Goal: Contribute content: Add original content to the website for others to see

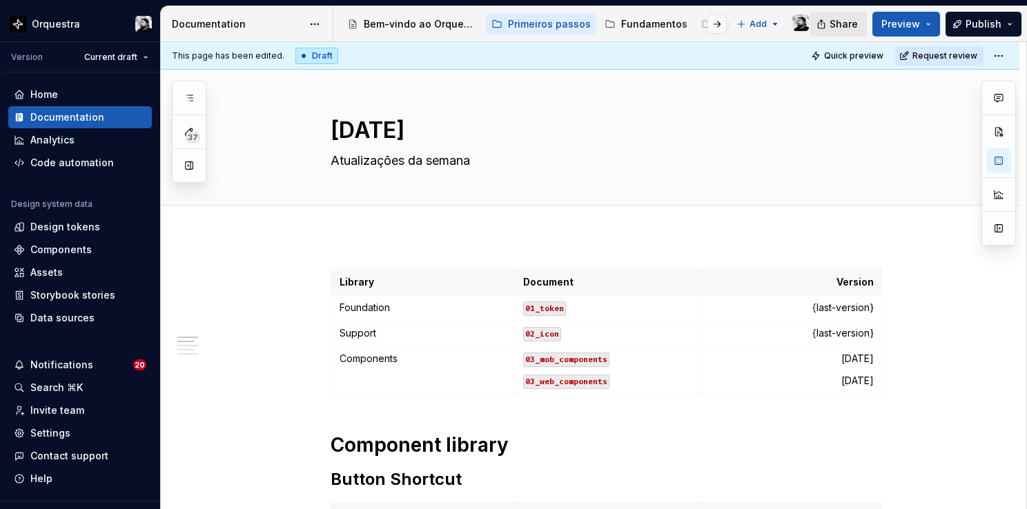
click at [829, 21] on button "Share" at bounding box center [837, 24] width 57 height 25
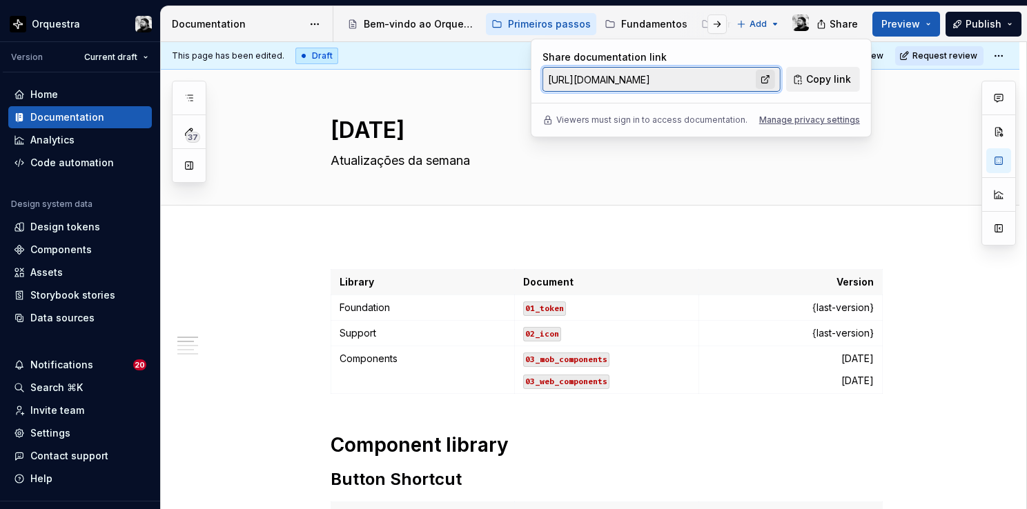
drag, startPoint x: 829, startPoint y: 21, endPoint x: 761, endPoint y: 81, distance: 90.9
click at [761, 81] on link at bounding box center [764, 79] width 19 height 19
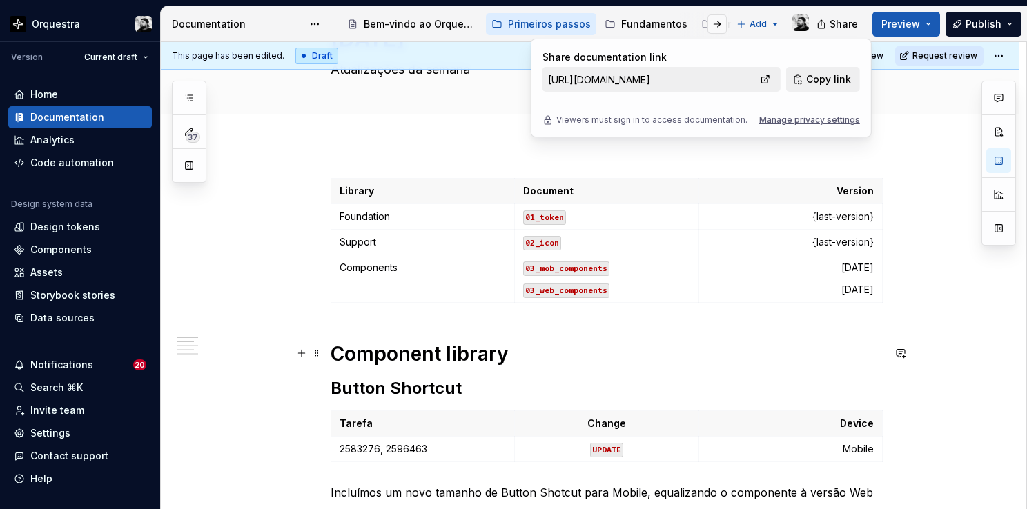
scroll to position [69, 0]
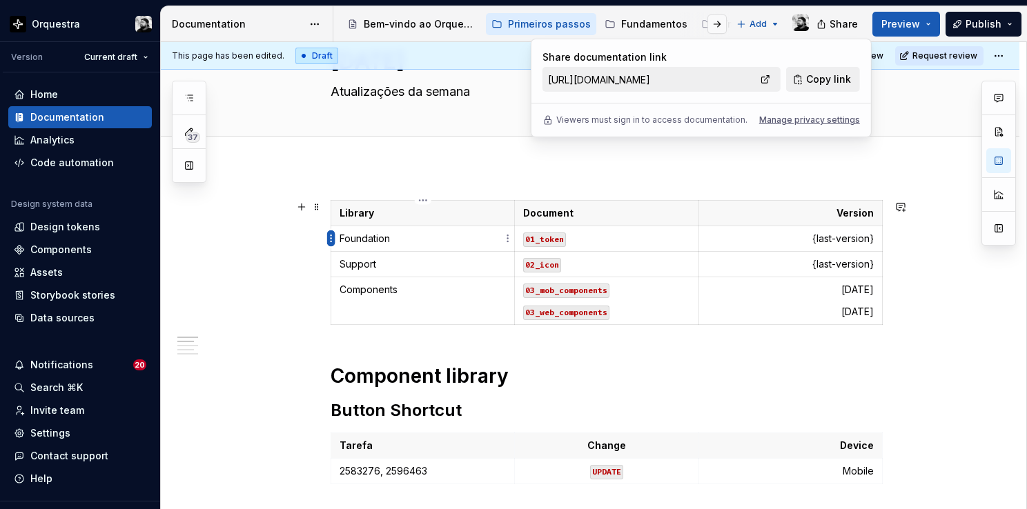
click at [331, 241] on html "Orquestra Version Current draft Home Documentation Analytics Code automation De…" at bounding box center [513, 254] width 1027 height 509
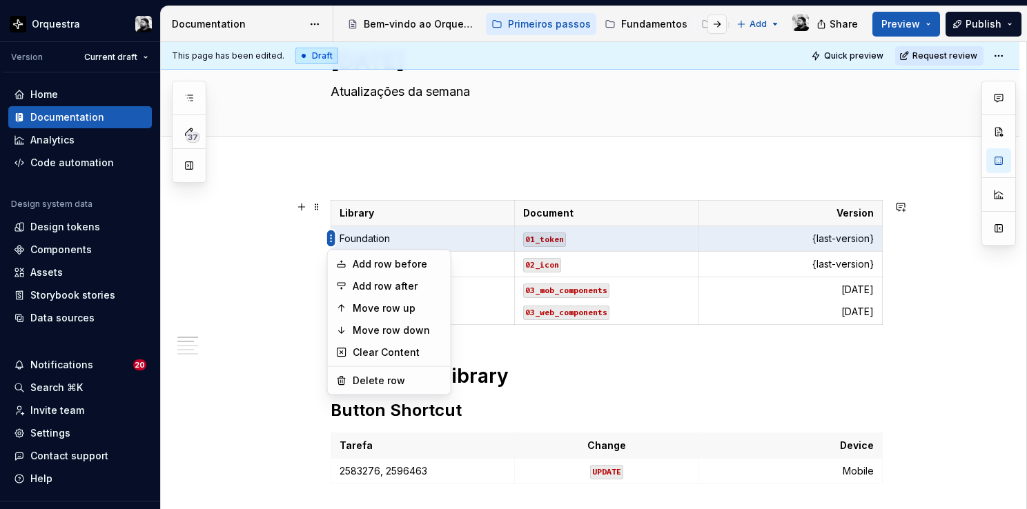
click at [331, 241] on html "Orquestra Version Current draft Home Documentation Analytics Code automation De…" at bounding box center [513, 254] width 1027 height 509
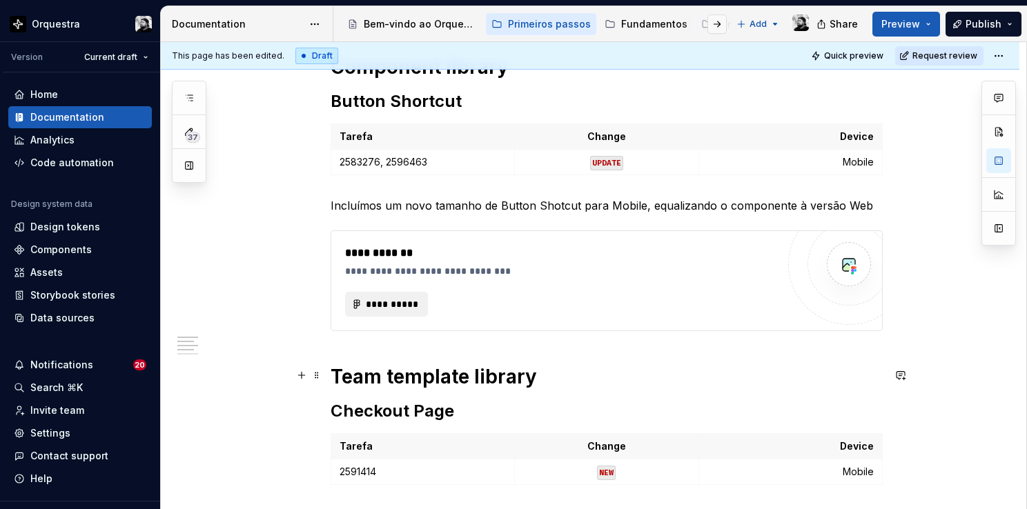
scroll to position [345, 0]
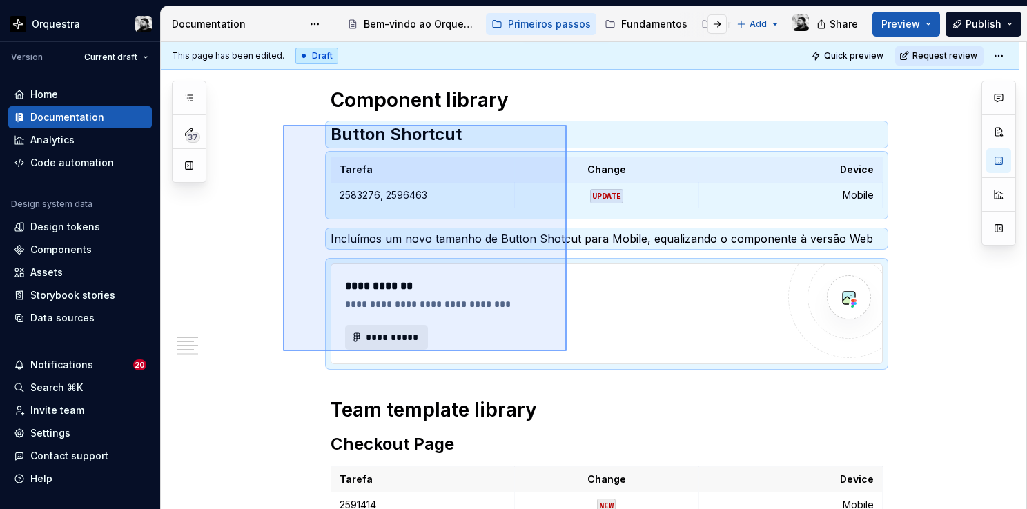
drag, startPoint x: 283, startPoint y: 125, endPoint x: 566, endPoint y: 351, distance: 362.8
click at [566, 351] on div "**********" at bounding box center [593, 276] width 865 height 468
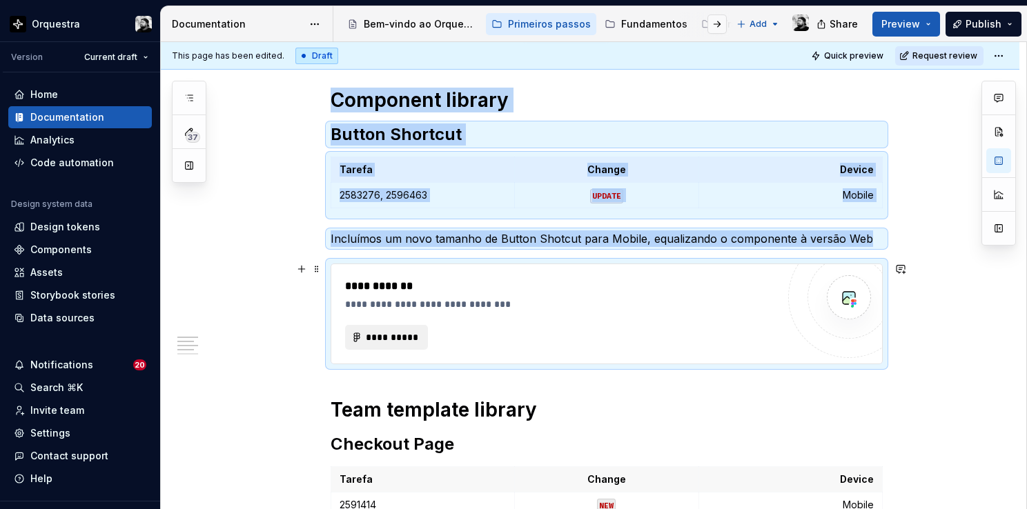
copy div "Component library Button Shortcut Tarefa Change Device 2583276, 2596463 UPDATE …"
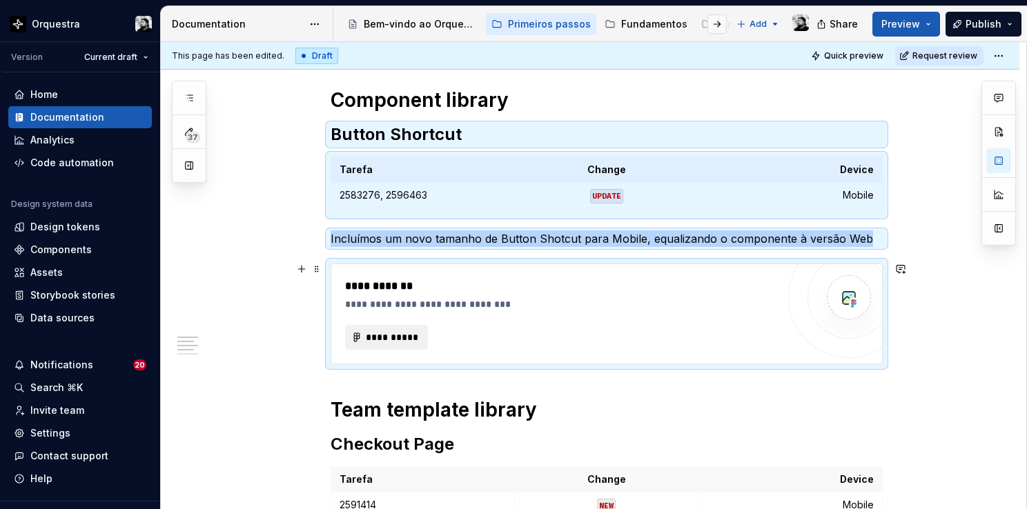
click at [715, 313] on div "**********" at bounding box center [561, 314] width 432 height 72
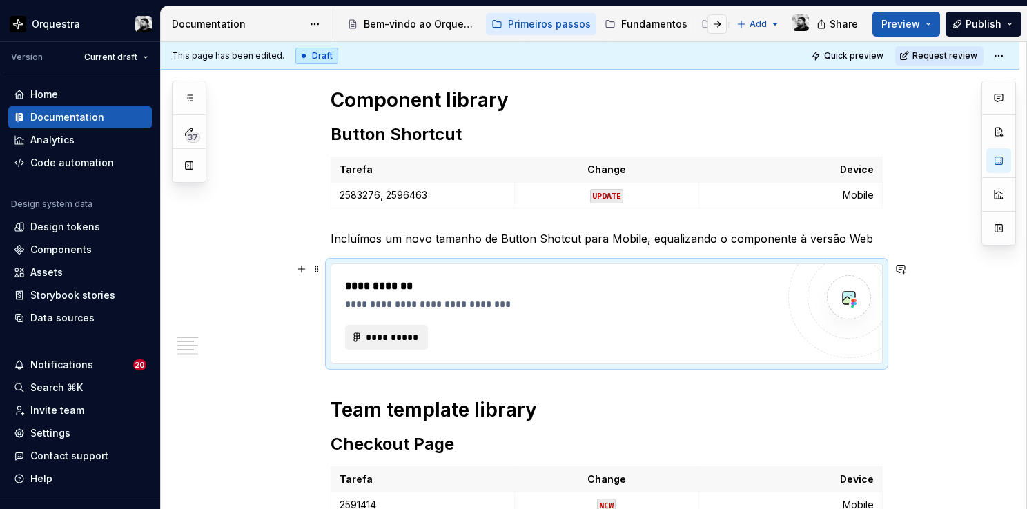
type textarea "*"
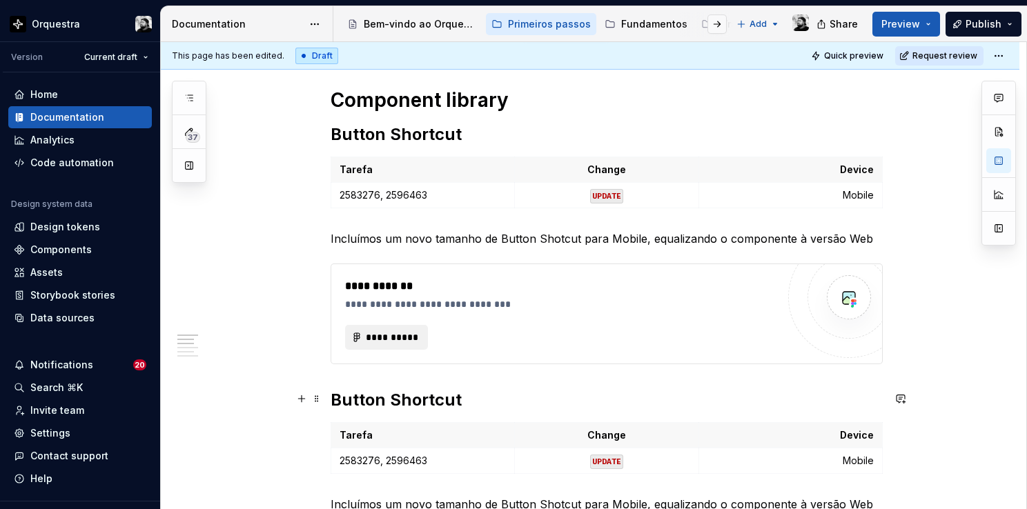
click at [415, 406] on h2 "Button Shortcut" at bounding box center [606, 400] width 552 height 22
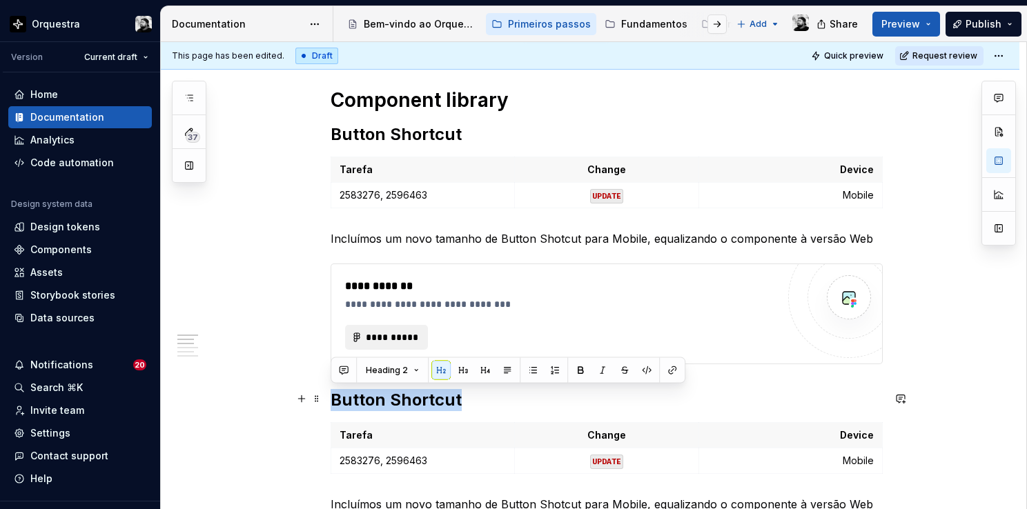
drag, startPoint x: 455, startPoint y: 396, endPoint x: 332, endPoint y: 392, distance: 122.9
click at [332, 392] on h2 "Button Shortcut" at bounding box center [606, 400] width 552 height 22
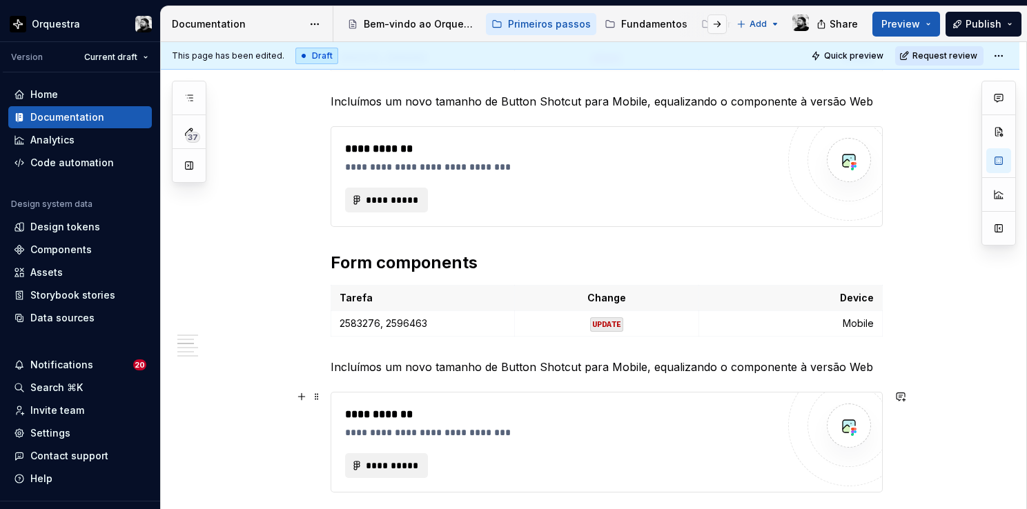
scroll to position [483, 0]
click at [464, 370] on p "Incluímos um novo tamanho de Button Shotcut para Mobile, equalizando o componen…" at bounding box center [606, 366] width 552 height 17
click at [464, 369] on p "Incluímos um novo tamanho de Button Shotcut para Mobile, equalizando o componen…" at bounding box center [606, 366] width 552 height 17
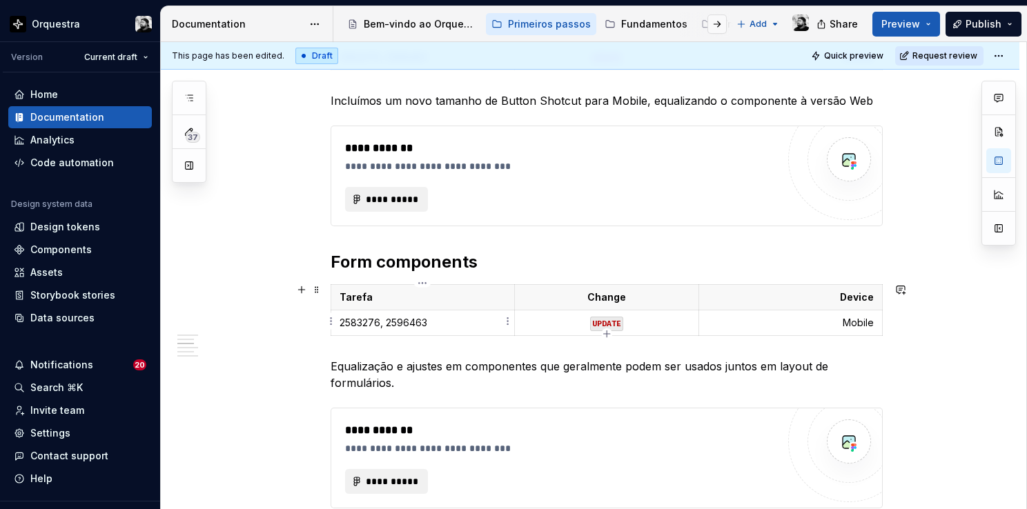
click at [439, 324] on p "2583276, 2596463" at bounding box center [422, 323] width 166 height 14
click at [847, 319] on p "Mobile" at bounding box center [790, 323] width 166 height 14
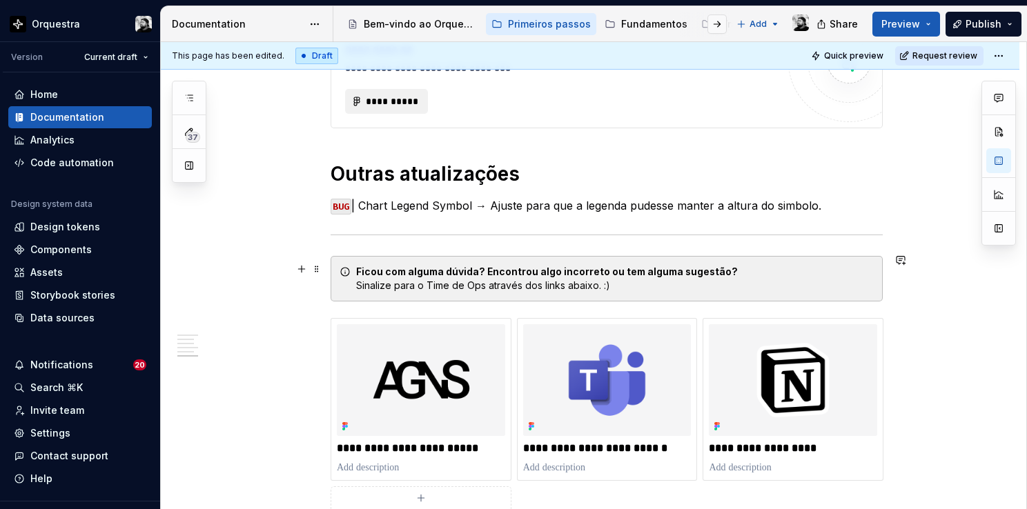
scroll to position [1104, 0]
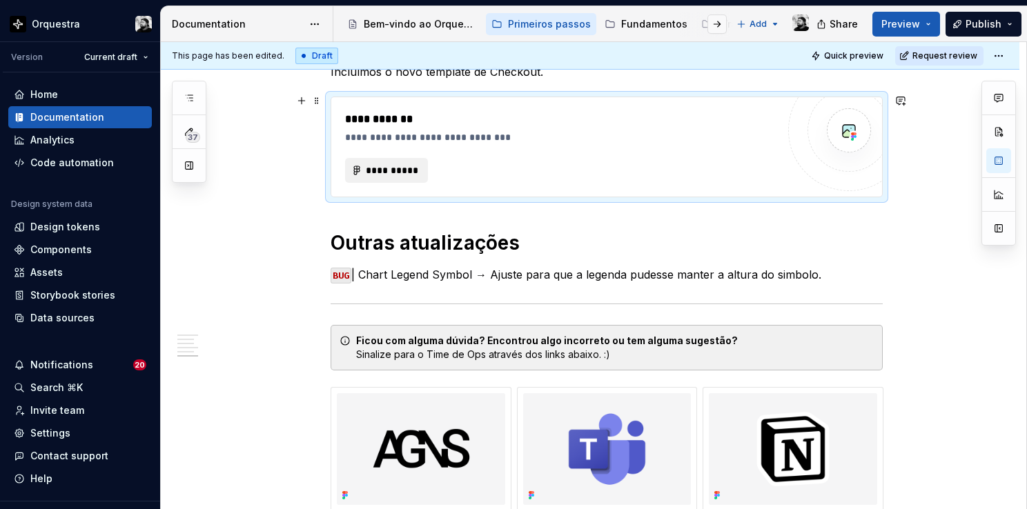
click at [773, 177] on div "**********" at bounding box center [561, 170] width 432 height 25
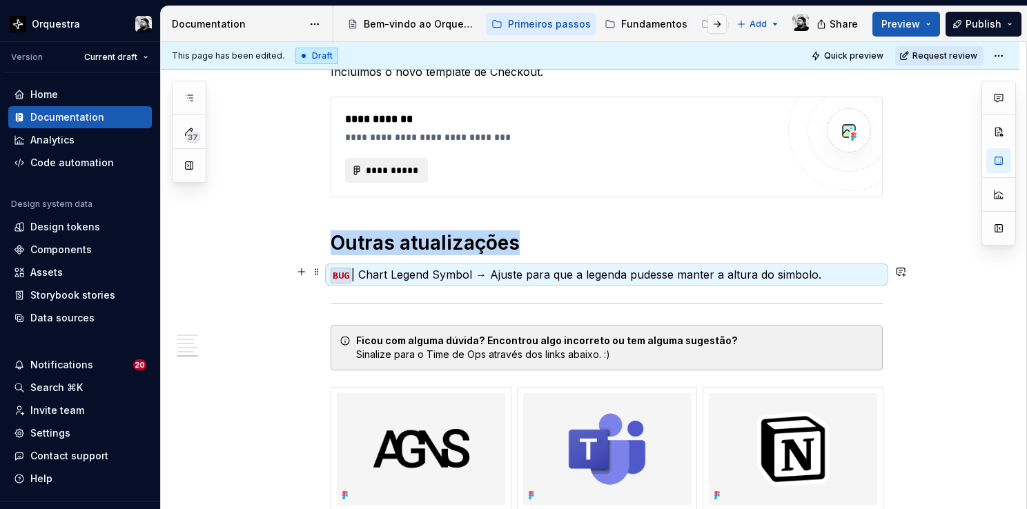
click at [833, 275] on p "BUG | Chart Legend Symbol → Ajuste para que a legenda pudesse manter a altura d…" at bounding box center [606, 274] width 552 height 17
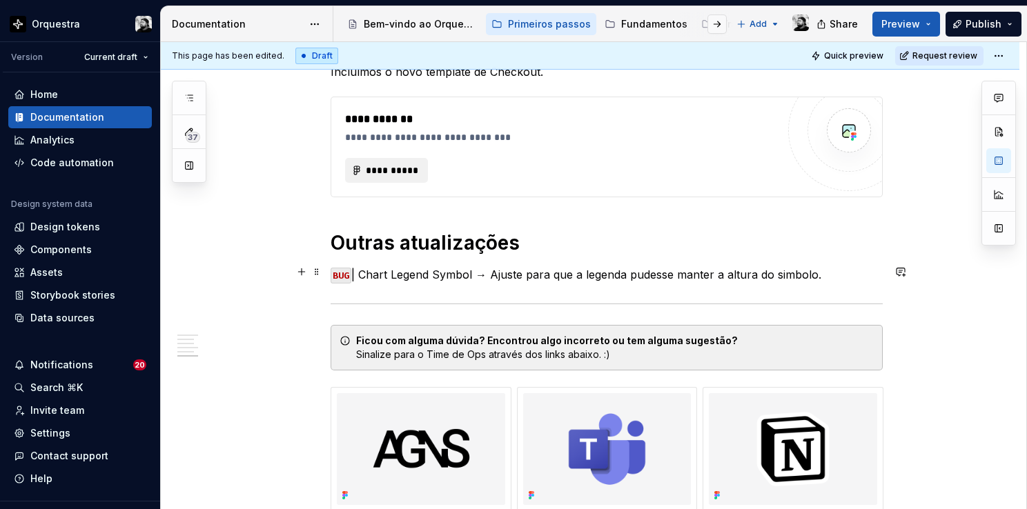
click at [839, 273] on p "BUG | Chart Legend Symbol → Ajuste para que a legenda pudesse manter a altura d…" at bounding box center [606, 274] width 552 height 17
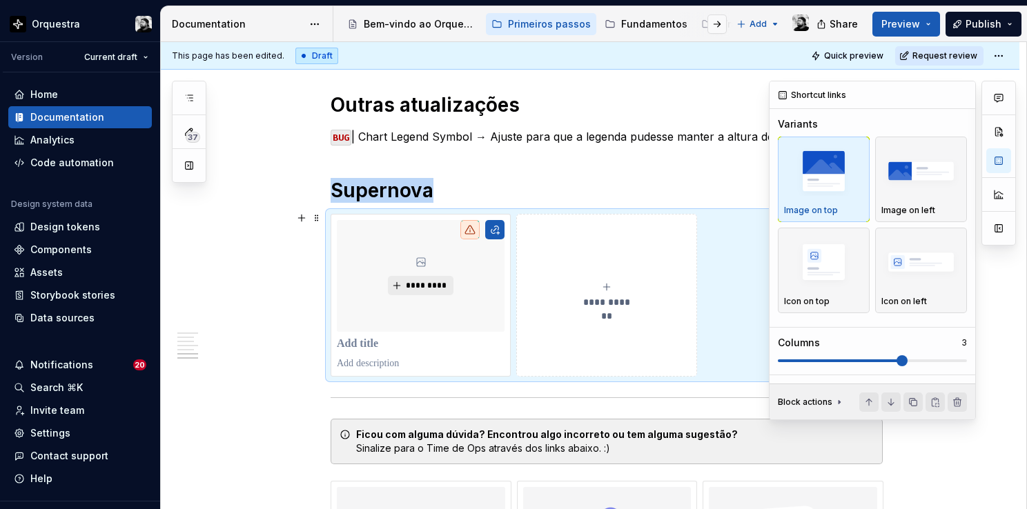
scroll to position [1398, 0]
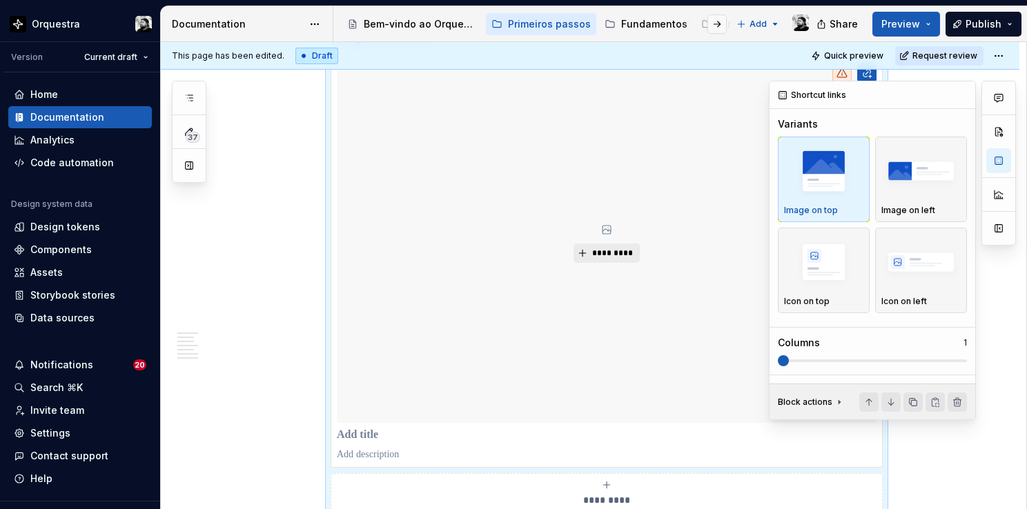
click at [778, 362] on span at bounding box center [778, 360] width 0 height 3
click at [918, 277] on img "button" at bounding box center [920, 262] width 79 height 50
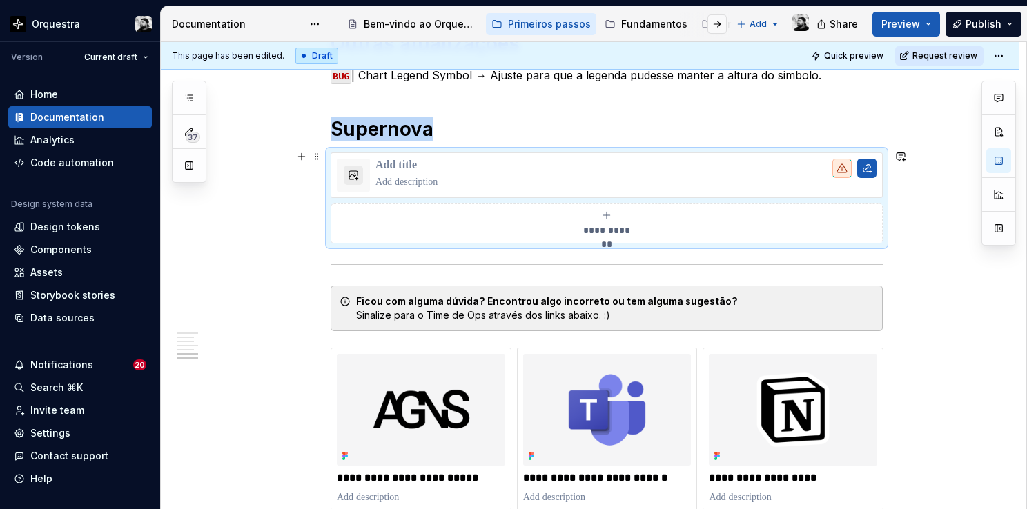
scroll to position [1191, 0]
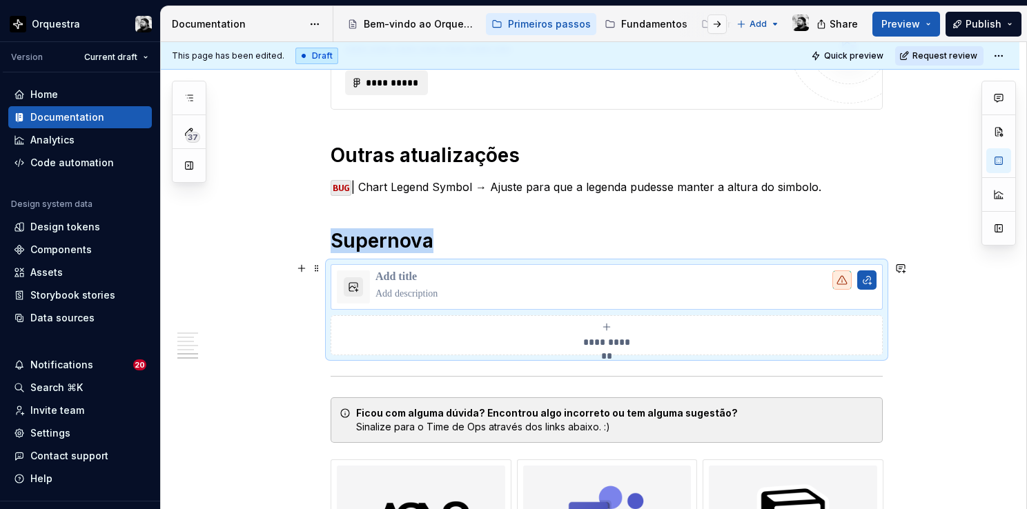
click at [406, 264] on div at bounding box center [606, 287] width 552 height 46
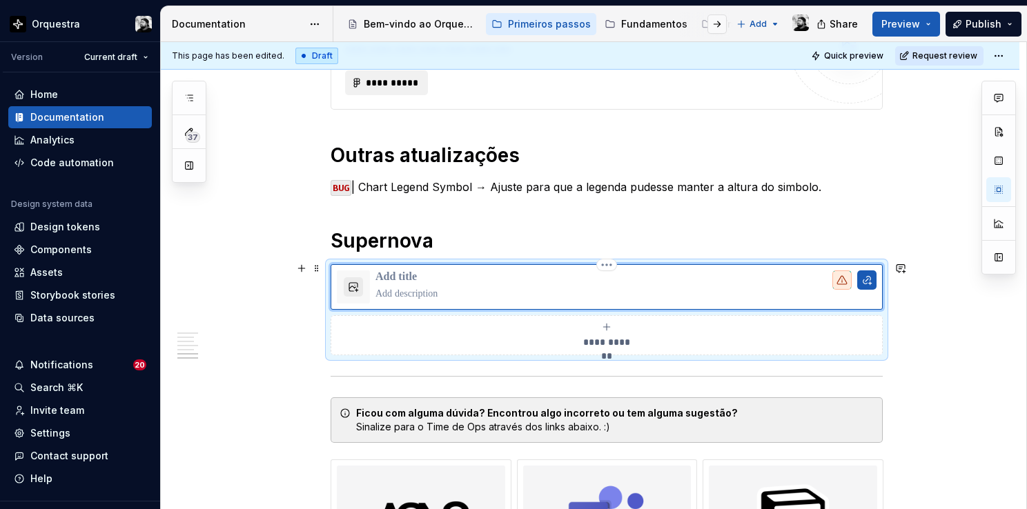
click at [408, 270] on p at bounding box center [625, 277] width 501 height 14
click at [428, 288] on p at bounding box center [625, 294] width 501 height 14
click at [355, 286] on button "button" at bounding box center [353, 286] width 19 height 19
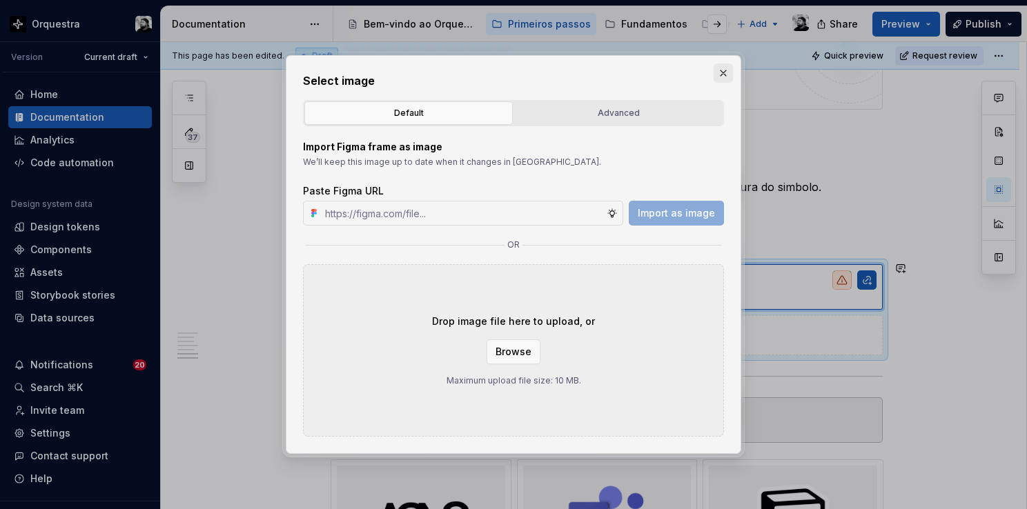
click at [726, 70] on button "button" at bounding box center [722, 72] width 19 height 19
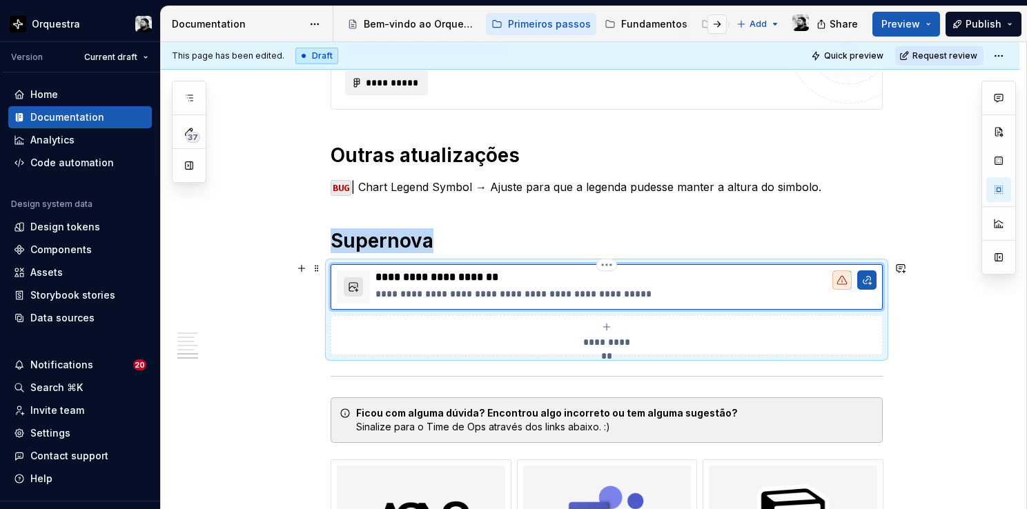
click at [350, 277] on button "button" at bounding box center [353, 286] width 19 height 19
type textarea "*"
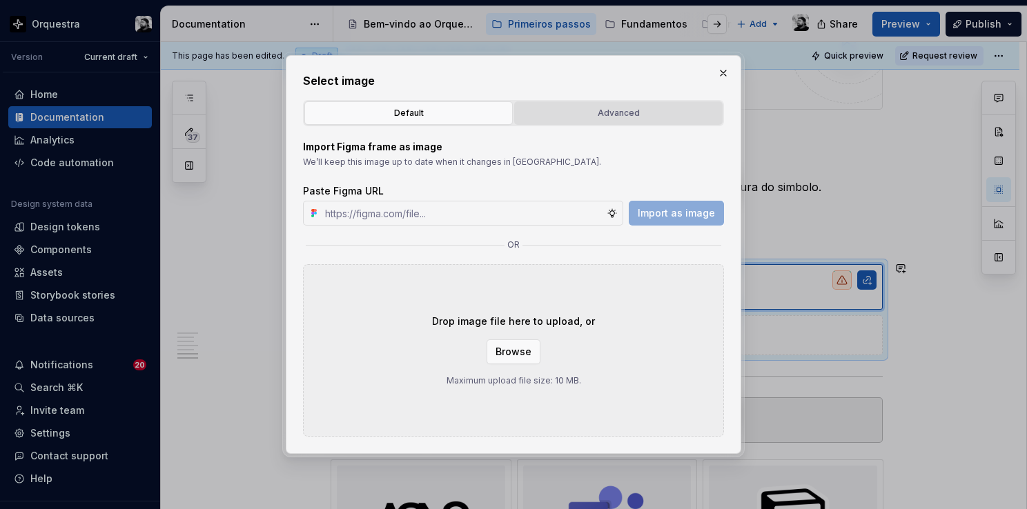
click at [624, 110] on div "Advanced" at bounding box center [618, 113] width 199 height 14
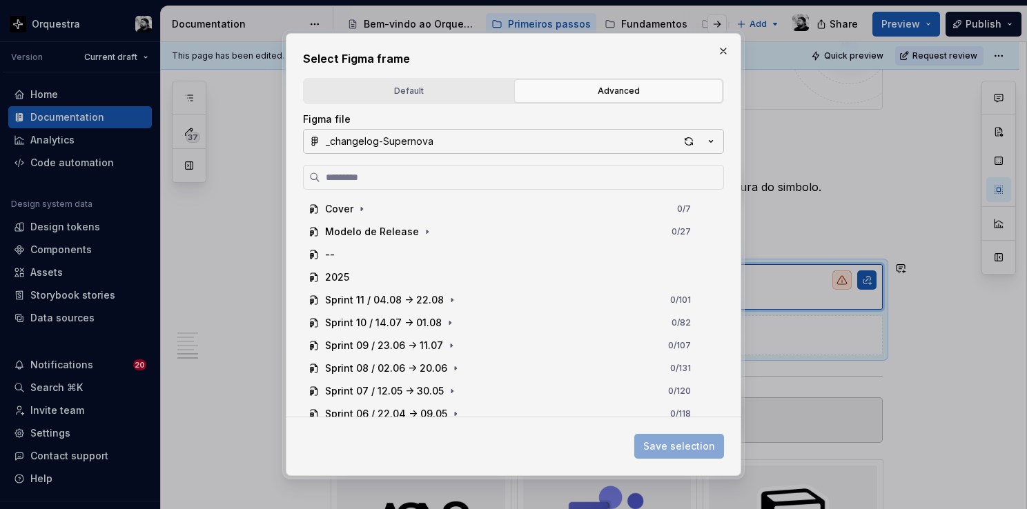
click at [532, 137] on button "_changelog-Supernova" at bounding box center [513, 141] width 421 height 25
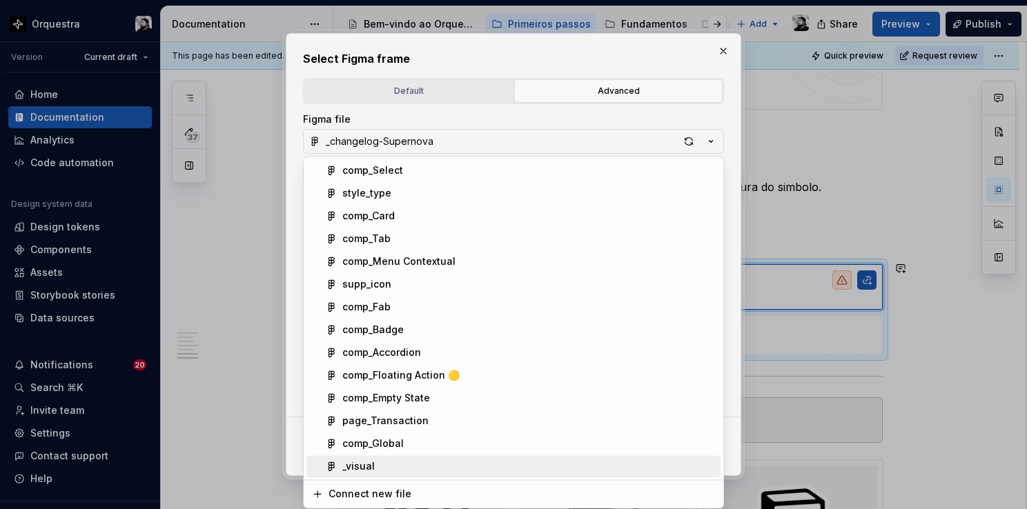
click at [397, 459] on div "_visual" at bounding box center [528, 466] width 373 height 14
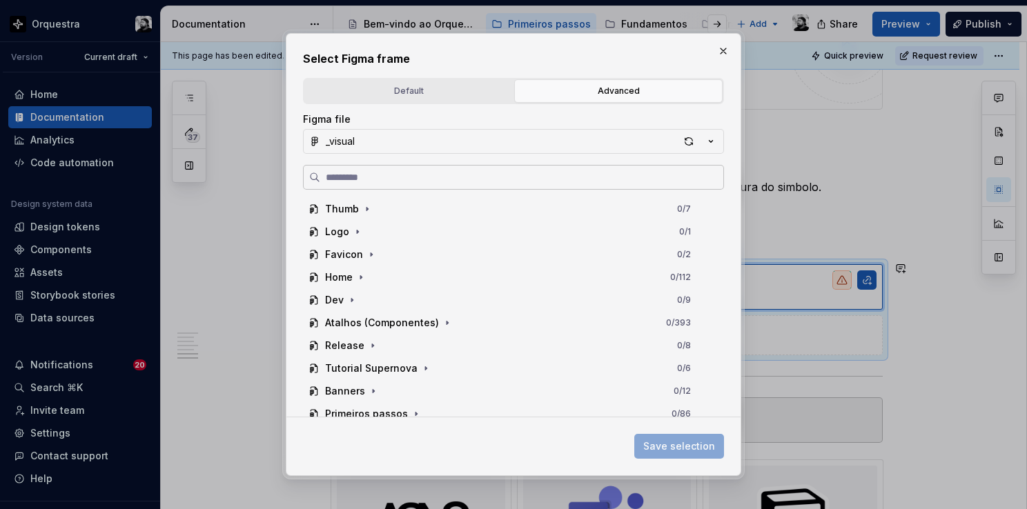
click at [390, 175] on input "search" at bounding box center [521, 177] width 403 height 14
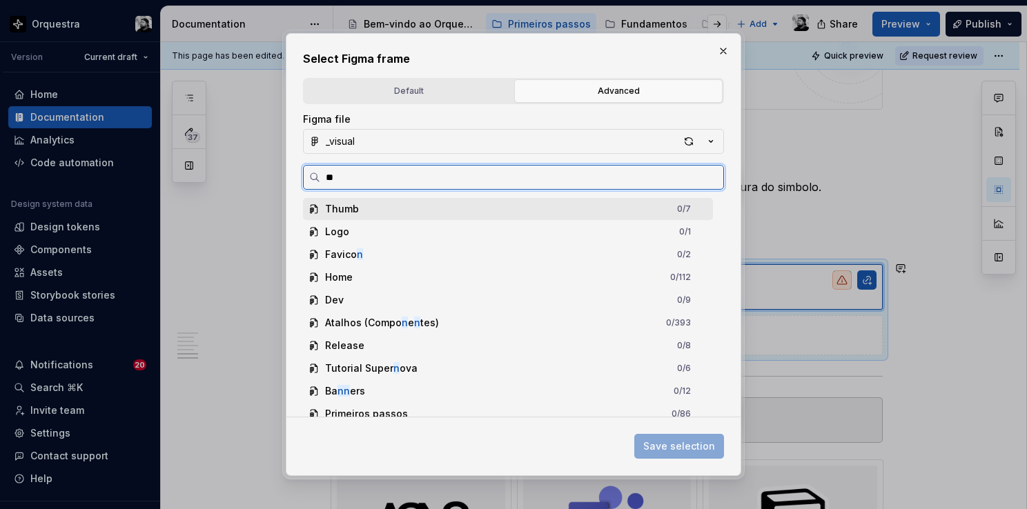
type input "***"
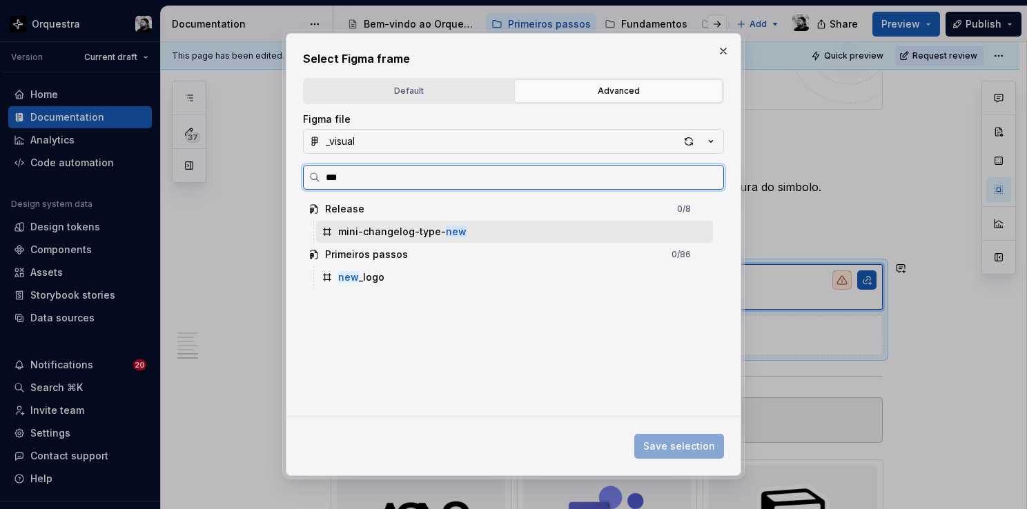
click at [432, 233] on div "mini-changelog-type- new" at bounding box center [402, 232] width 128 height 14
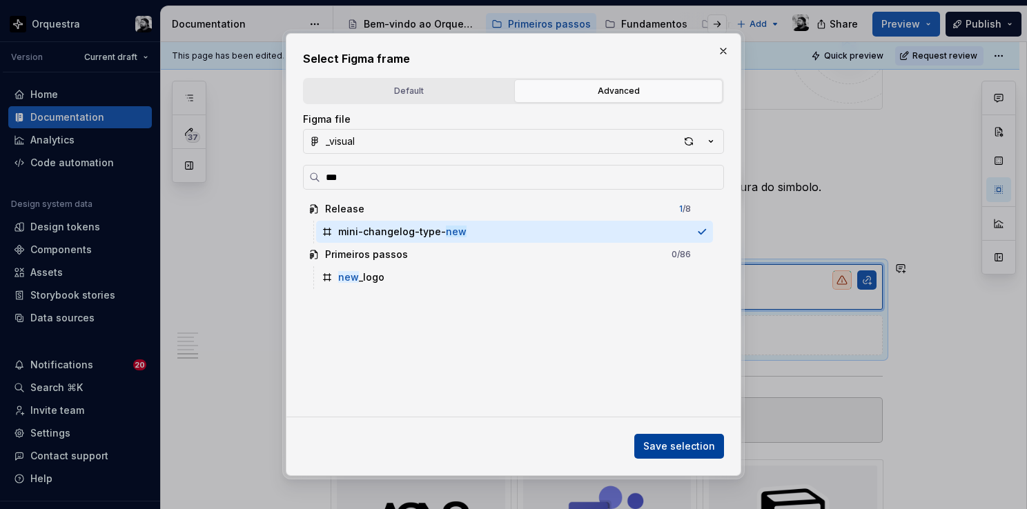
click at [671, 448] on span "Save selection" at bounding box center [679, 446] width 72 height 14
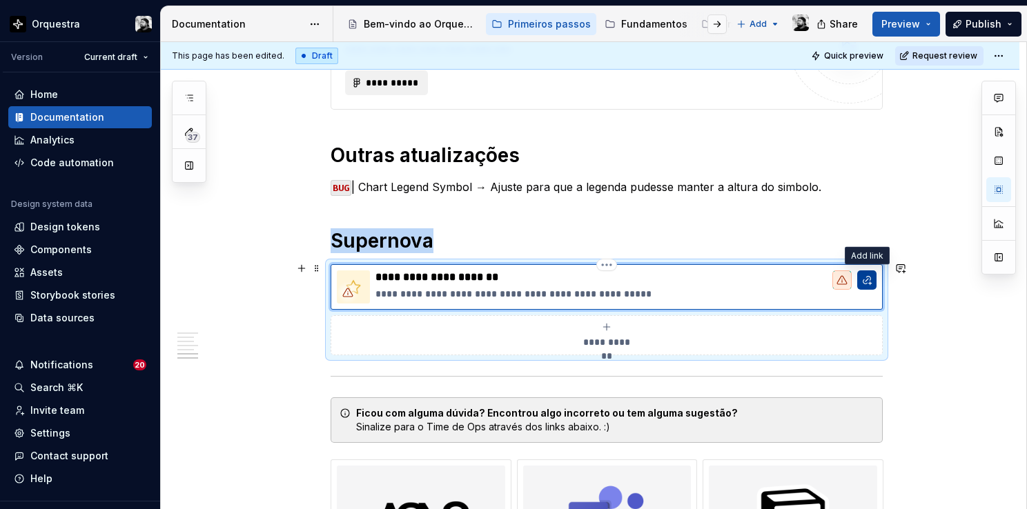
click at [867, 277] on button "button" at bounding box center [866, 279] width 19 height 19
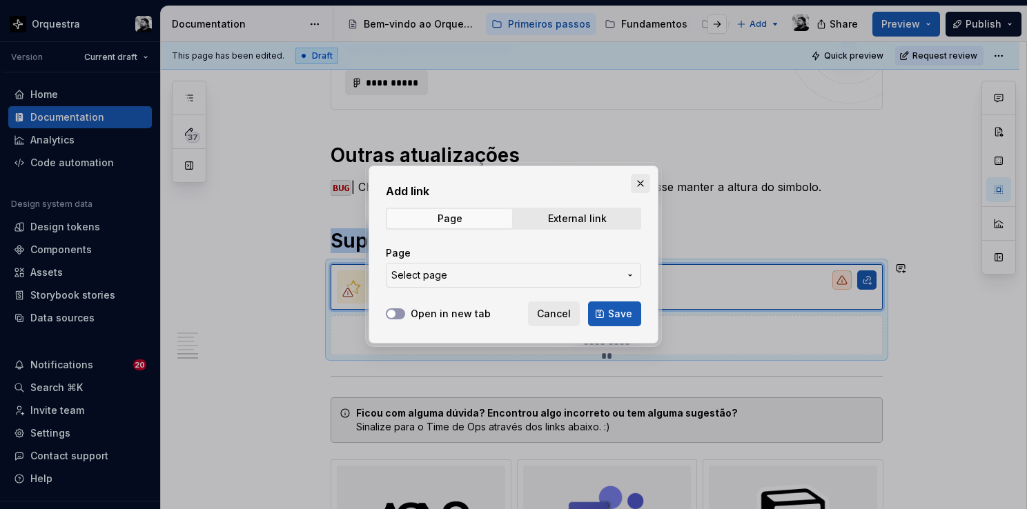
click at [639, 177] on button "button" at bounding box center [640, 183] width 19 height 19
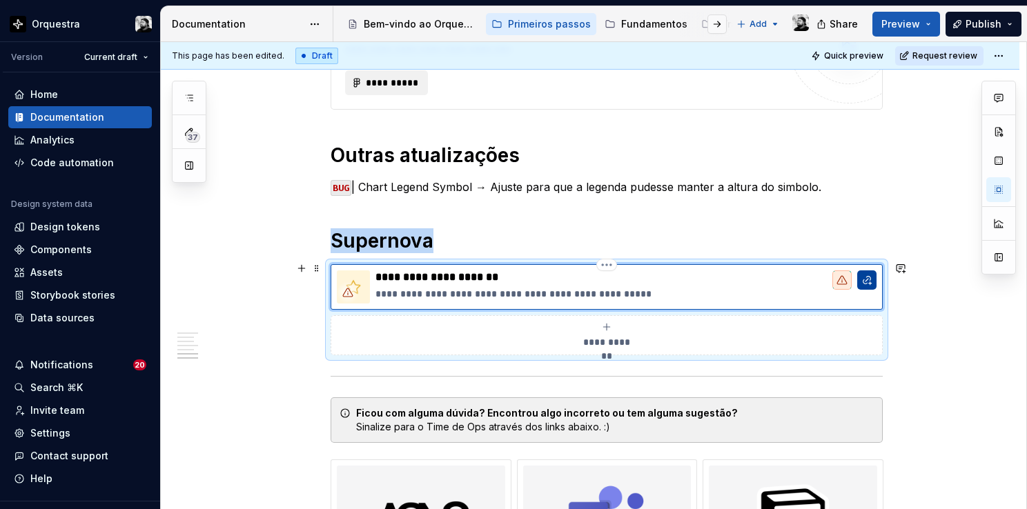
click at [868, 277] on button "button" at bounding box center [866, 279] width 19 height 19
type textarea "*"
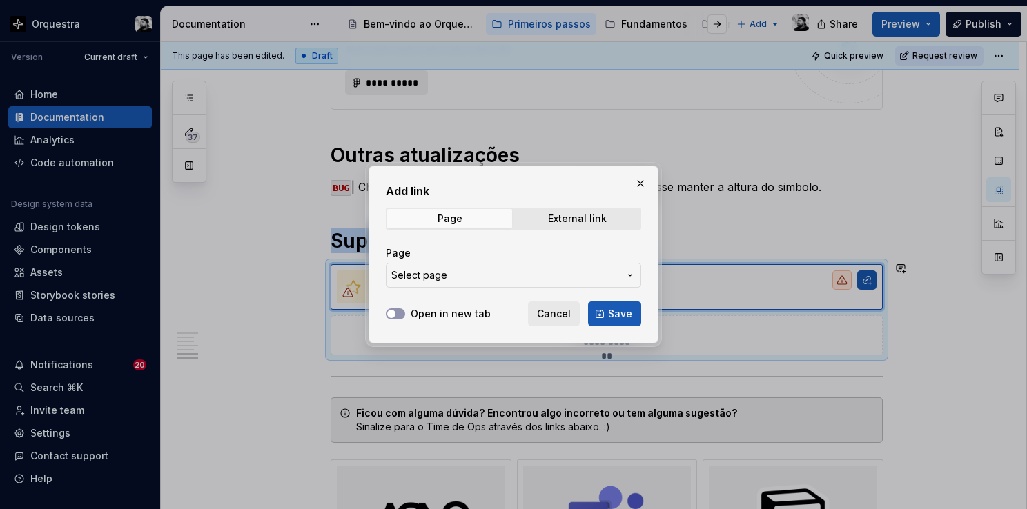
click at [570, 280] on span "Select page" at bounding box center [505, 275] width 228 height 14
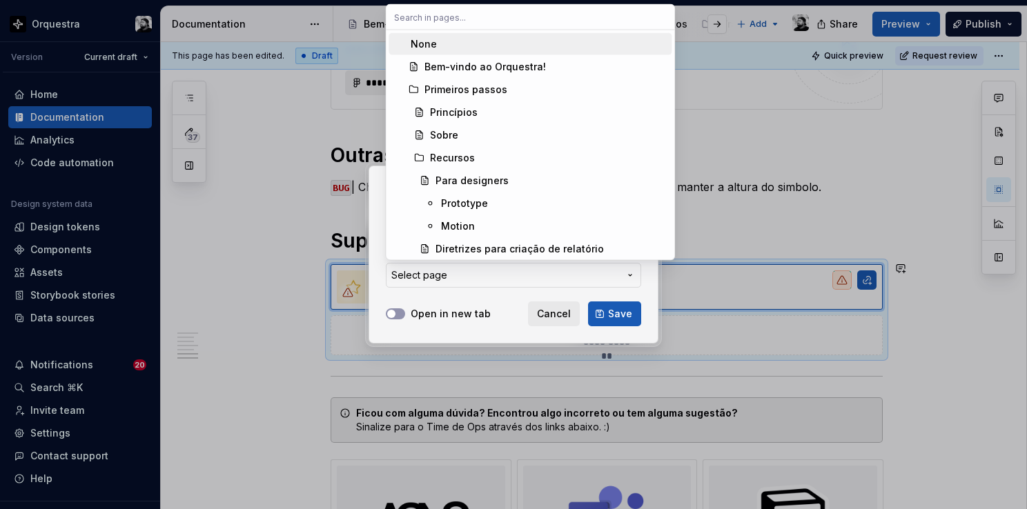
click at [406, 318] on div "Add link Page External link Page Select page Open in new tab Cancel Save" at bounding box center [513, 254] width 1027 height 509
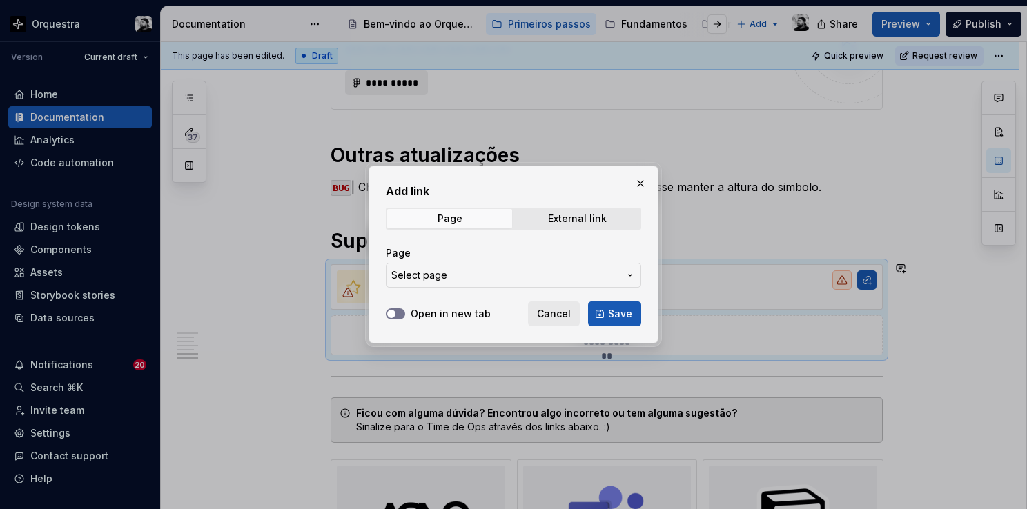
click at [403, 313] on button "Open in new tab" at bounding box center [395, 313] width 19 height 11
click span "Select page"
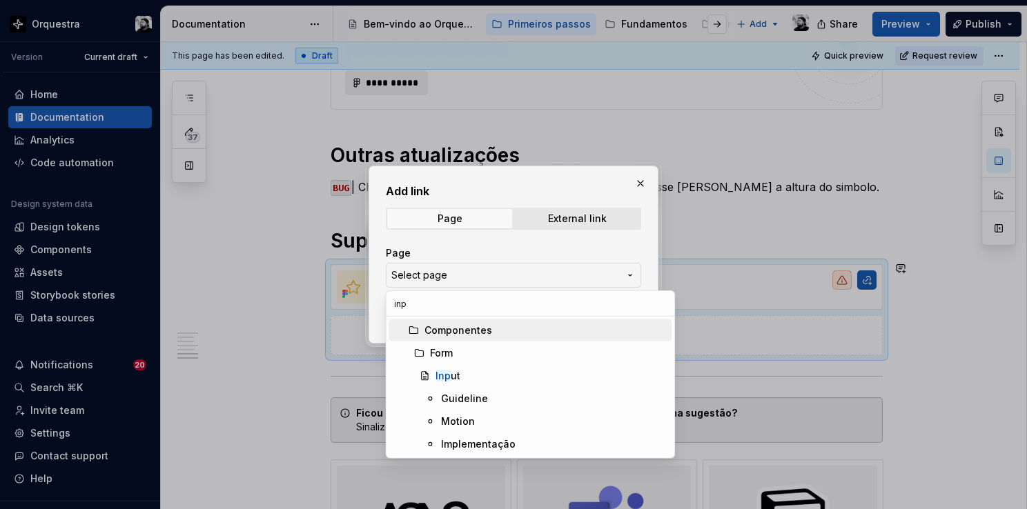
scroll to position [0, 0]
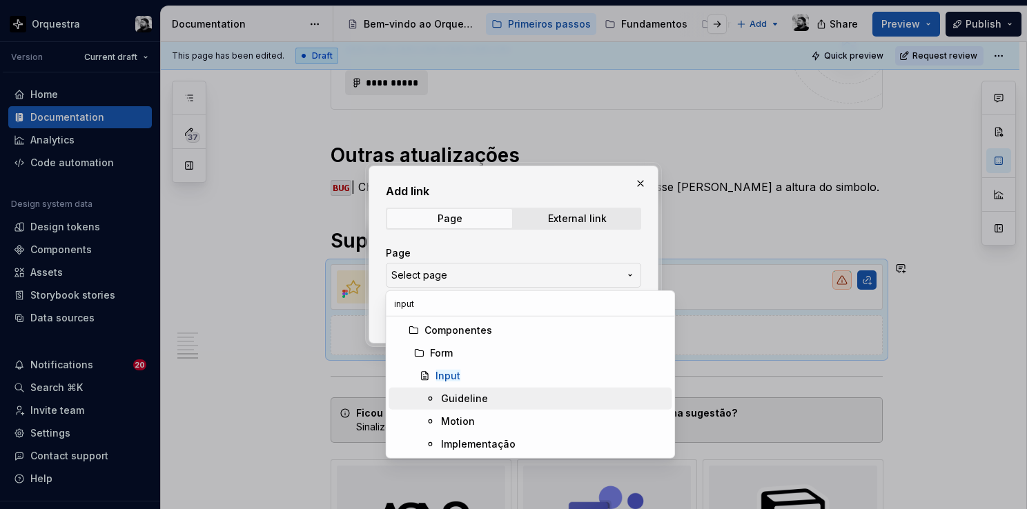
type input "input"
click span "Guideline"
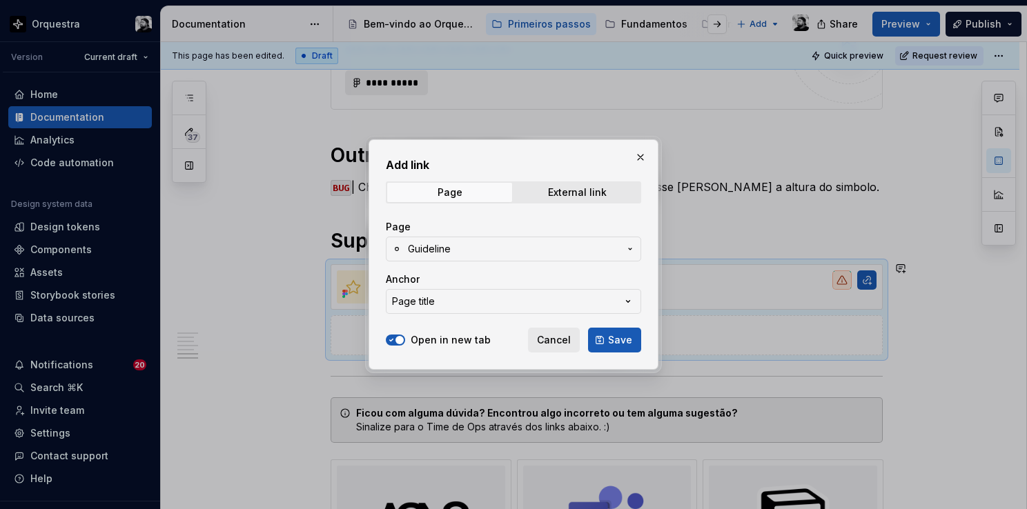
click button "Page title"
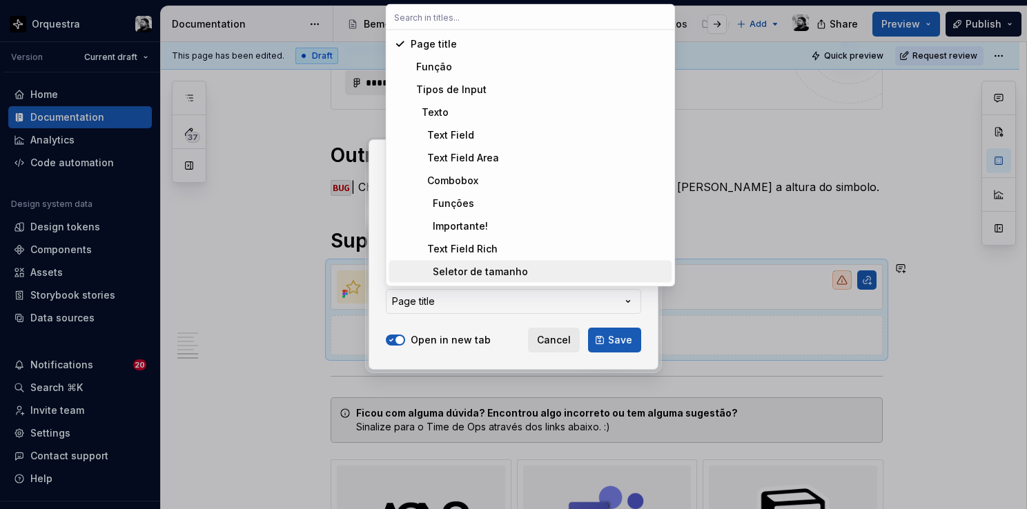
click div "Add link Page External link Page Guideline Anchor Page title Open in new tab Ca…"
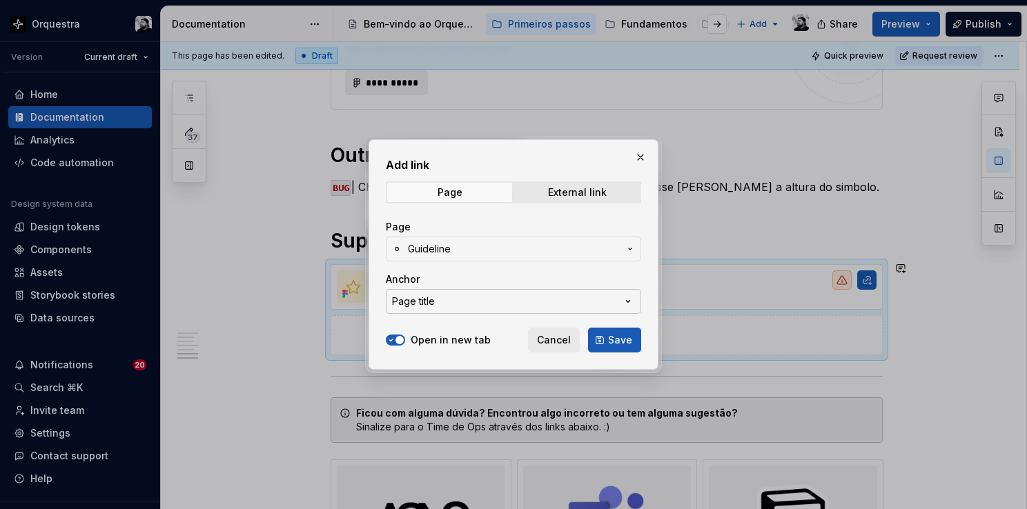
click button "Page title"
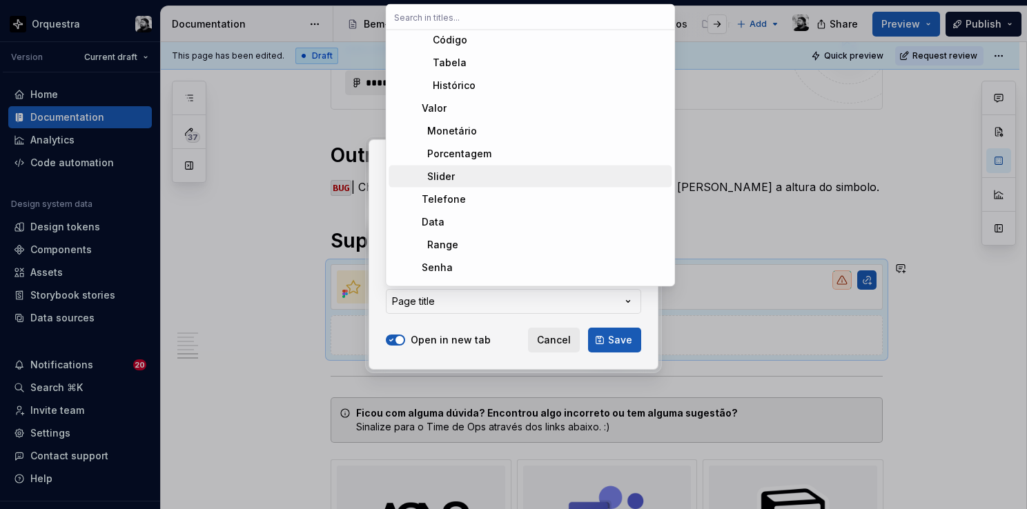
scroll to position [483, 0]
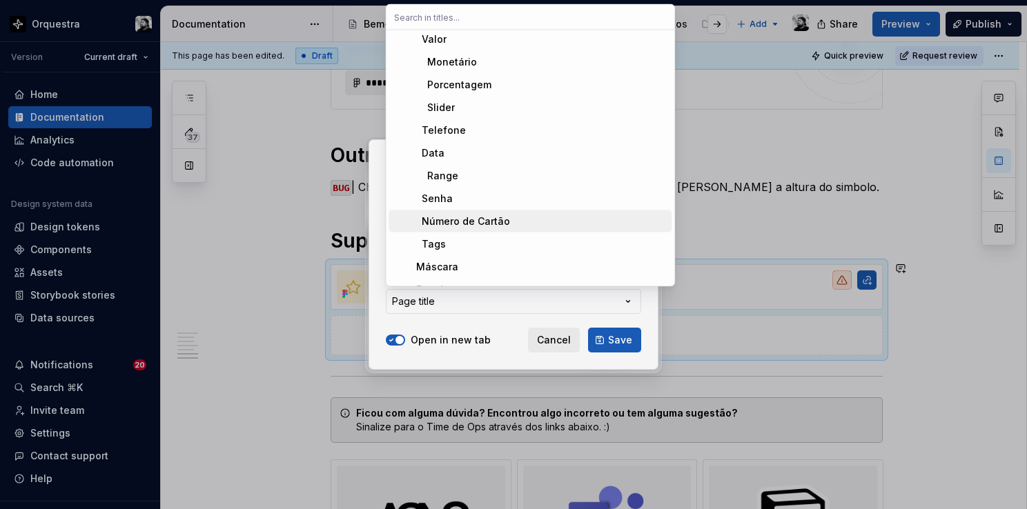
click div "Número de Cartão"
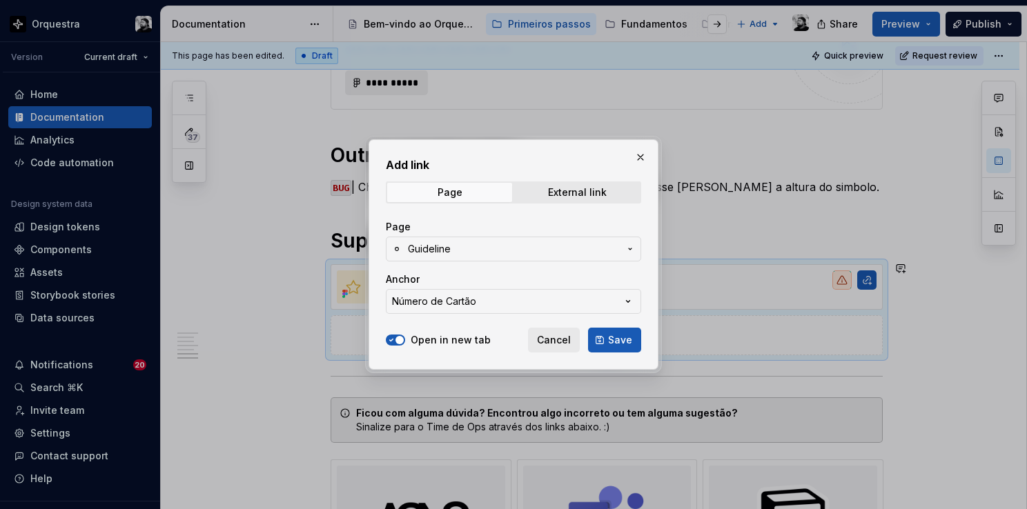
click span "Save"
type textarea "*"
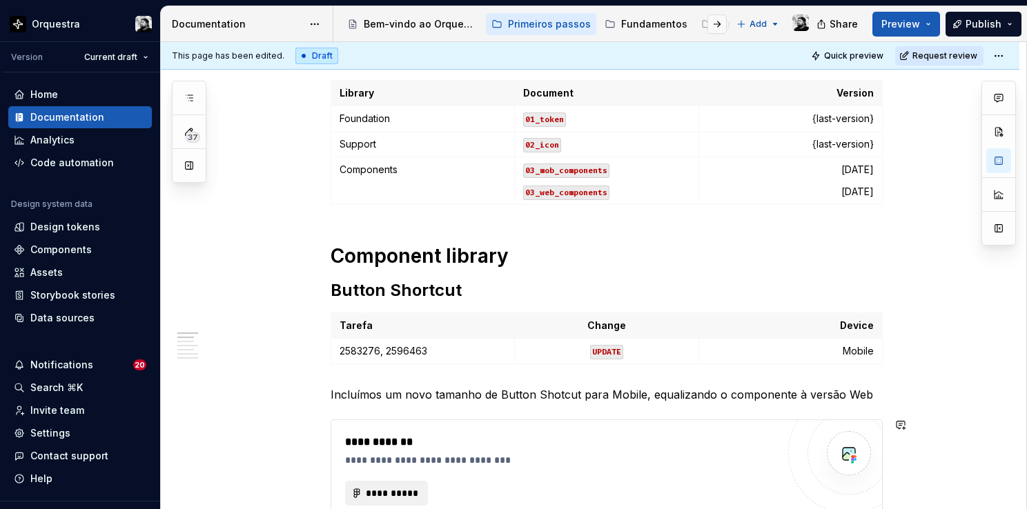
scroll to position [157, 0]
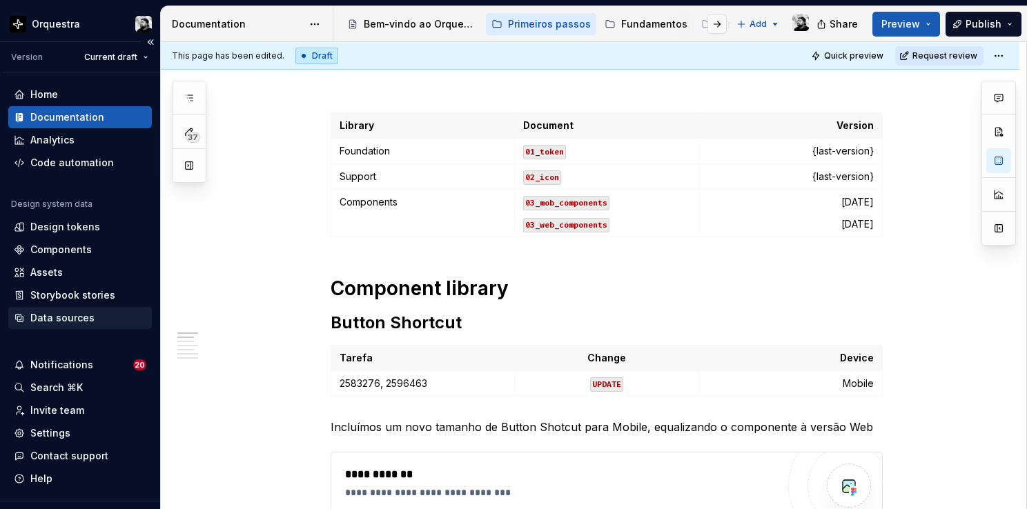
click div "Data sources"
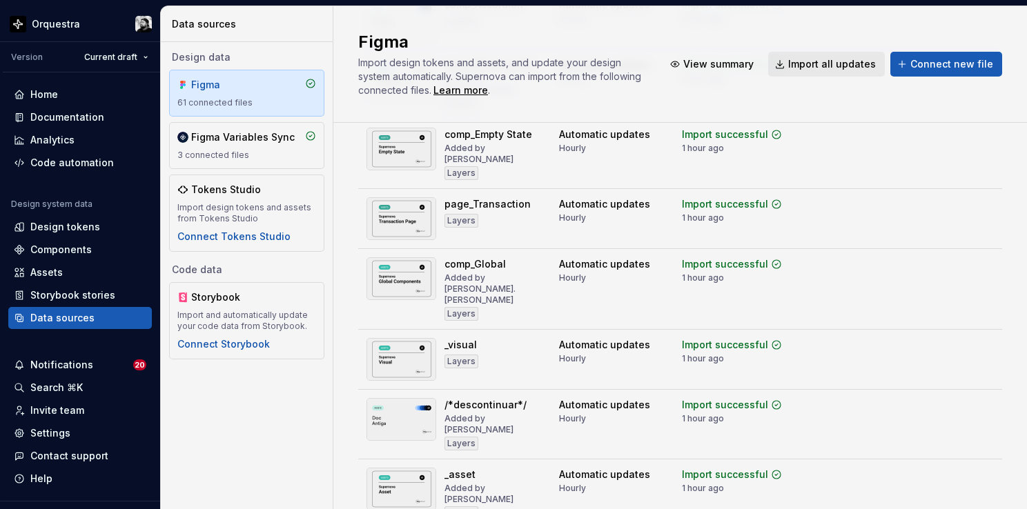
scroll to position [819, 0]
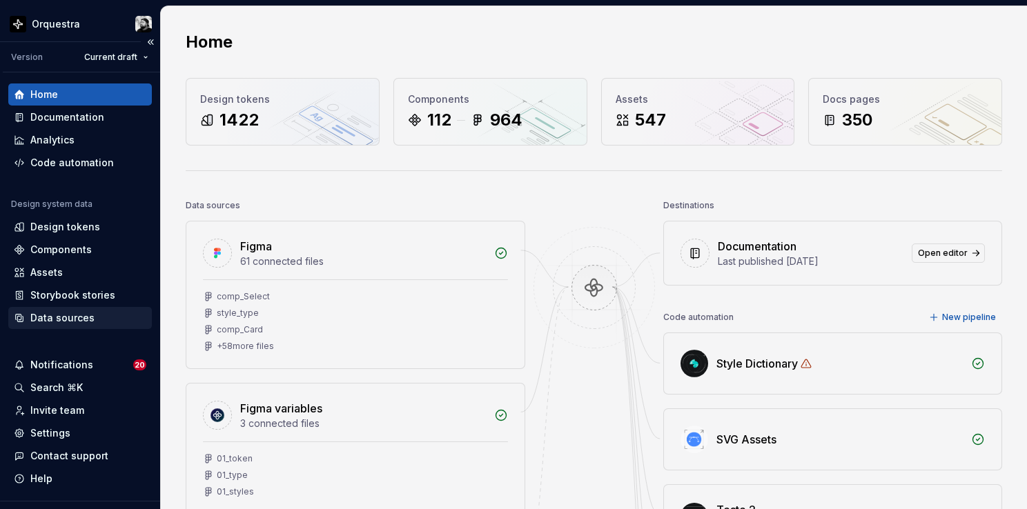
click at [50, 319] on div "Data sources" at bounding box center [62, 318] width 64 height 14
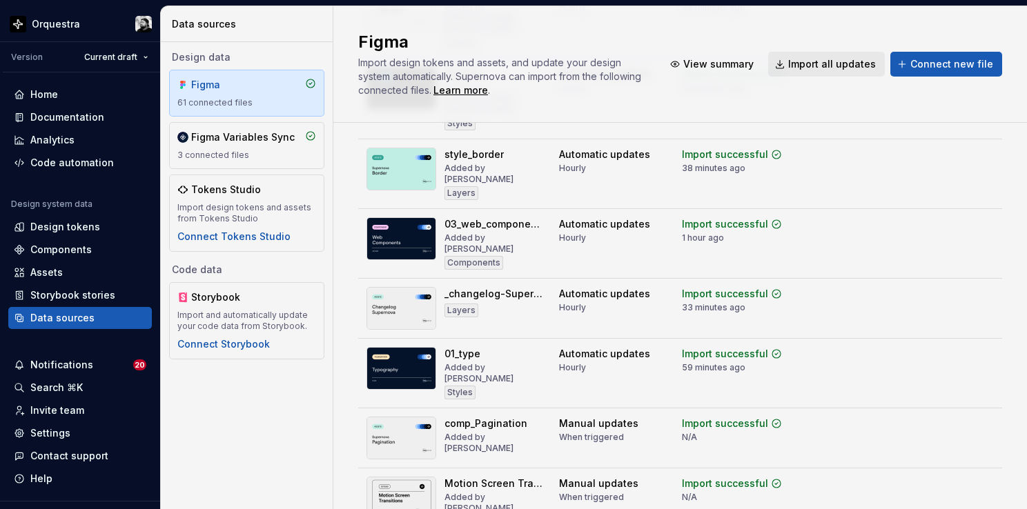
scroll to position [1242, 0]
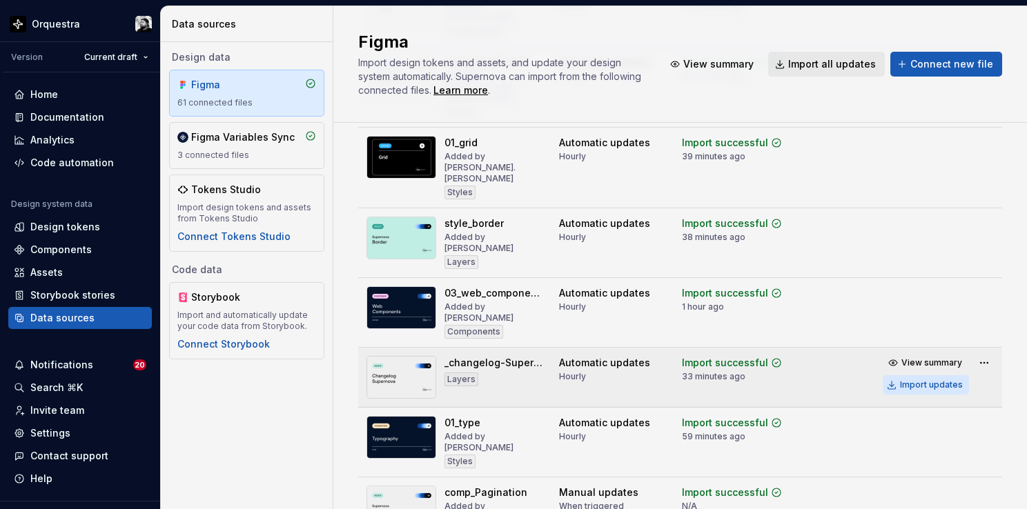
click at [907, 379] on div "Import updates" at bounding box center [931, 384] width 63 height 11
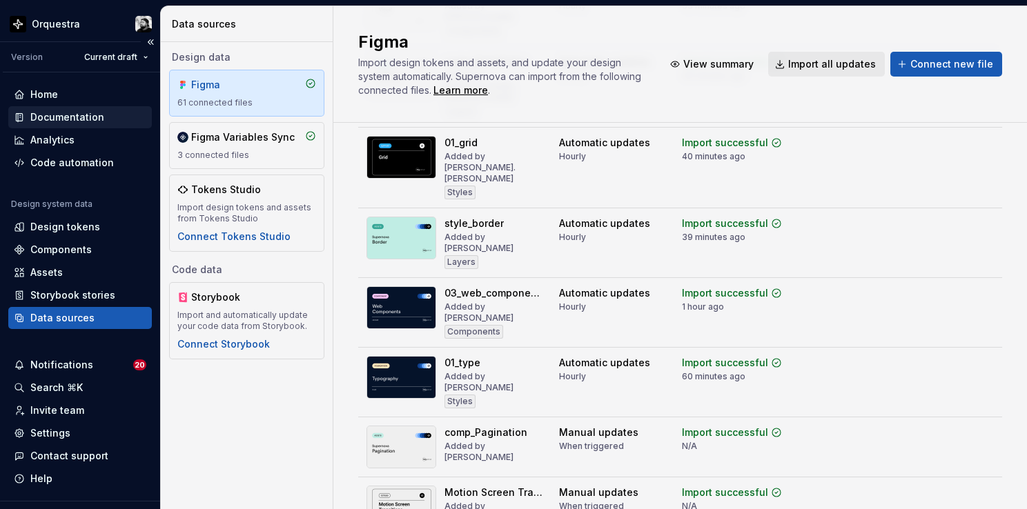
click at [72, 120] on div "Documentation" at bounding box center [67, 117] width 74 height 14
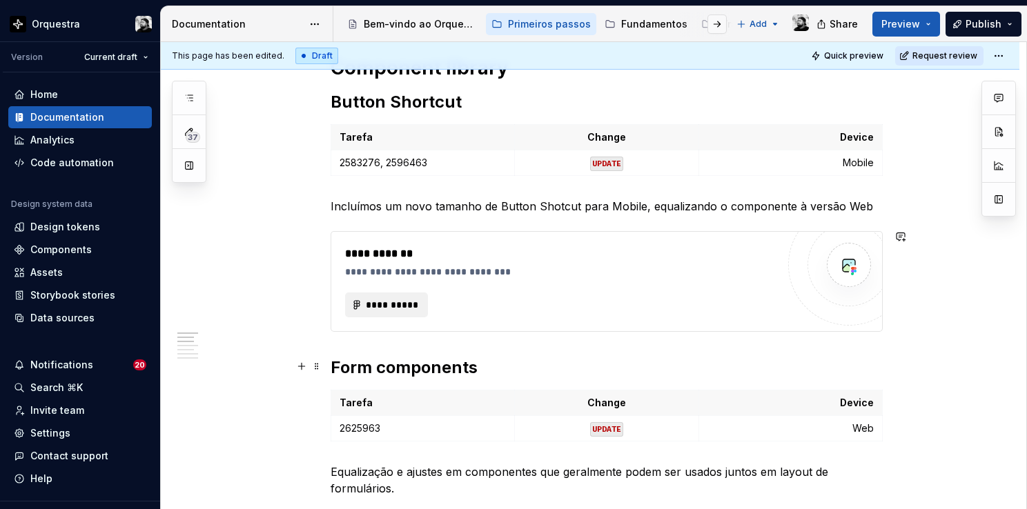
scroll to position [414, 0]
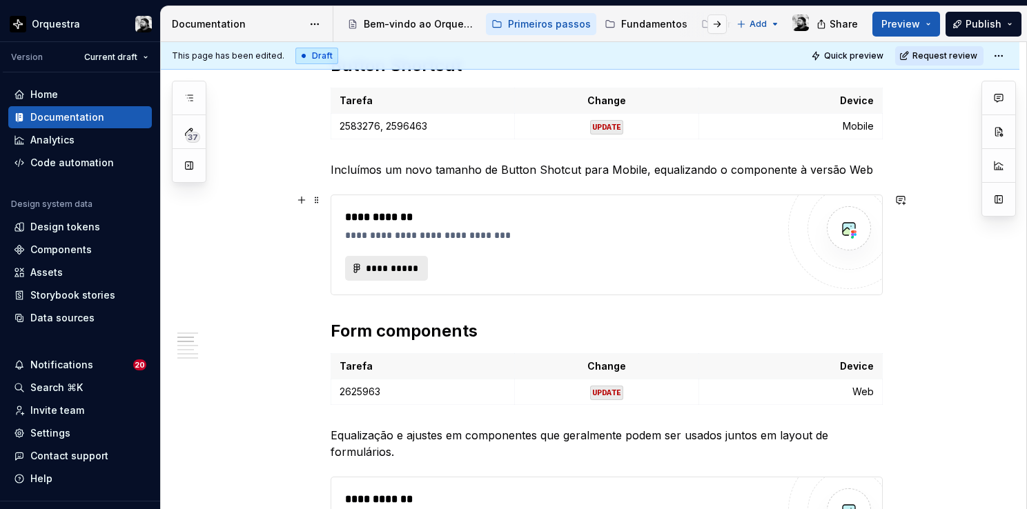
click at [415, 267] on span "**********" at bounding box center [392, 268] width 54 height 14
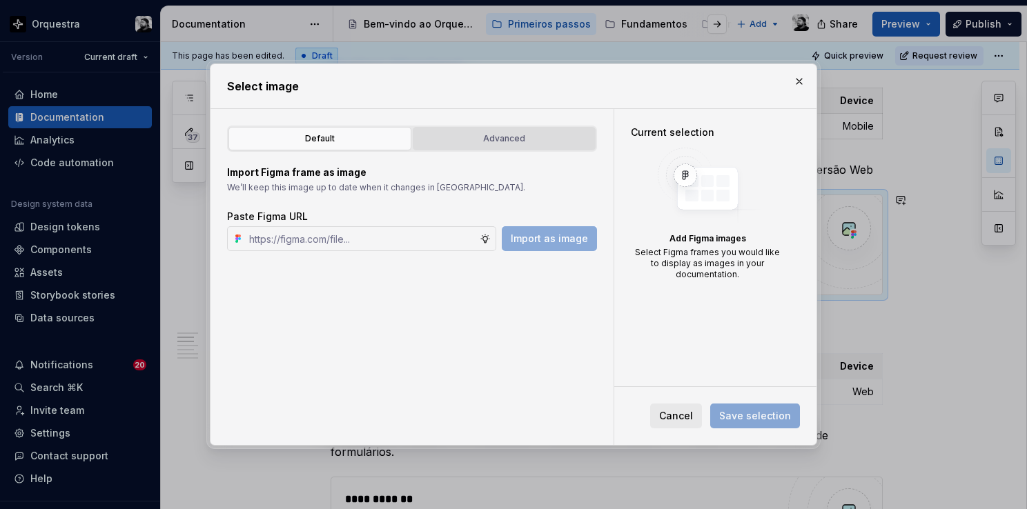
click at [513, 133] on div "Advanced" at bounding box center [503, 139] width 173 height 14
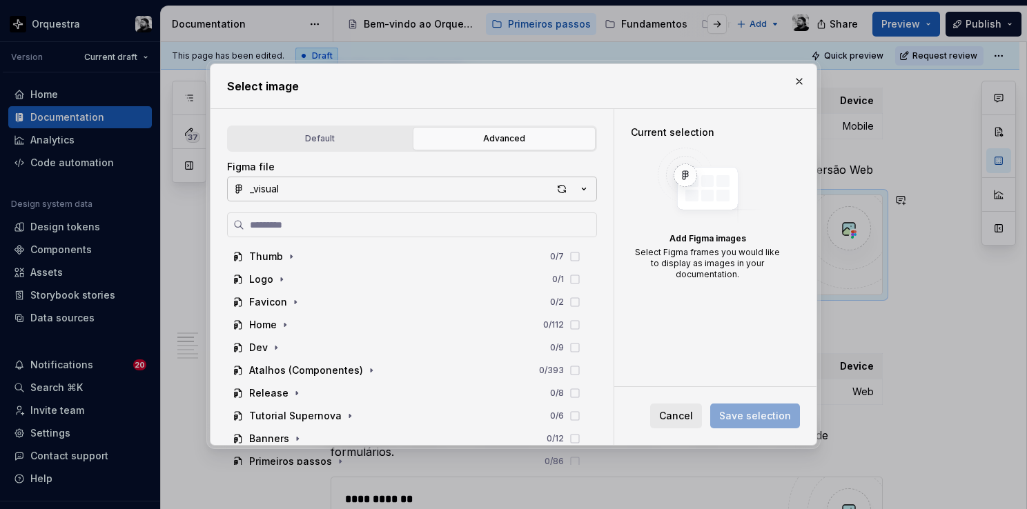
click at [453, 197] on button "_visual" at bounding box center [412, 189] width 370 height 25
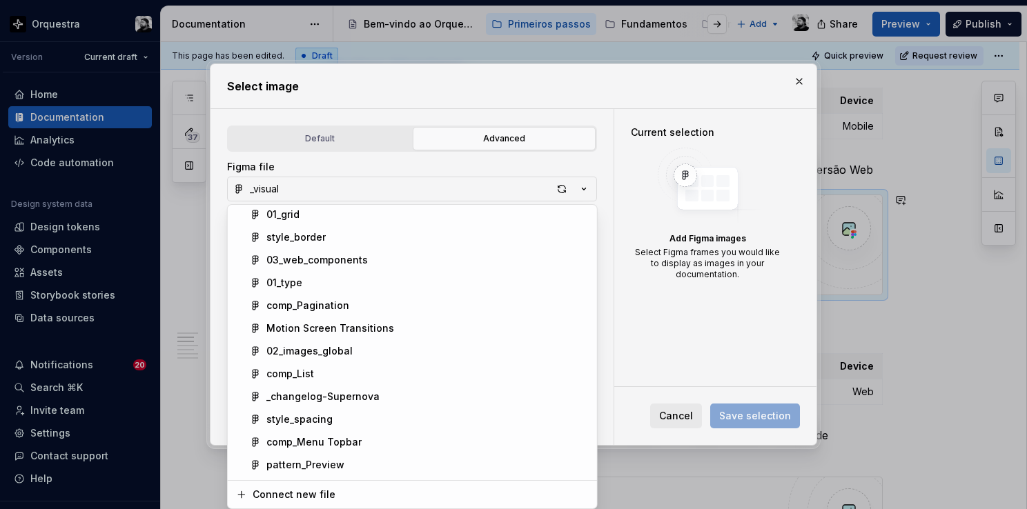
scroll to position [483, 0]
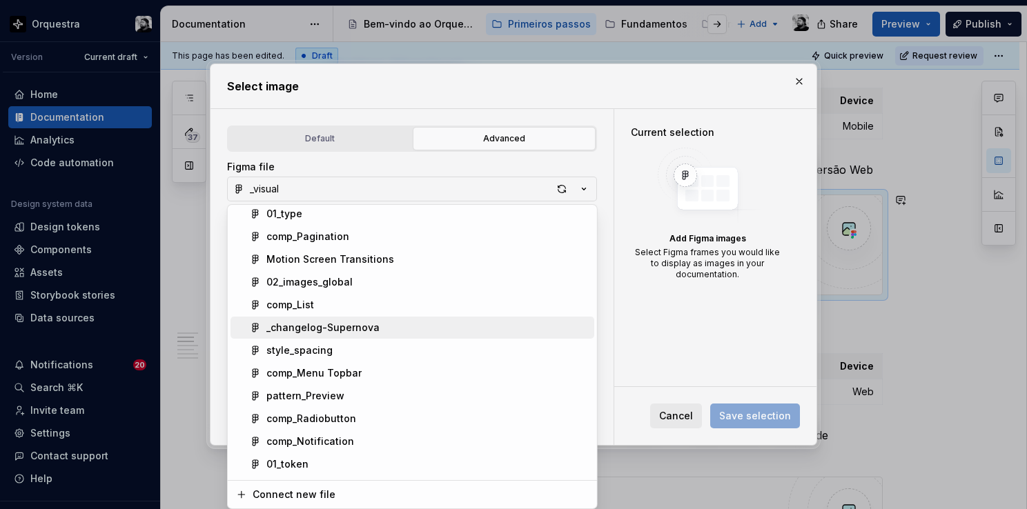
click at [346, 330] on div "_changelog-Supernova" at bounding box center [322, 328] width 113 height 14
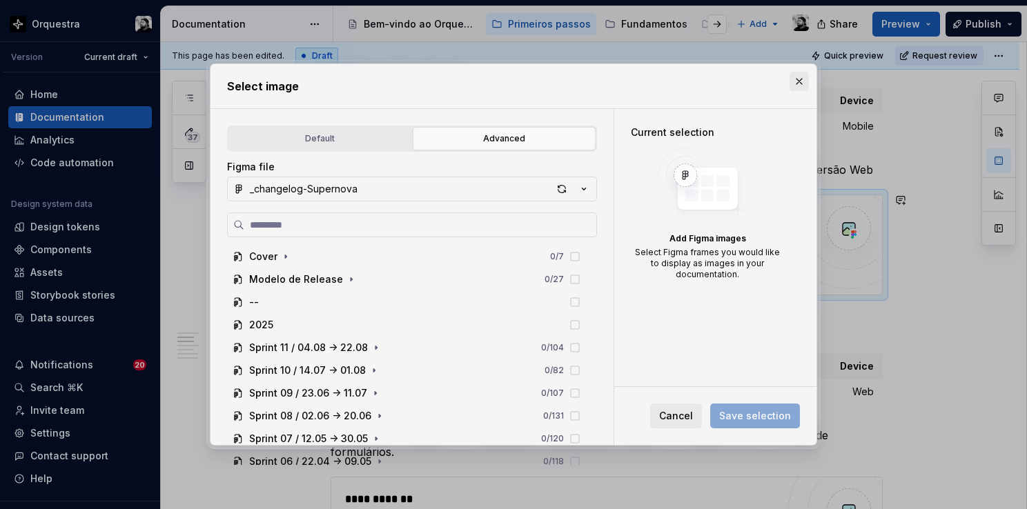
click at [803, 84] on button "button" at bounding box center [798, 81] width 19 height 19
type textarea "*"
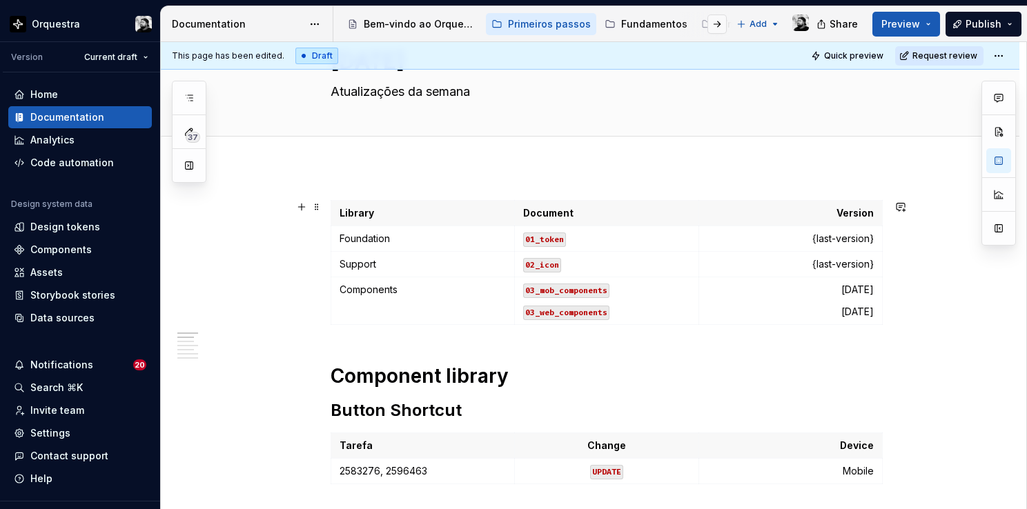
scroll to position [414, 0]
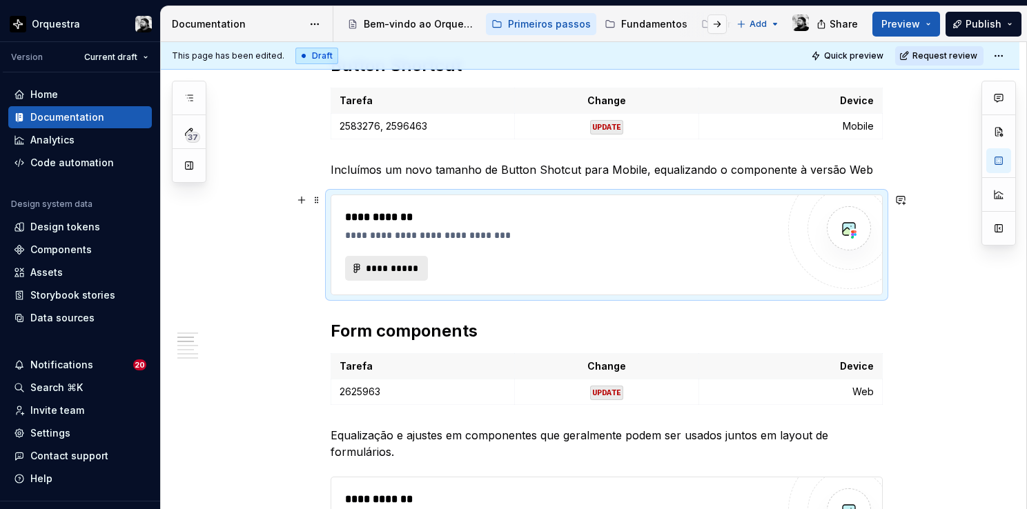
click at [363, 261] on button "**********" at bounding box center [386, 268] width 83 height 25
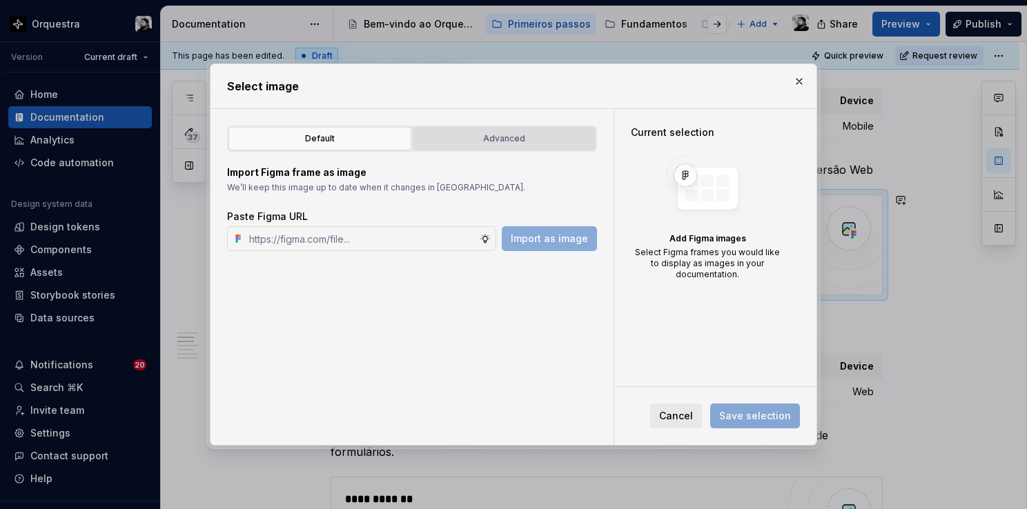
click at [506, 141] on div "Advanced" at bounding box center [503, 139] width 173 height 14
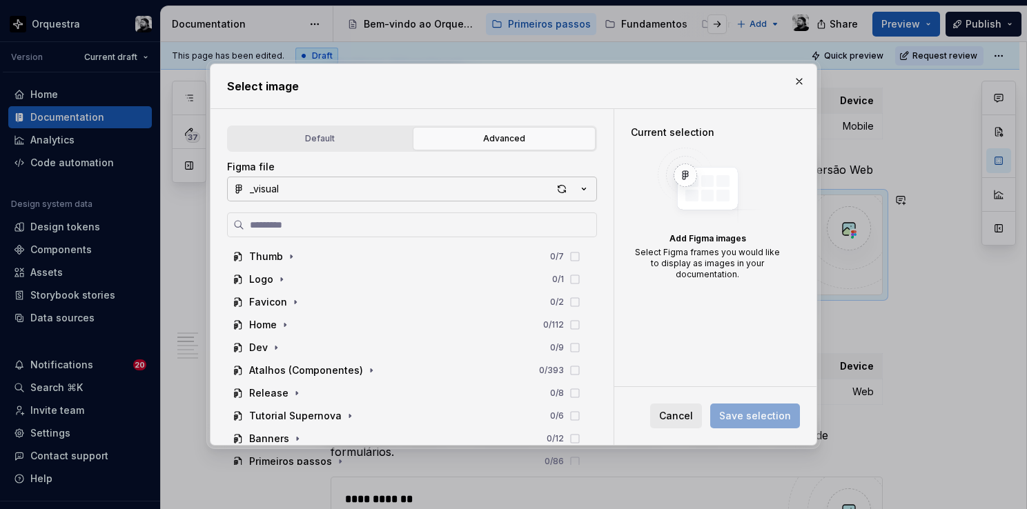
click at [445, 189] on button "_visual" at bounding box center [412, 189] width 370 height 25
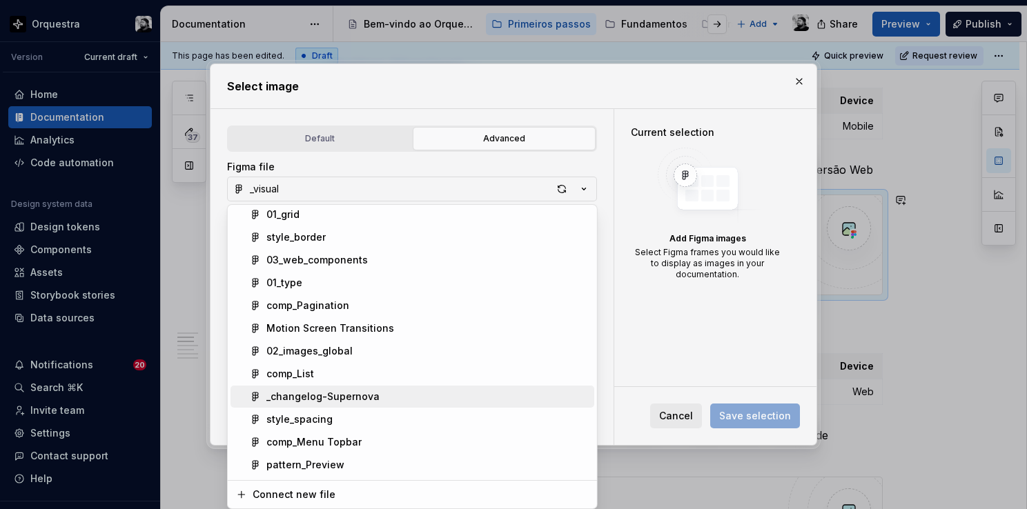
click at [323, 388] on span "_changelog-Supernova" at bounding box center [412, 397] width 364 height 22
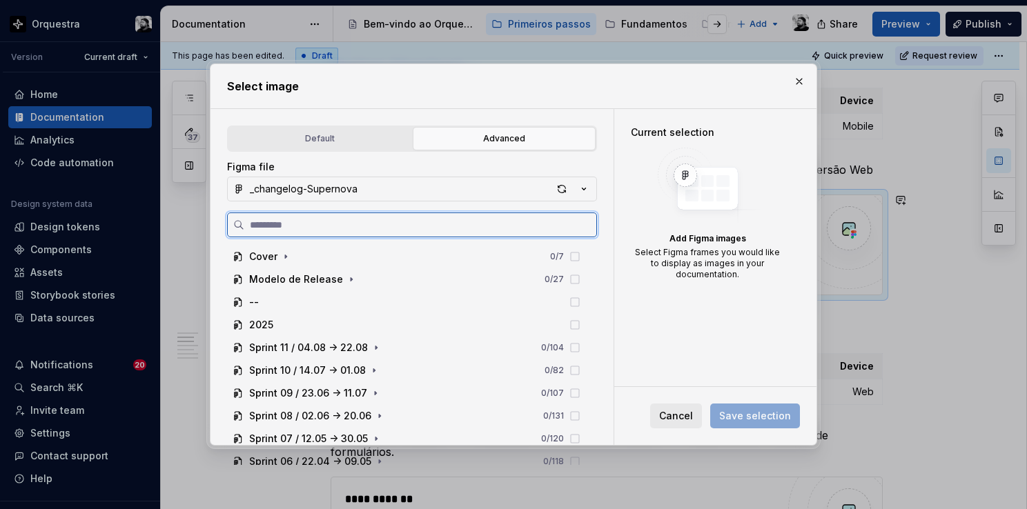
click at [369, 224] on input "search" at bounding box center [420, 225] width 352 height 14
click at [314, 230] on input "search" at bounding box center [420, 225] width 352 height 14
paste input "**********"
type input "**********"
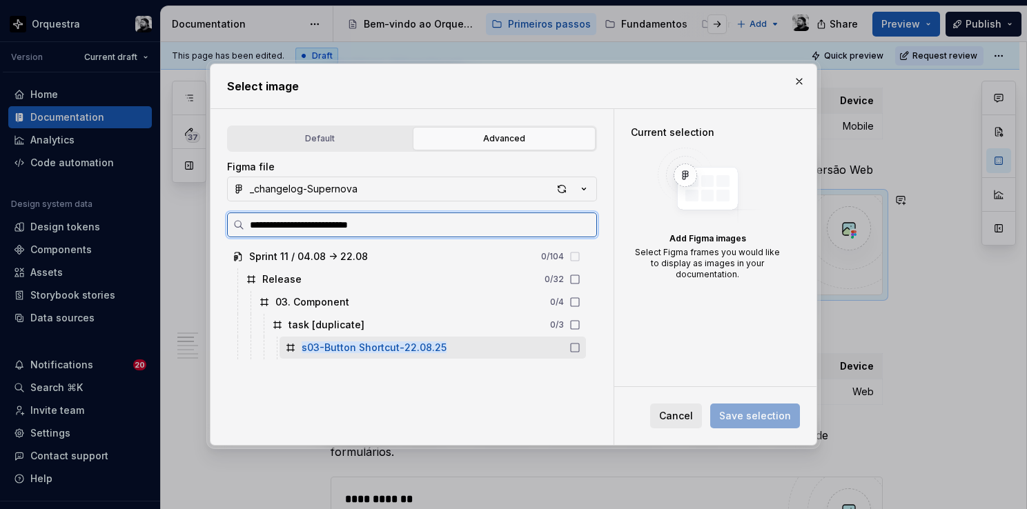
click at [369, 346] on mark "s03-Button Shortcut-22.08.25" at bounding box center [373, 348] width 145 height 12
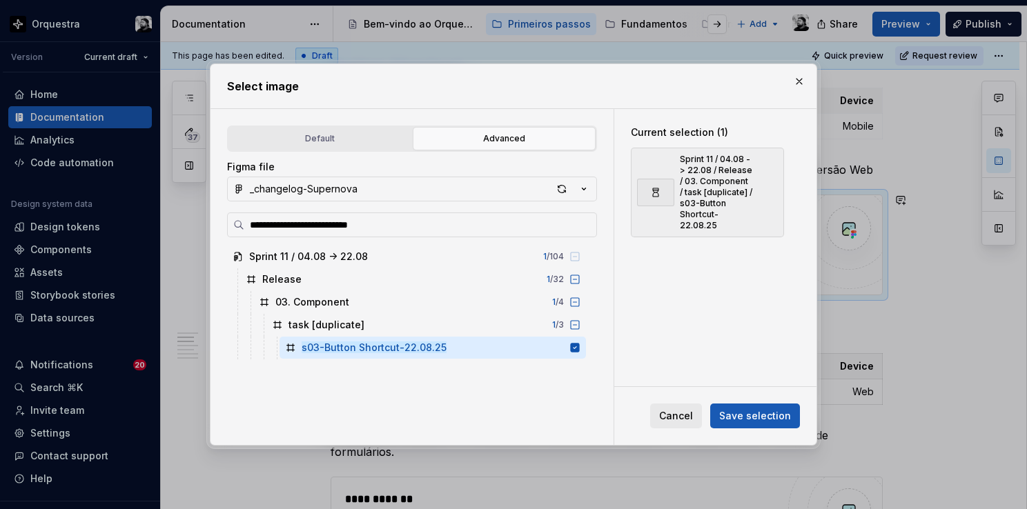
click at [729, 402] on div "Cancel Save selection" at bounding box center [715, 416] width 202 height 58
click at [731, 410] on span "Save selection" at bounding box center [755, 416] width 72 height 14
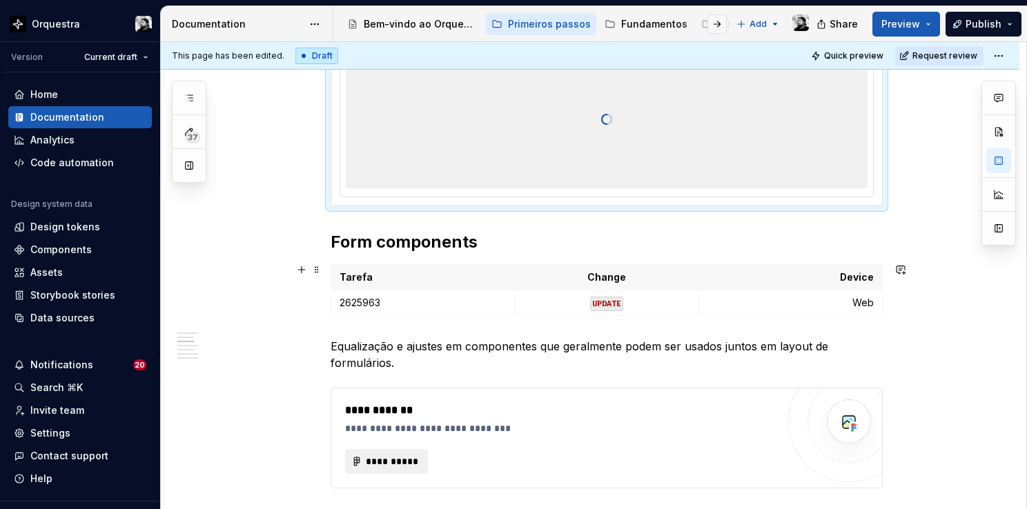
scroll to position [690, 0]
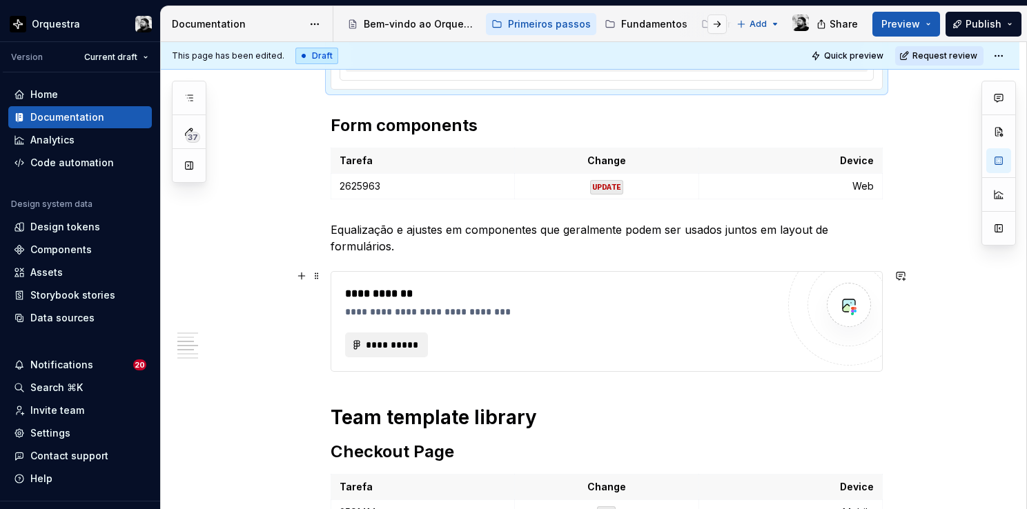
click at [637, 324] on div "**********" at bounding box center [561, 322] width 432 height 72
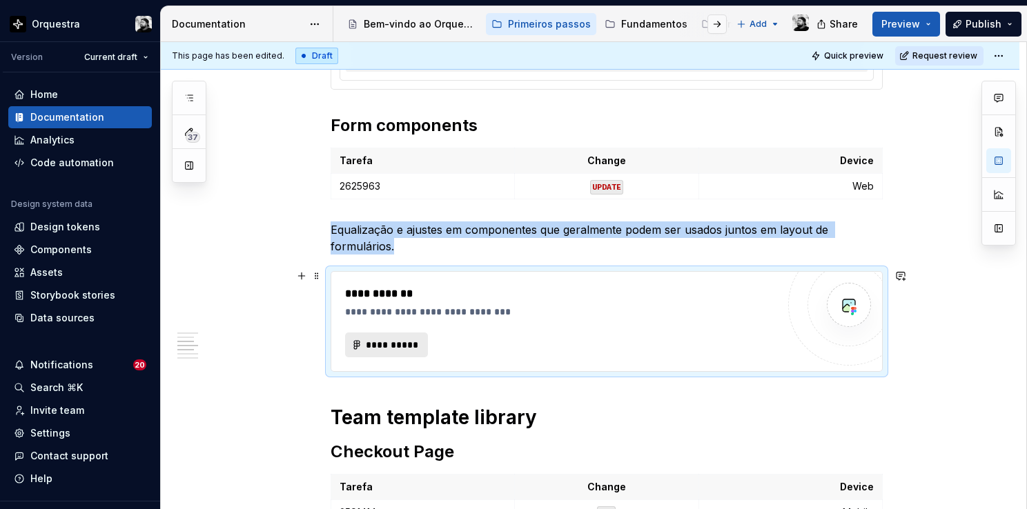
click at [388, 343] on span "**********" at bounding box center [392, 345] width 54 height 14
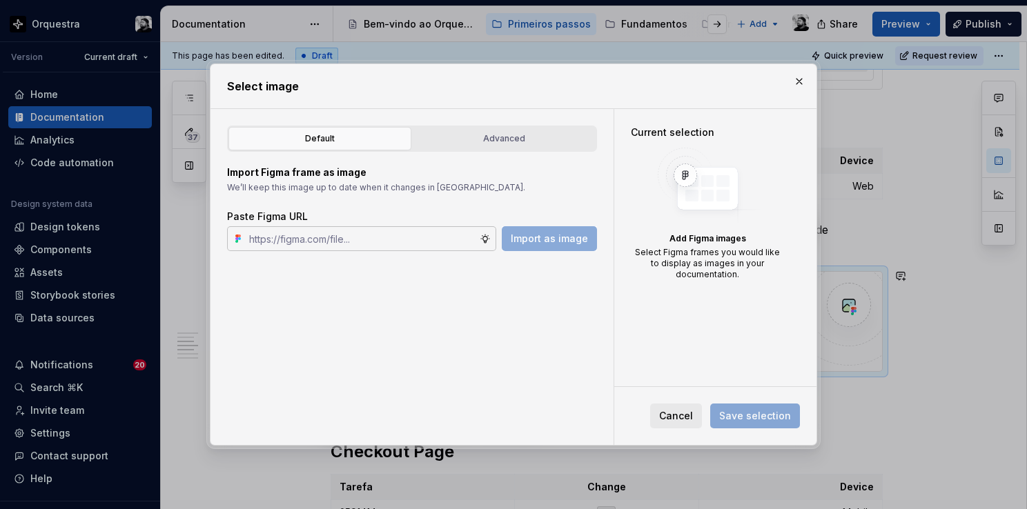
type textarea "*"
click at [482, 135] on div "Advanced" at bounding box center [503, 139] width 173 height 14
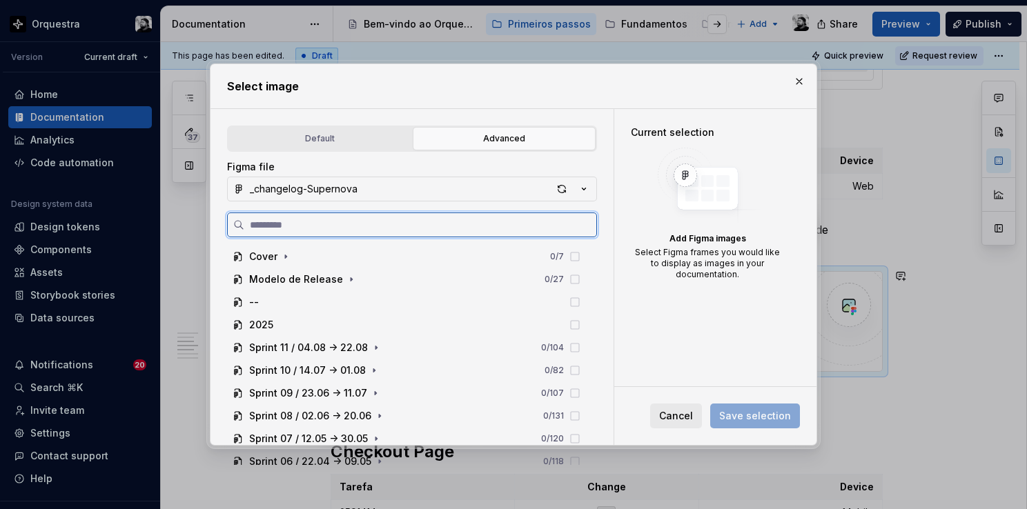
click at [360, 223] on input "search" at bounding box center [420, 225] width 352 height 14
paste input "**********"
type input "**********"
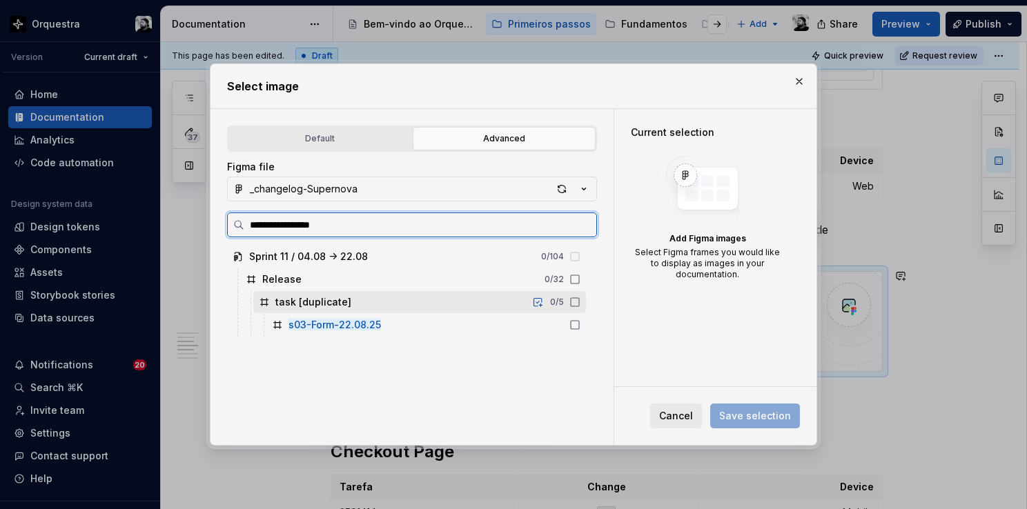
click at [375, 310] on div "task [duplicate] 0 / 5" at bounding box center [419, 302] width 333 height 22
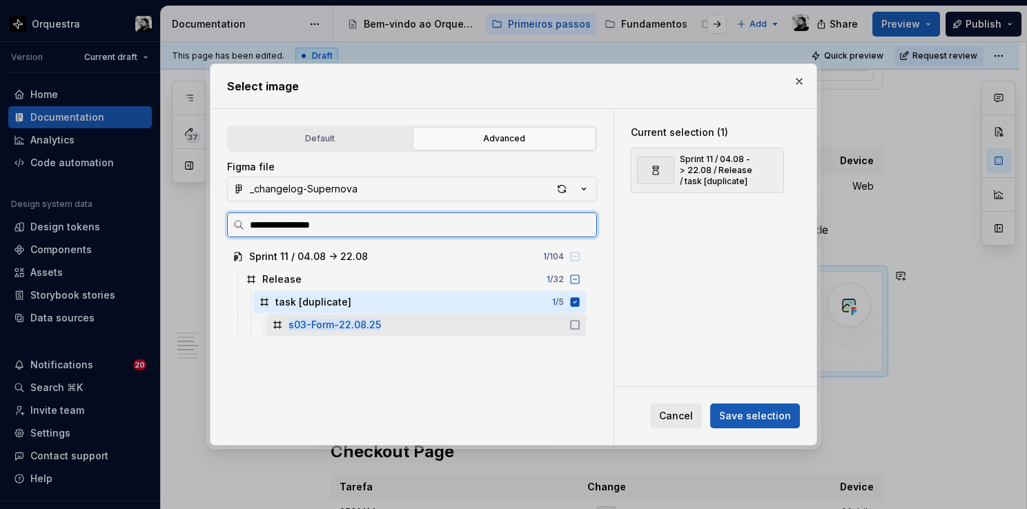
click at [377, 324] on mark "s03-Form-22.08.25" at bounding box center [334, 325] width 92 height 12
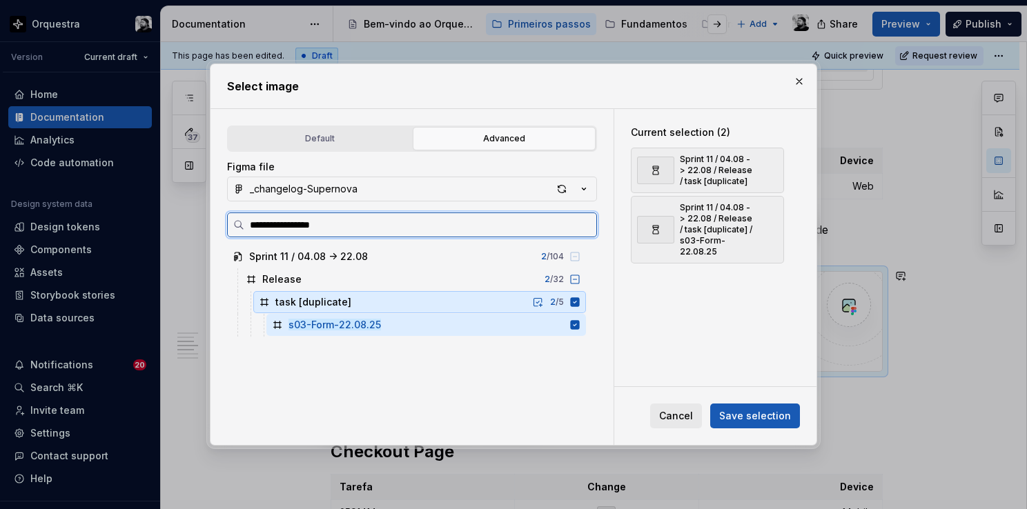
click at [577, 304] on icon at bounding box center [575, 302] width 9 height 9
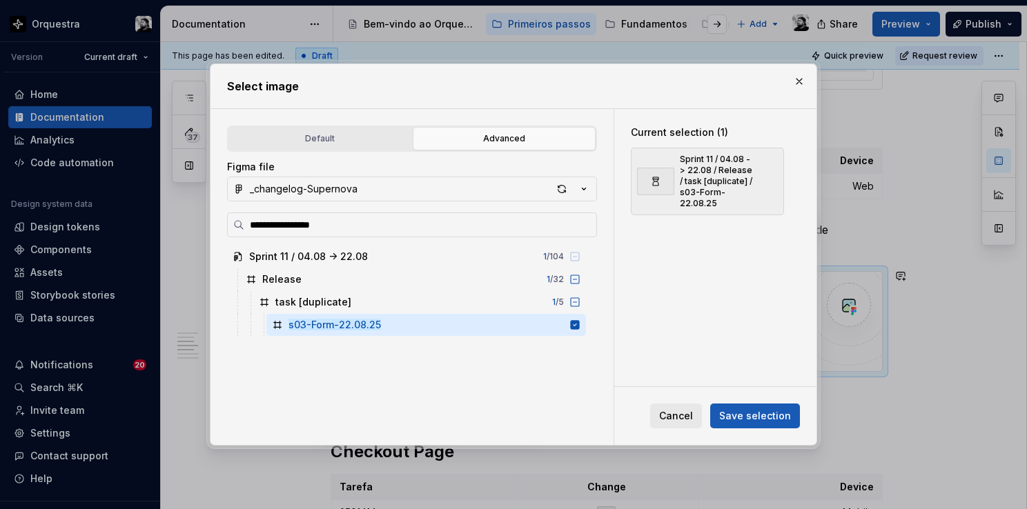
click at [754, 416] on span "Save selection" at bounding box center [755, 416] width 72 height 14
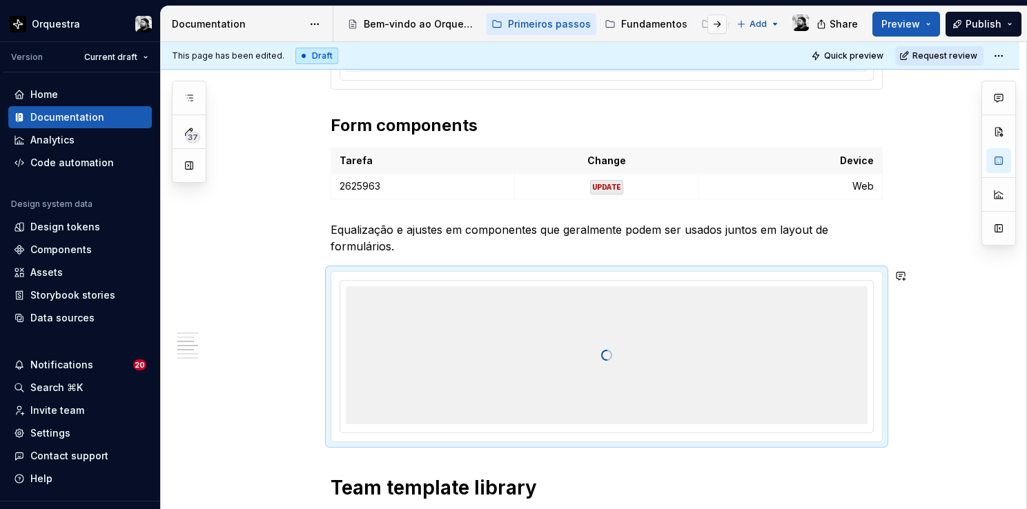
type textarea "*"
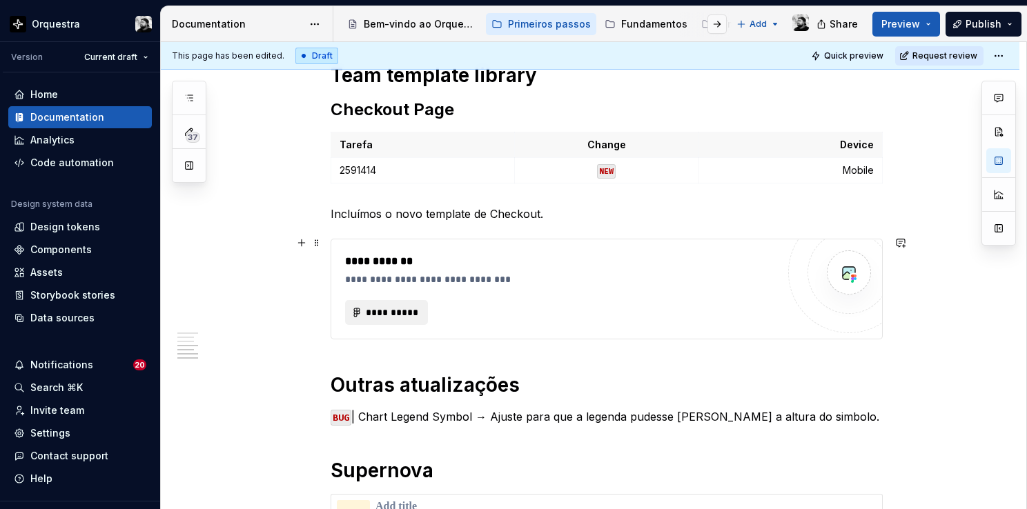
scroll to position [1104, 0]
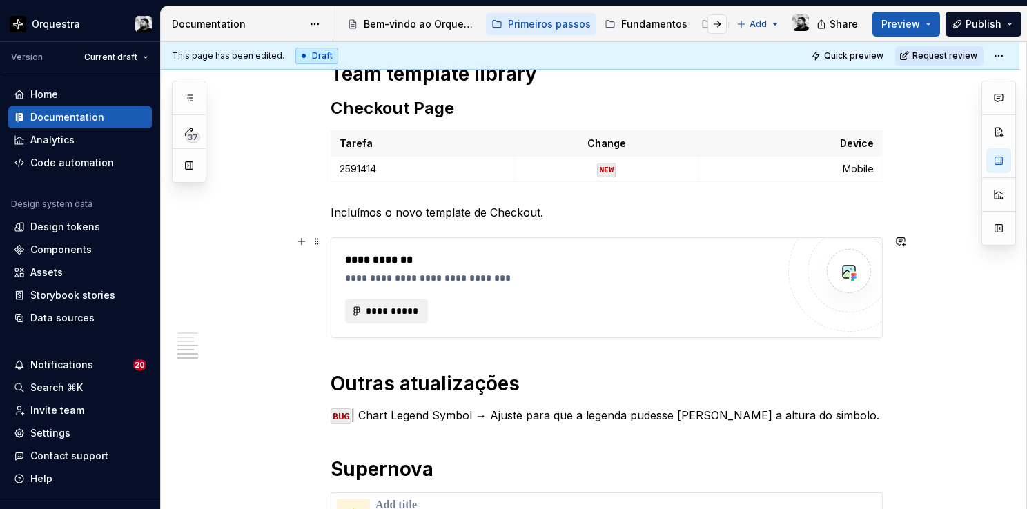
click at [591, 266] on div "**********" at bounding box center [561, 268] width 432 height 33
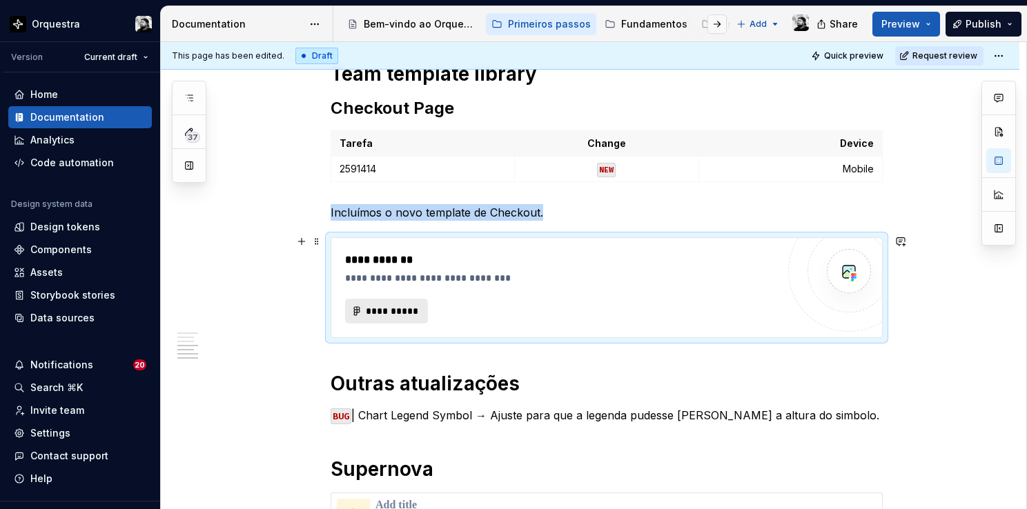
click at [408, 308] on span "**********" at bounding box center [392, 311] width 54 height 14
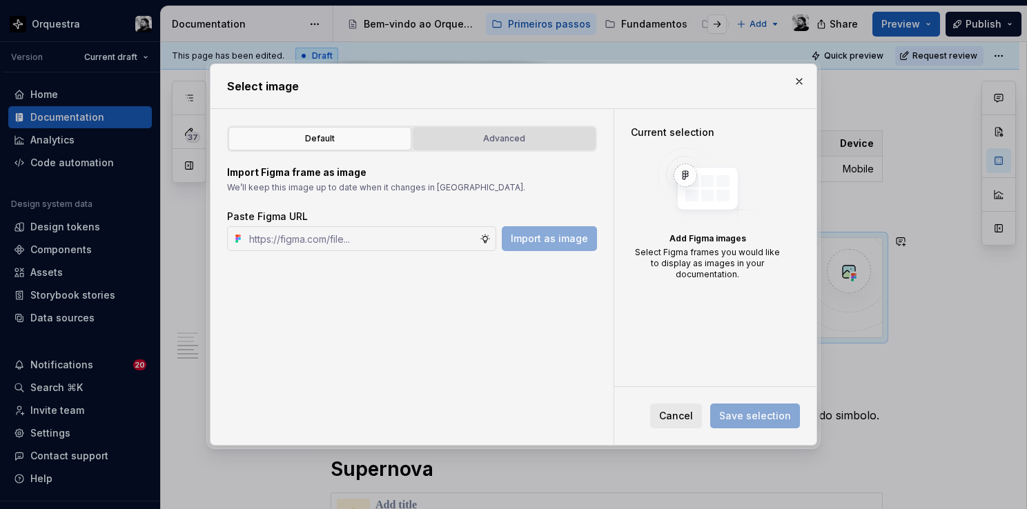
click at [480, 137] on div "Advanced" at bounding box center [503, 139] width 173 height 14
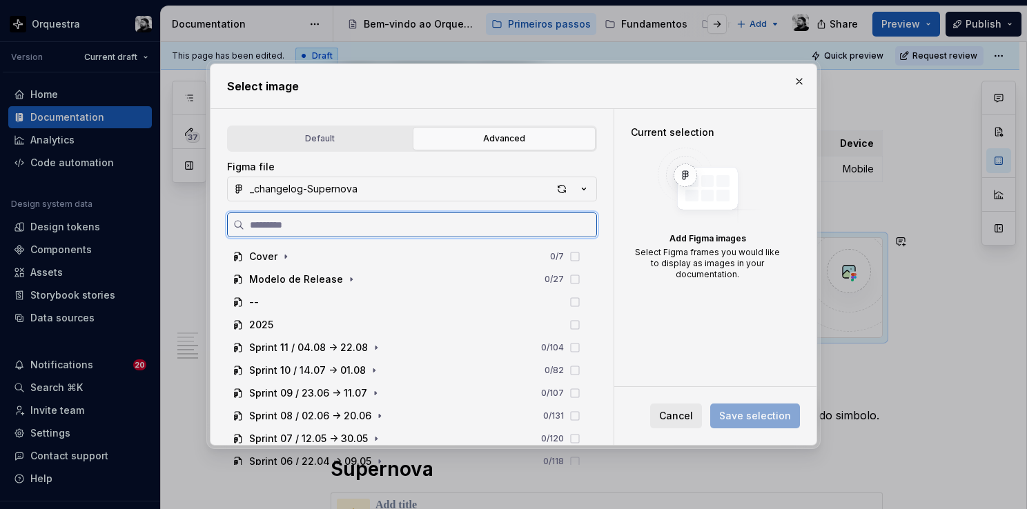
click at [408, 230] on input "search" at bounding box center [420, 225] width 352 height 14
paste input "**********"
type input "**********"
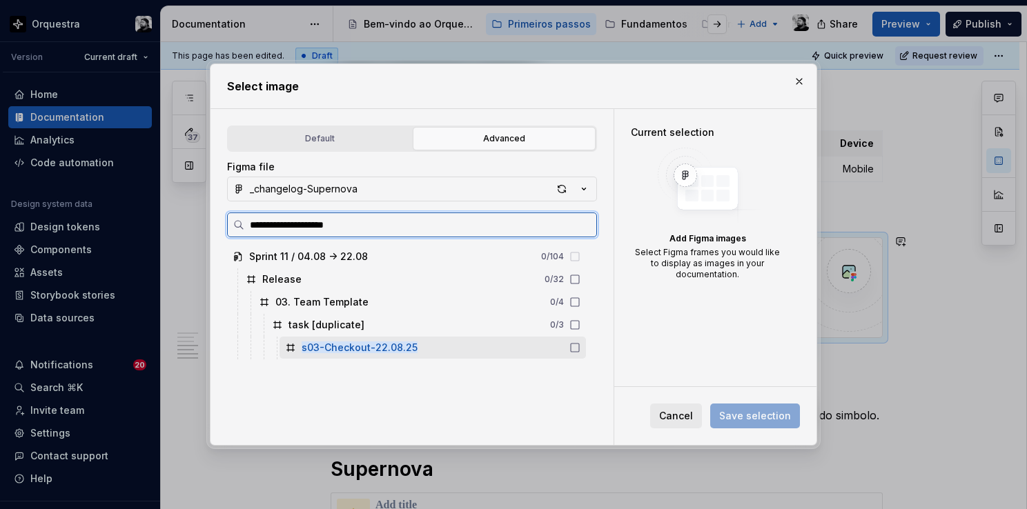
click at [385, 347] on mark "s03-Checkout-22.08.25" at bounding box center [359, 348] width 116 height 12
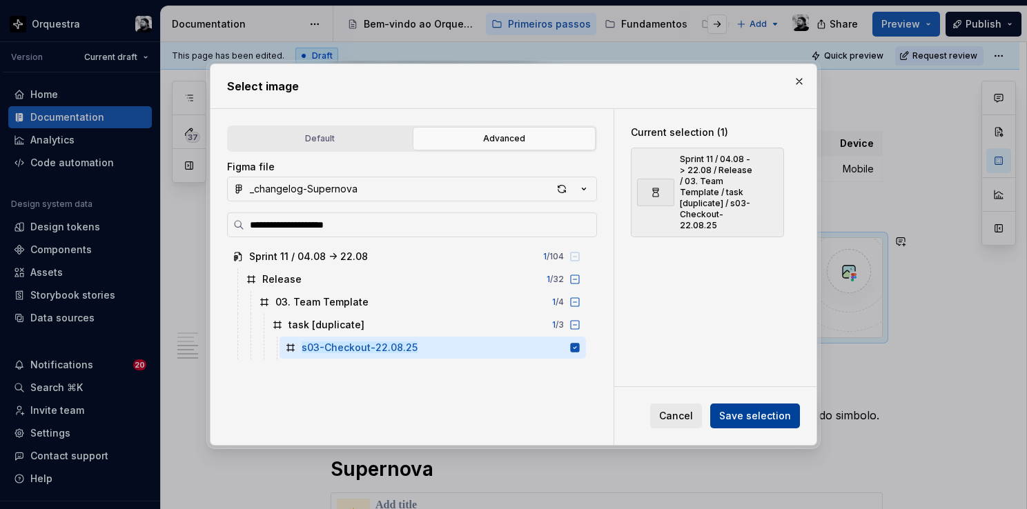
click at [782, 419] on span "Save selection" at bounding box center [755, 416] width 72 height 14
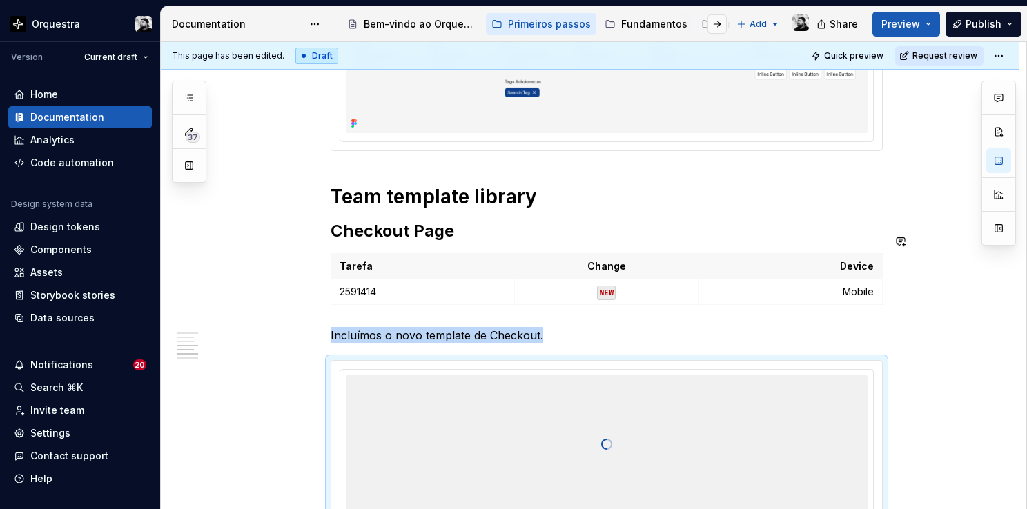
scroll to position [1349, 0]
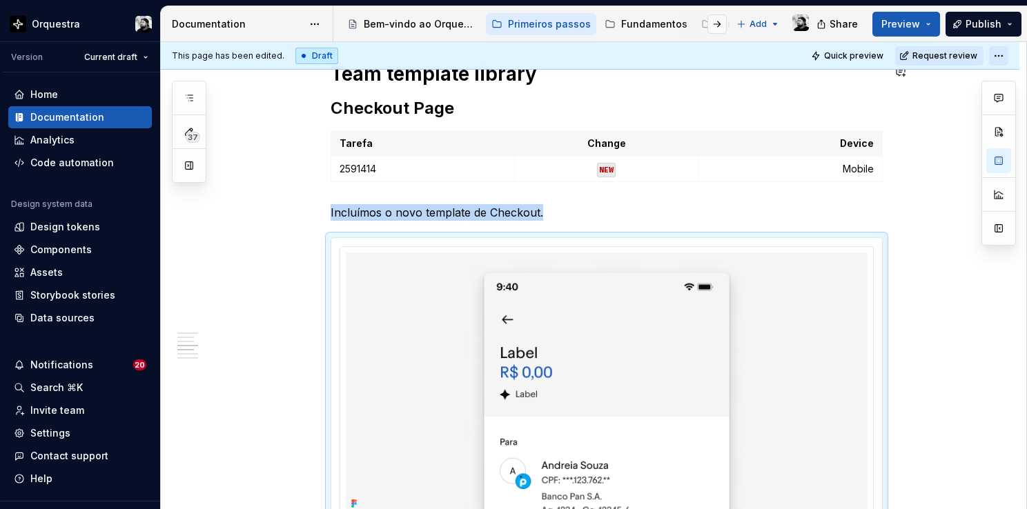
click at [992, 54] on html "Orquestra Version Current draft Home Documentation Analytics Code automation De…" at bounding box center [513, 254] width 1027 height 509
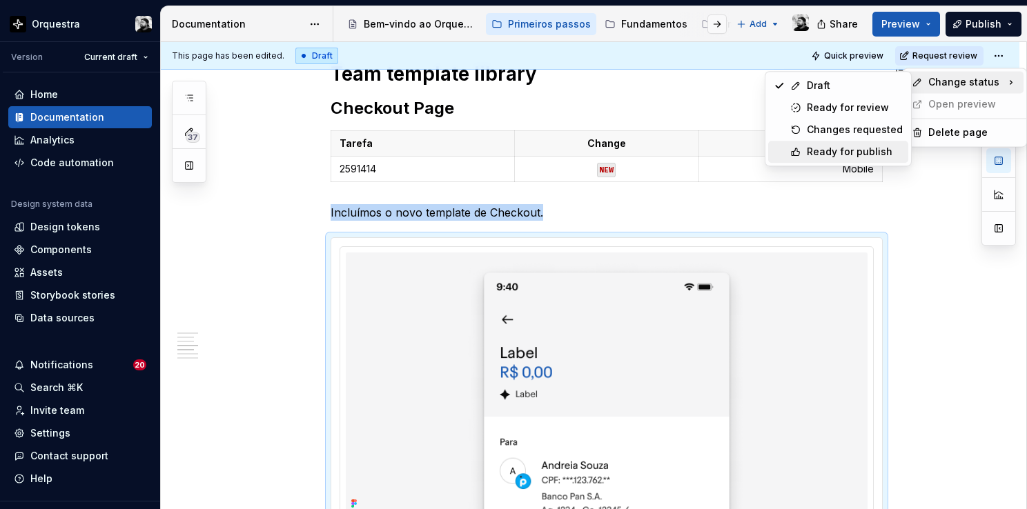
click at [854, 153] on div "Ready for publish" at bounding box center [855, 152] width 96 height 14
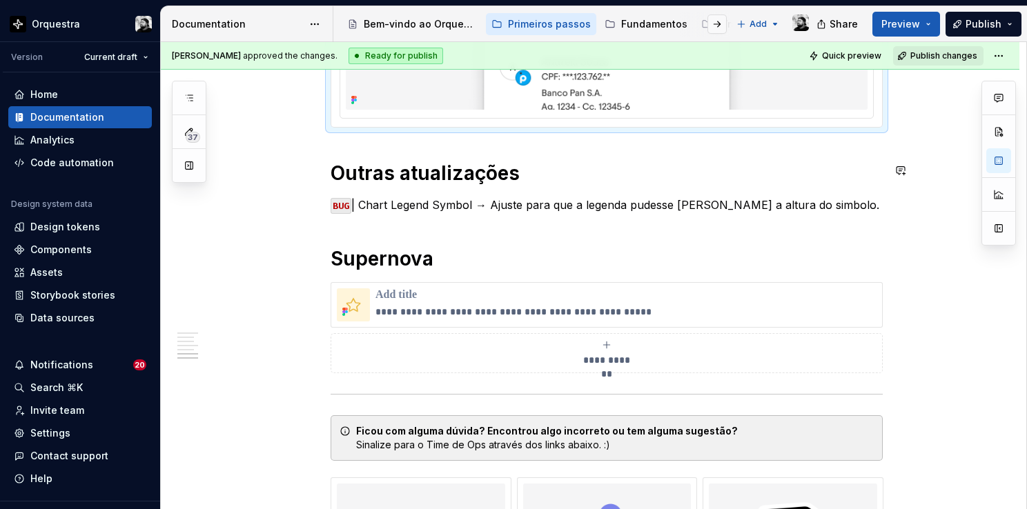
scroll to position [1819, 0]
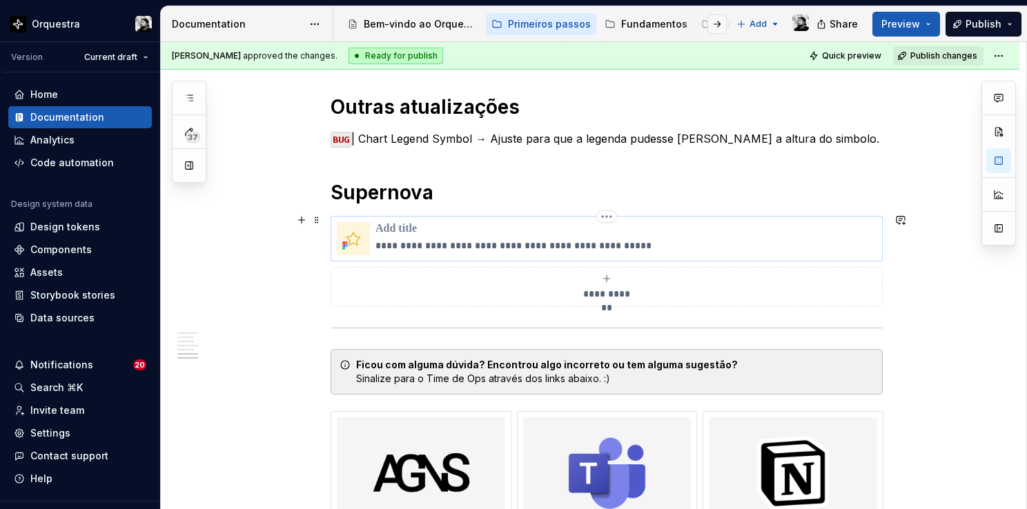
click at [418, 228] on p at bounding box center [625, 229] width 501 height 14
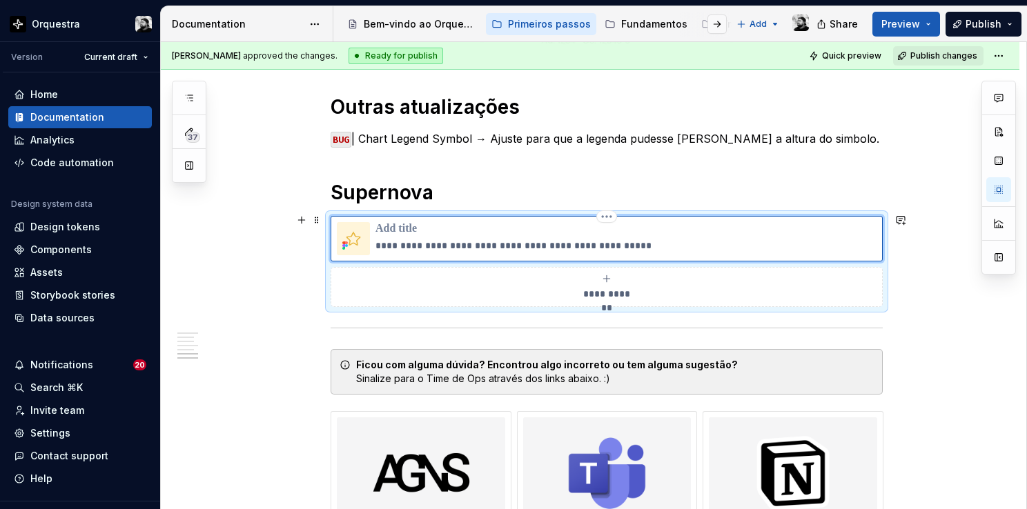
click at [413, 228] on p at bounding box center [625, 229] width 501 height 14
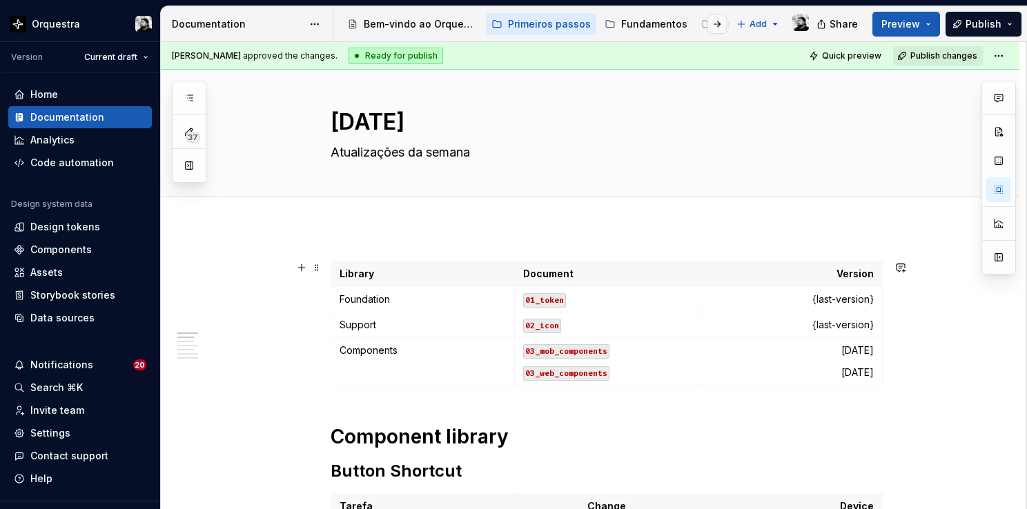
scroll to position [0, 0]
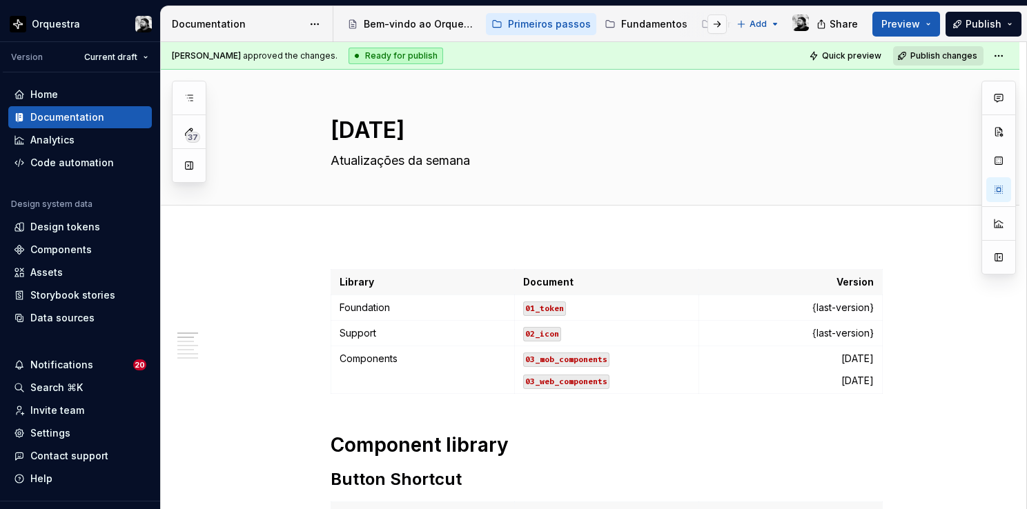
click at [966, 55] on span "Publish changes" at bounding box center [943, 55] width 67 height 11
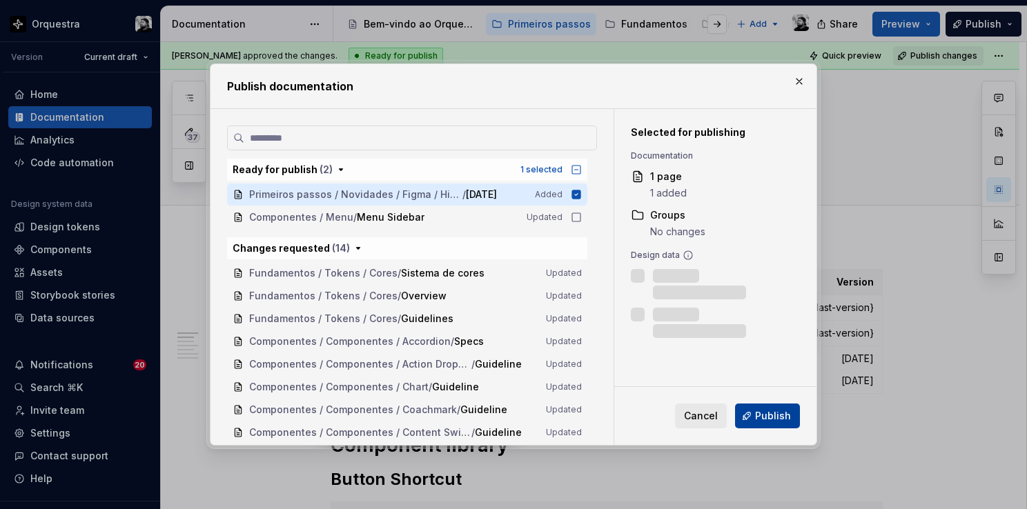
click at [773, 410] on span "Publish" at bounding box center [773, 416] width 36 height 14
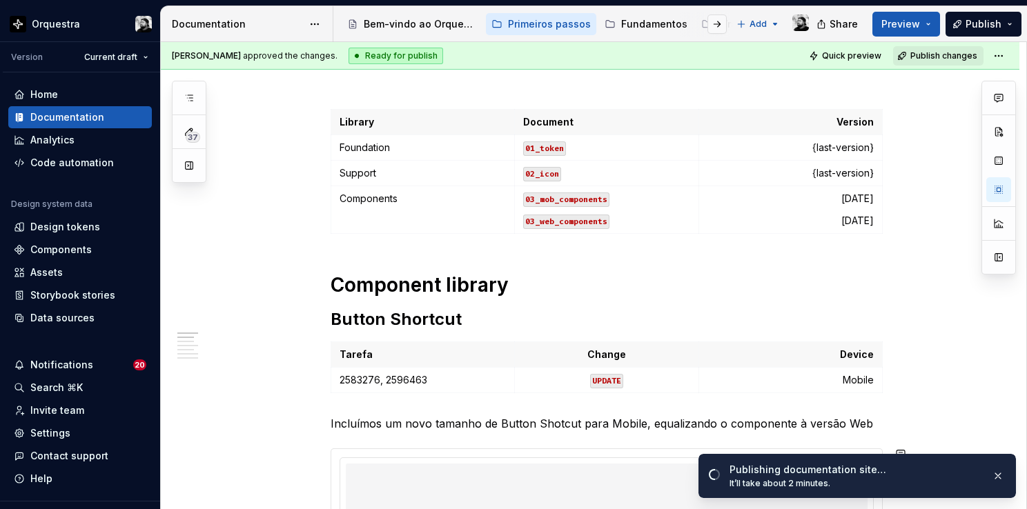
scroll to position [138, 0]
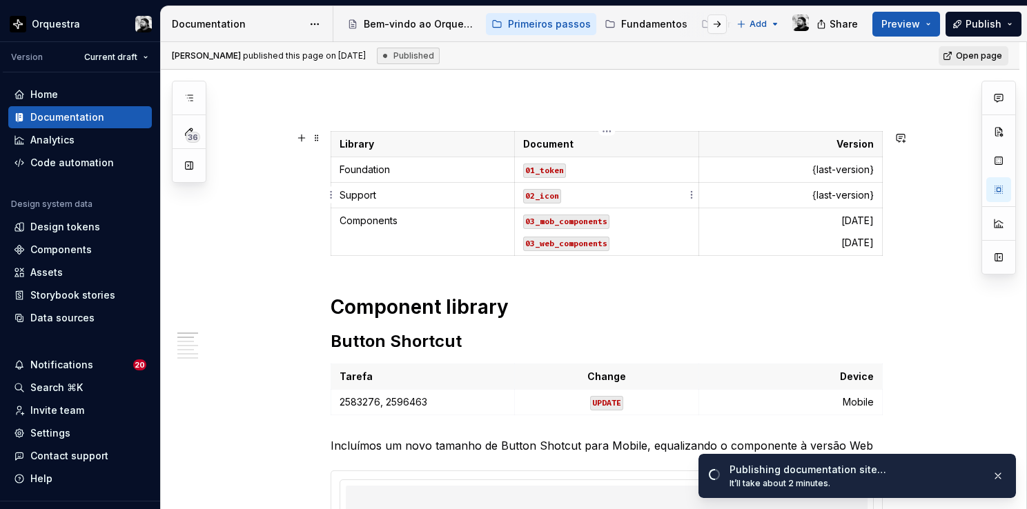
click at [551, 205] on td "02_icon" at bounding box center [607, 196] width 184 height 26
drag, startPoint x: 555, startPoint y: 197, endPoint x: 522, endPoint y: 197, distance: 33.8
click at [522, 197] on td "02_icon" at bounding box center [607, 196] width 184 height 26
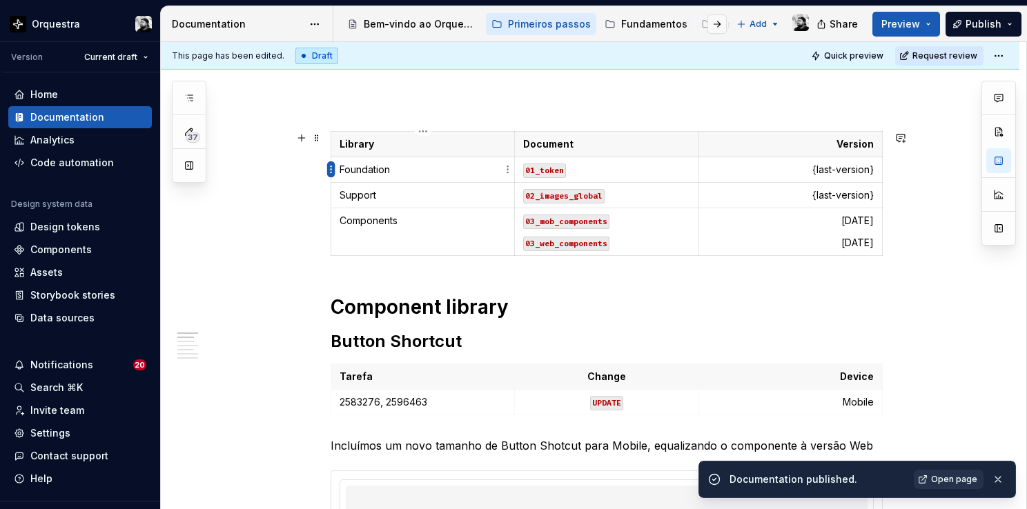
click at [332, 167] on html "Orquestra Version Current draft Home Documentation Analytics Code automation De…" at bounding box center [513, 254] width 1027 height 509
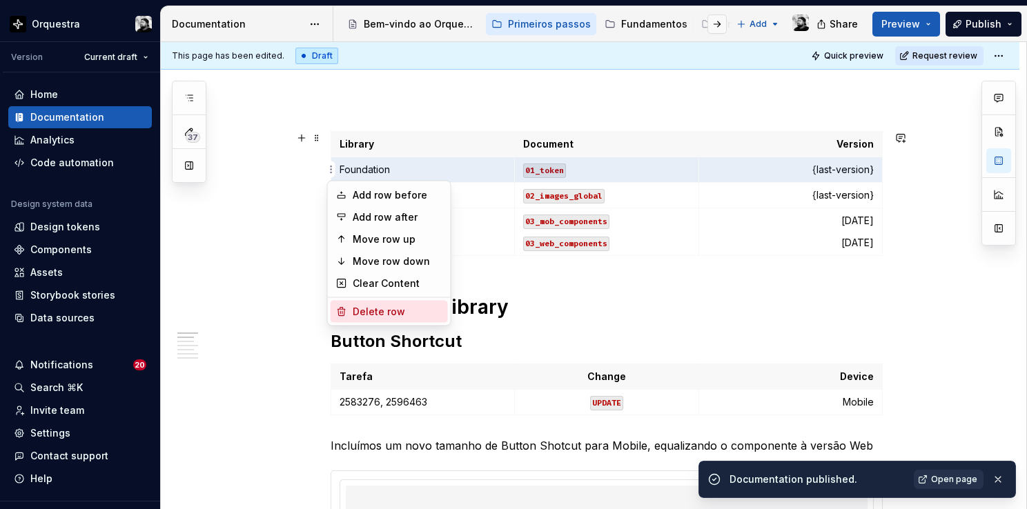
click at [377, 312] on div "Delete row" at bounding box center [398, 312] width 90 height 14
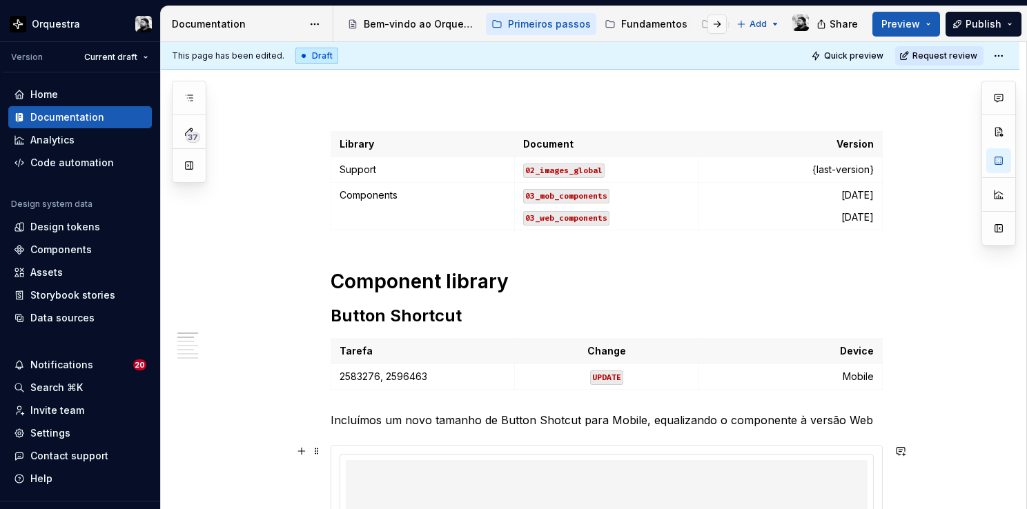
type textarea "*"
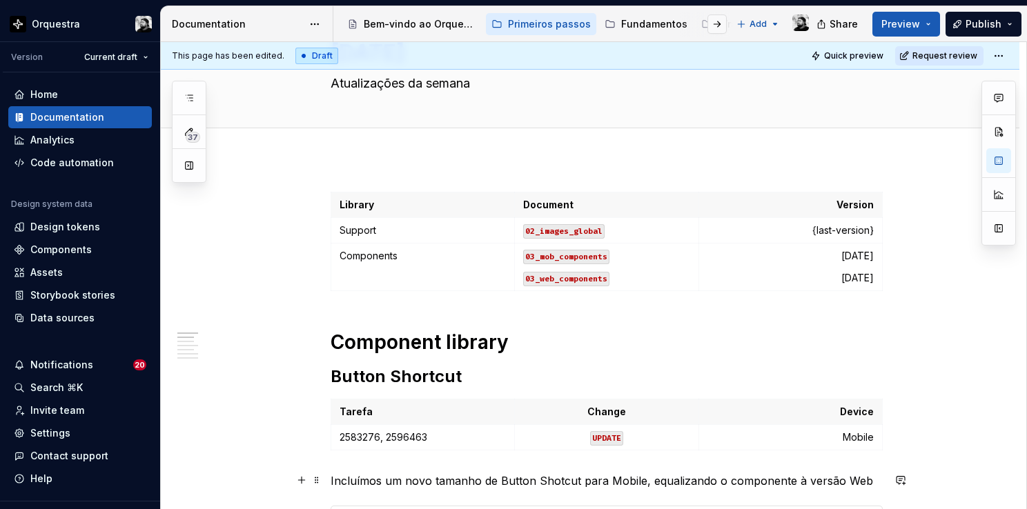
scroll to position [69, 0]
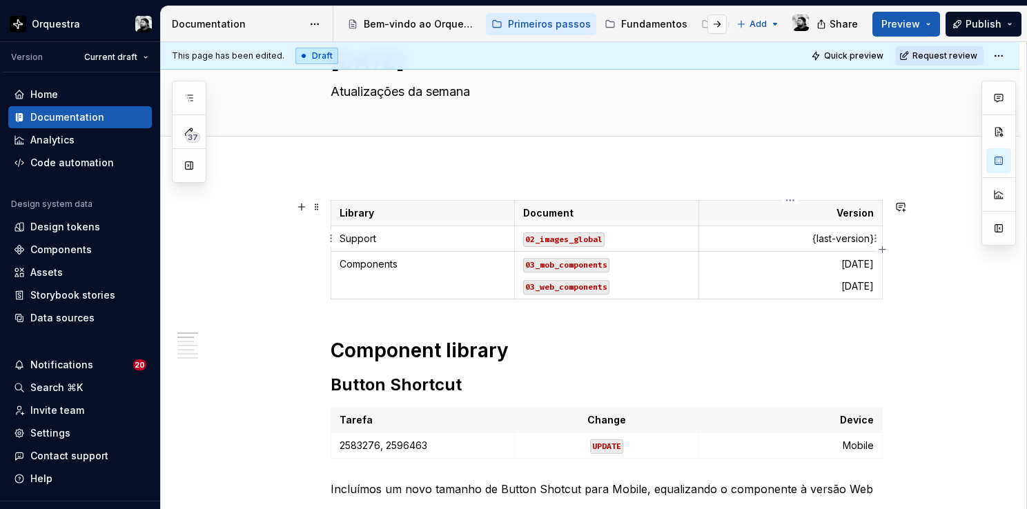
click at [835, 241] on p "{last-version}" at bounding box center [790, 239] width 166 height 14
click at [46, 326] on div "Data sources" at bounding box center [80, 318] width 144 height 22
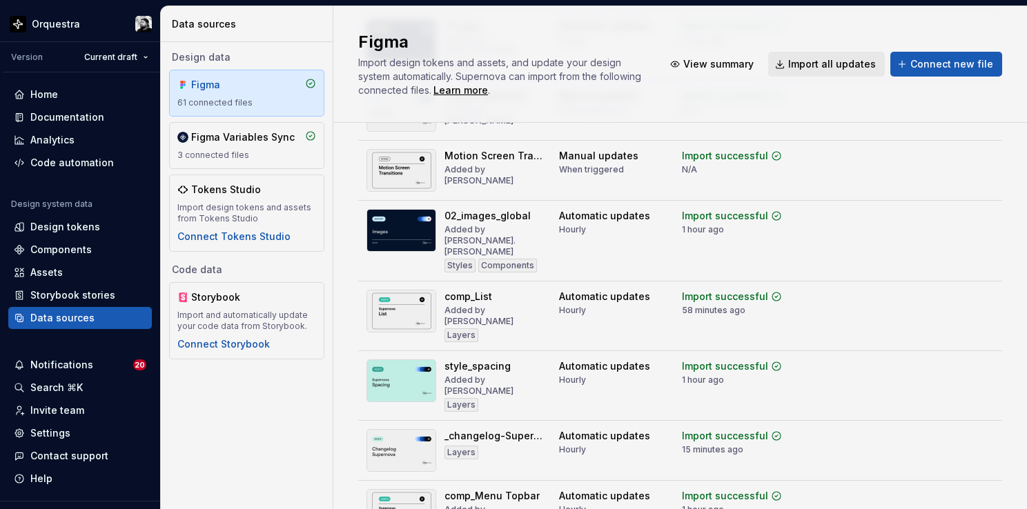
scroll to position [1518, 0]
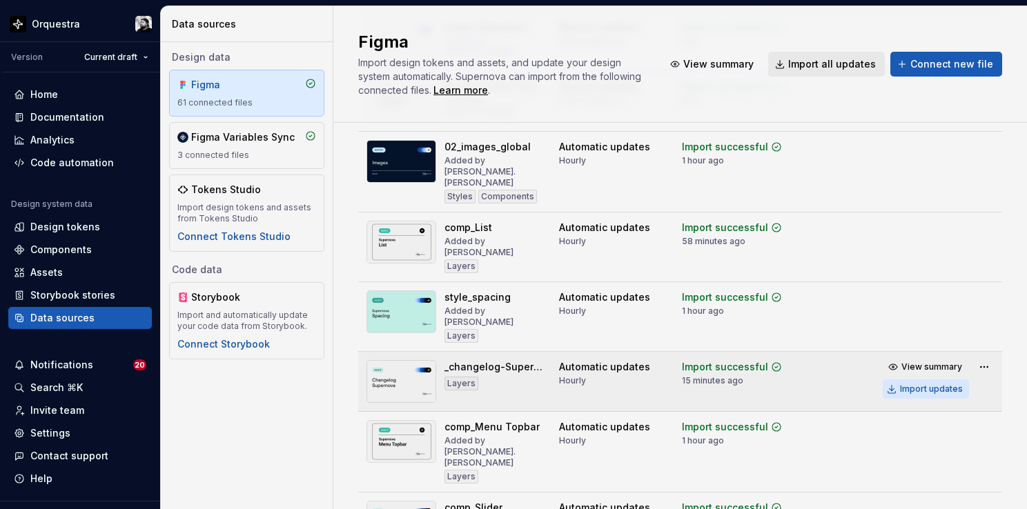
click at [912, 384] on div "Import updates" at bounding box center [931, 389] width 63 height 11
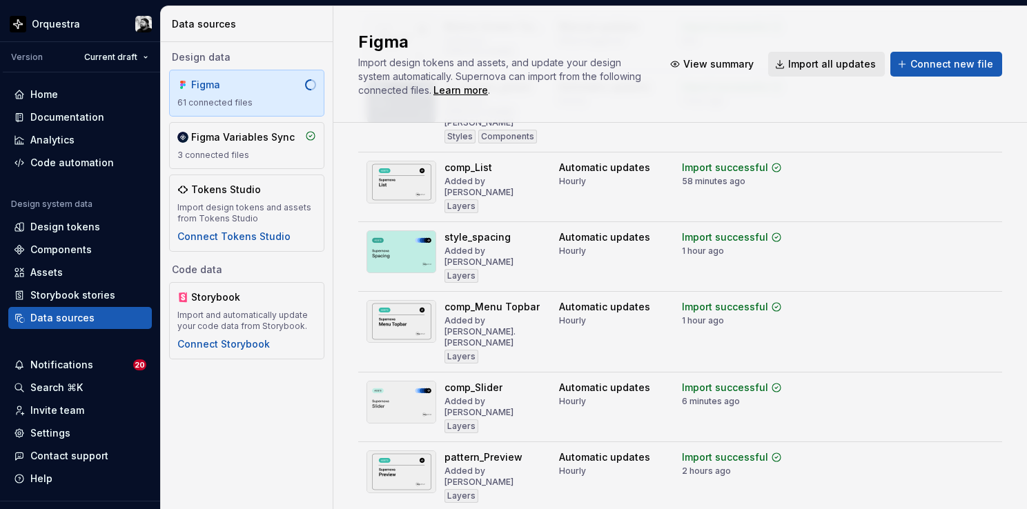
scroll to position [1457, 0]
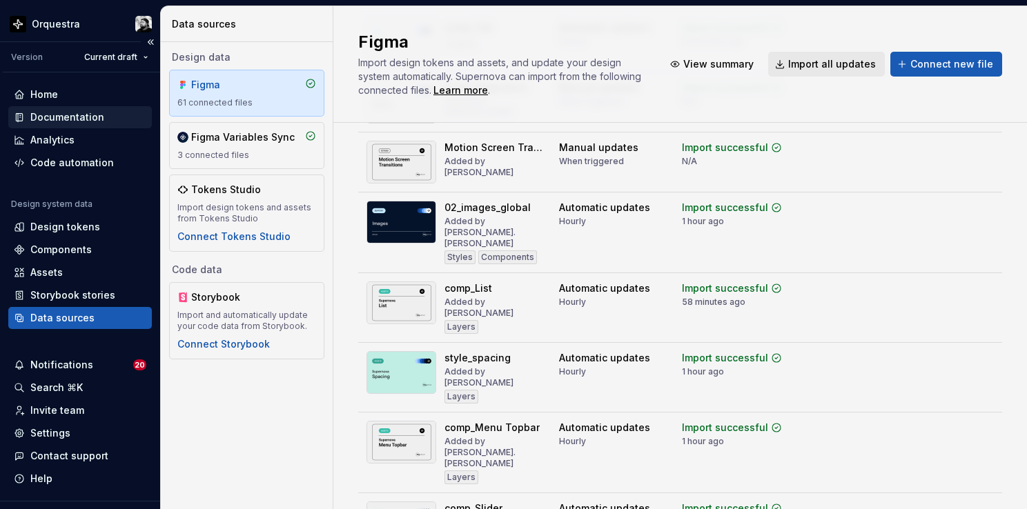
click at [63, 119] on div "Documentation" at bounding box center [67, 117] width 74 height 14
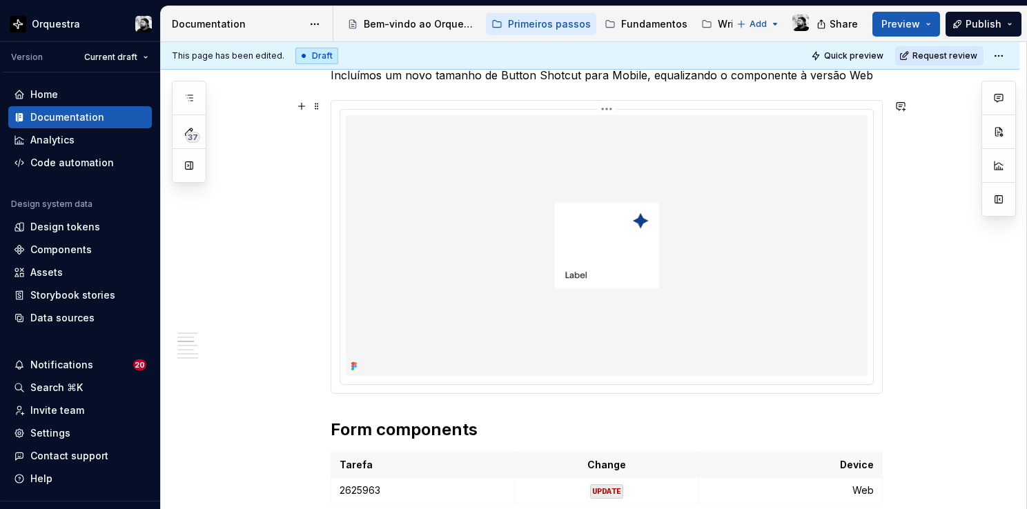
scroll to position [207, 0]
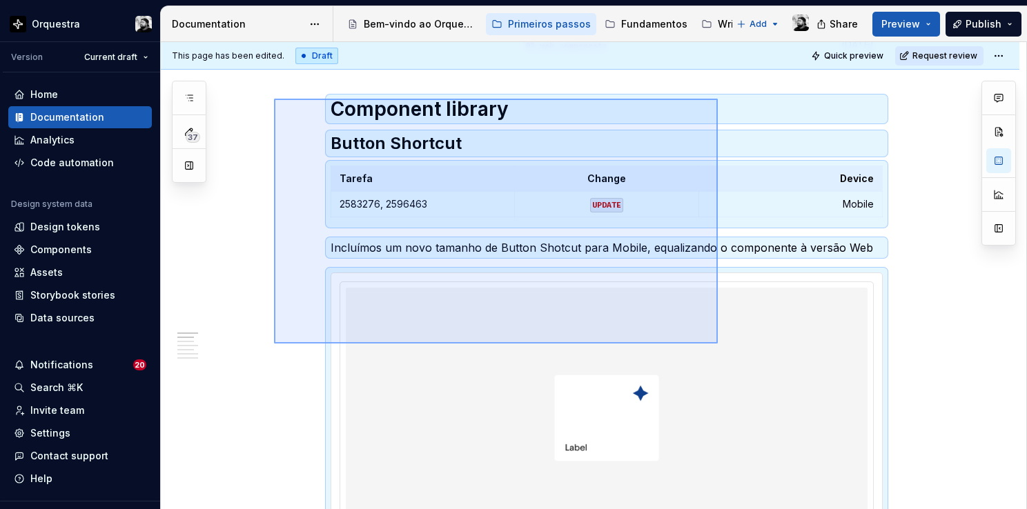
drag, startPoint x: 274, startPoint y: 202, endPoint x: 718, endPoint y: 344, distance: 465.6
click at [718, 344] on div "**********" at bounding box center [593, 276] width 865 height 468
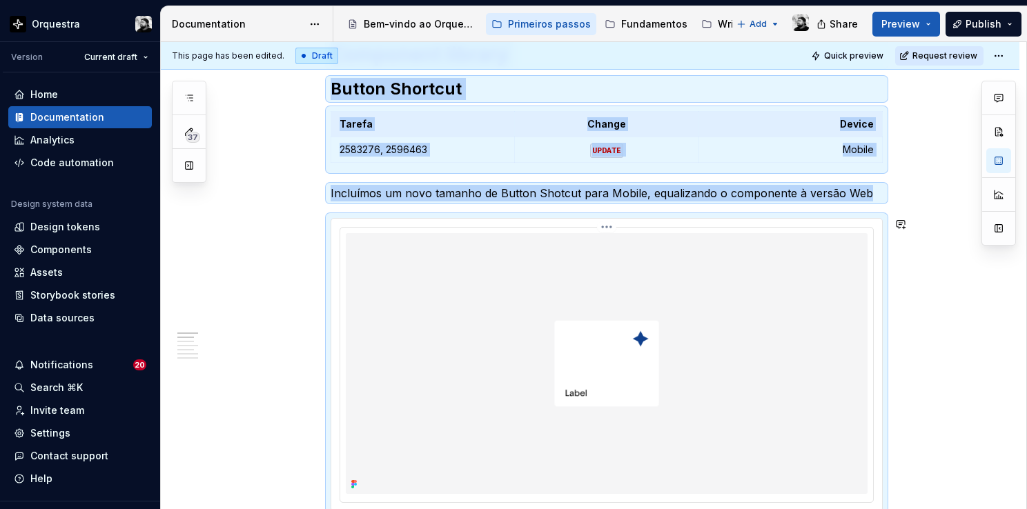
copy div "Library Document Version Support 02_images_global 2.0.15 Components 03_mob_comp…"
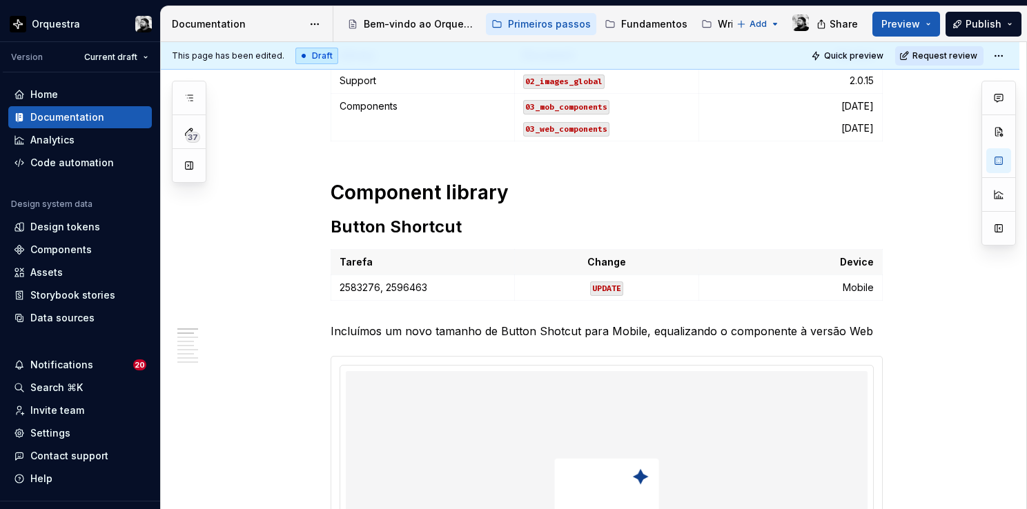
type textarea "*"
click at [411, 189] on h1 "Component library" at bounding box center [606, 192] width 552 height 25
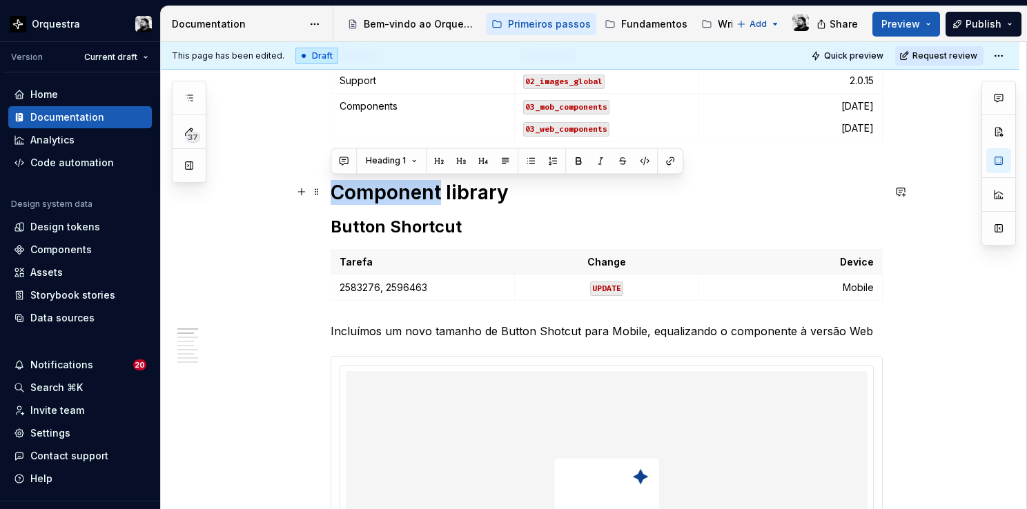
drag, startPoint x: 437, startPoint y: 189, endPoint x: 330, endPoint y: 188, distance: 106.9
click at [330, 188] on h1 "Component library" at bounding box center [606, 192] width 552 height 25
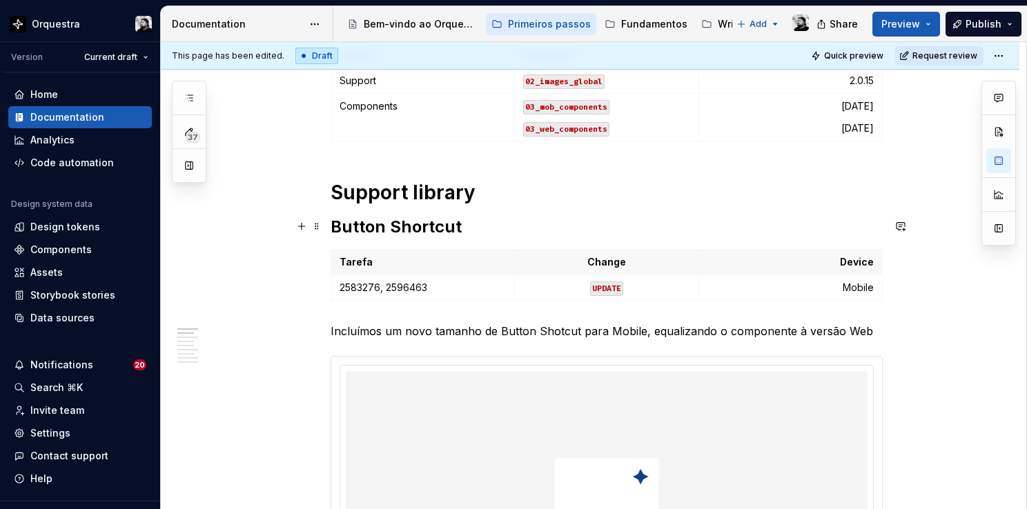
click at [428, 228] on h2 "Button Shortcut" at bounding box center [606, 227] width 552 height 22
click at [443, 283] on p "2583276, 2596463" at bounding box center [422, 288] width 166 height 14
click at [832, 284] on p "Mobile" at bounding box center [790, 288] width 166 height 14
click at [452, 336] on p "Incluímos um novo tamanho de Button Shotcut para Mobile, equalizando o componen…" at bounding box center [606, 331] width 552 height 17
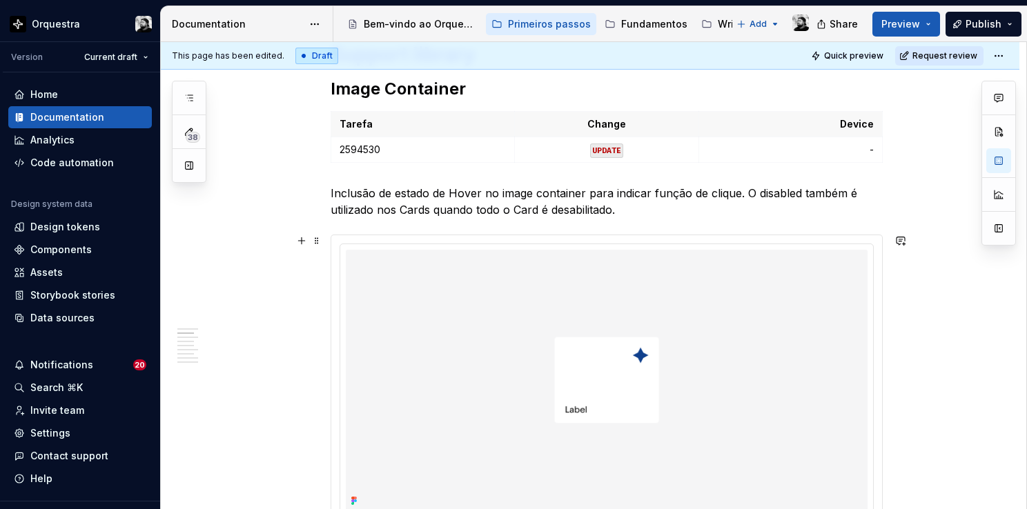
scroll to position [503, 0]
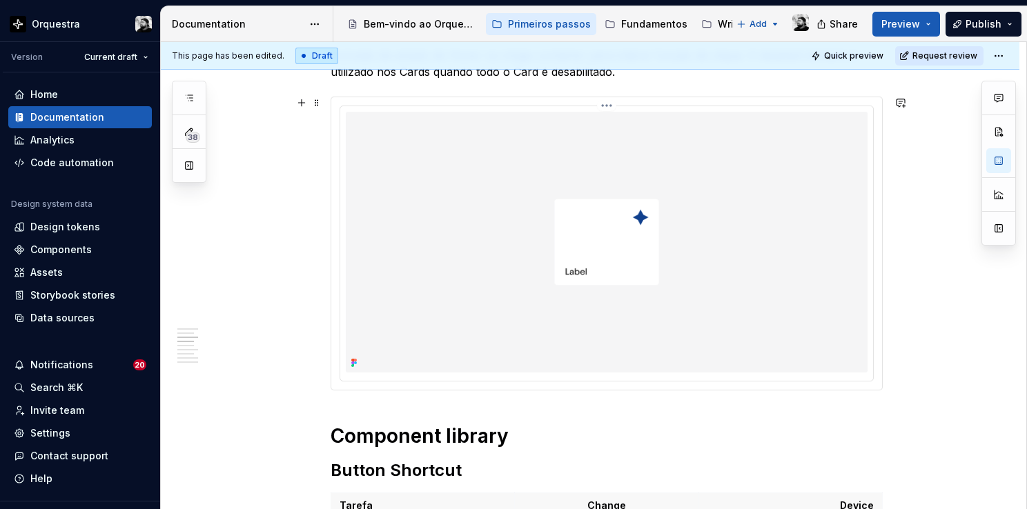
drag, startPoint x: 620, startPoint y: 225, endPoint x: 613, endPoint y: 219, distance: 8.8
click at [614, 225] on img at bounding box center [607, 242] width 522 height 261
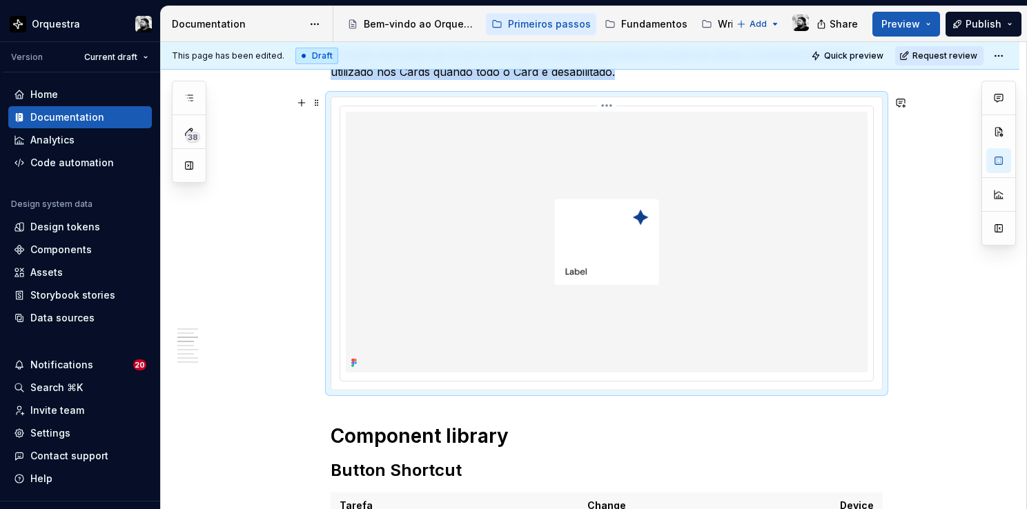
click at [609, 103] on html "Orquestra Version Current draft Home Documentation Analytics Code automation De…" at bounding box center [513, 254] width 1027 height 509
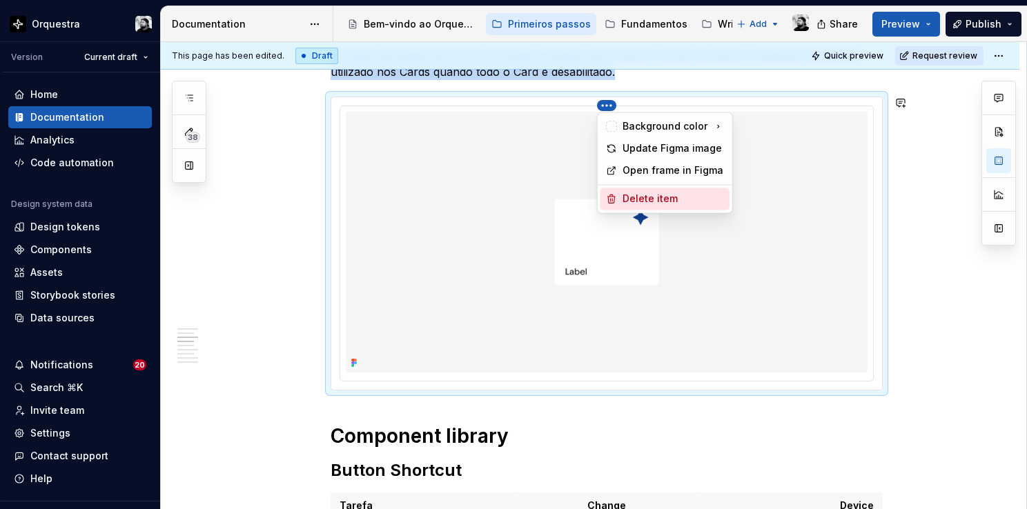
click at [649, 200] on div "Delete item" at bounding box center [672, 199] width 101 height 14
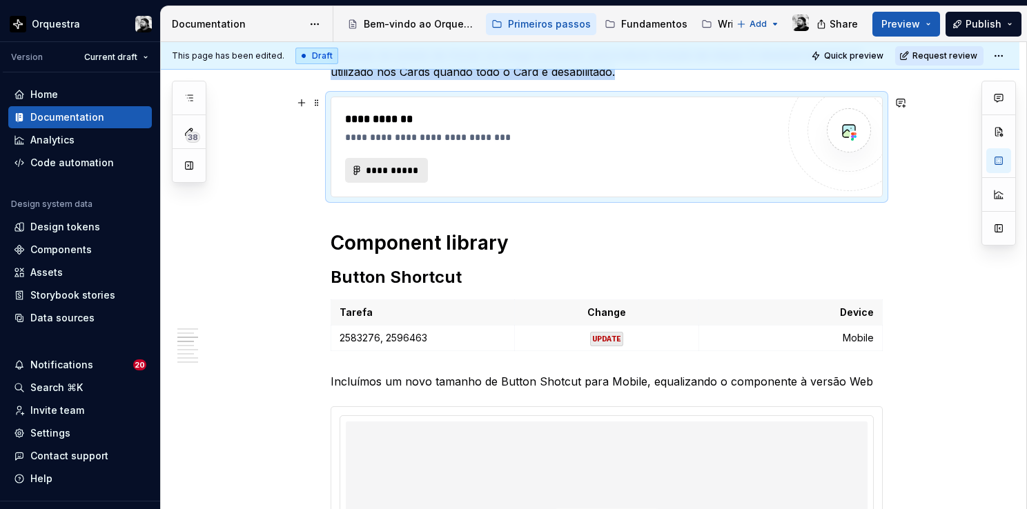
click at [413, 164] on span "**********" at bounding box center [392, 171] width 54 height 14
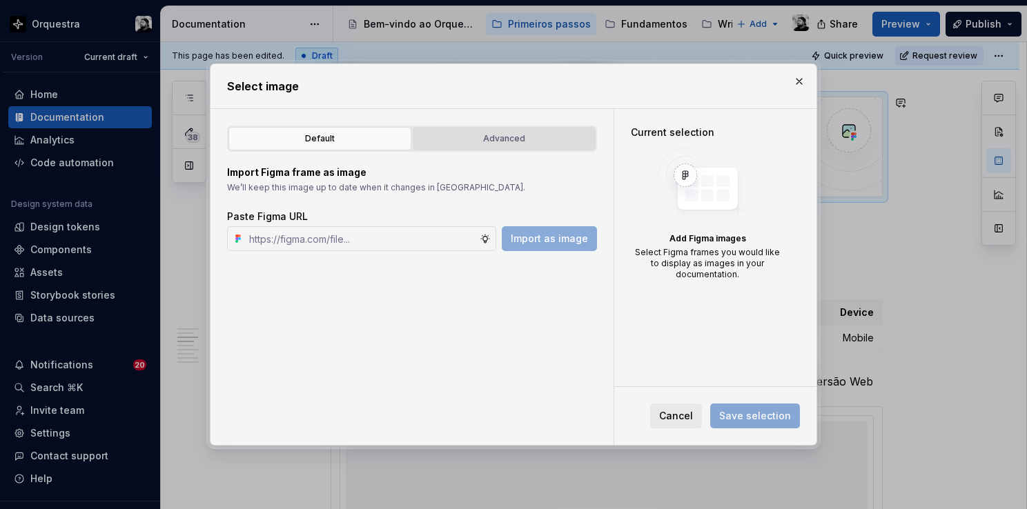
type textarea "*"
drag, startPoint x: 479, startPoint y: 134, endPoint x: 477, endPoint y: 141, distance: 7.7
click at [477, 140] on div "Advanced" at bounding box center [503, 139] width 173 height 14
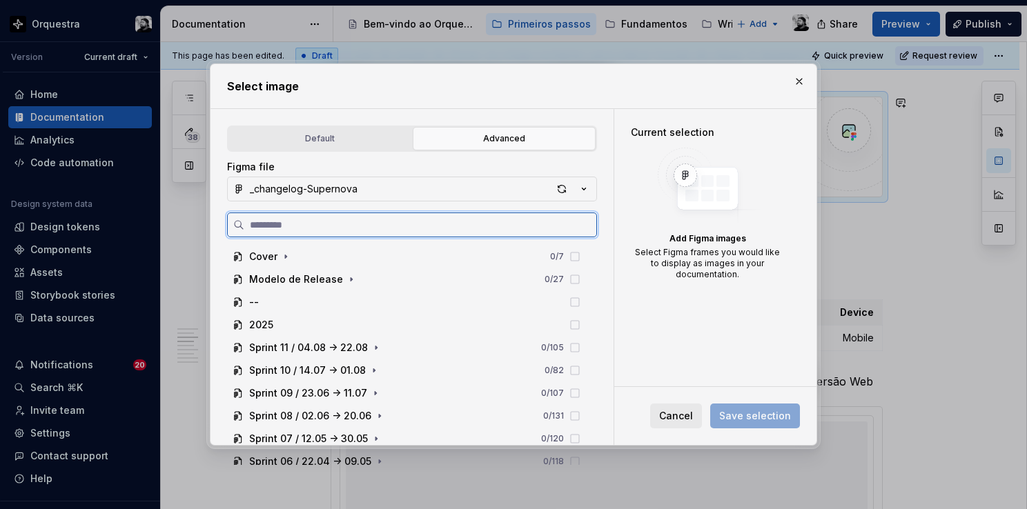
click at [400, 225] on input "search" at bounding box center [420, 225] width 352 height 14
paste input "**********"
type input "**********"
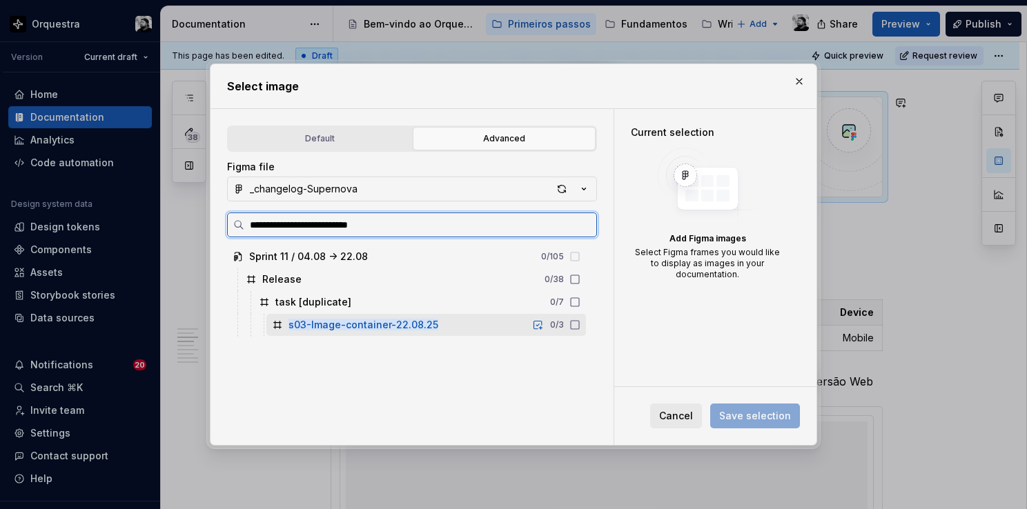
click at [402, 322] on mark "s03-Image-container-22.08.25" at bounding box center [363, 325] width 150 height 12
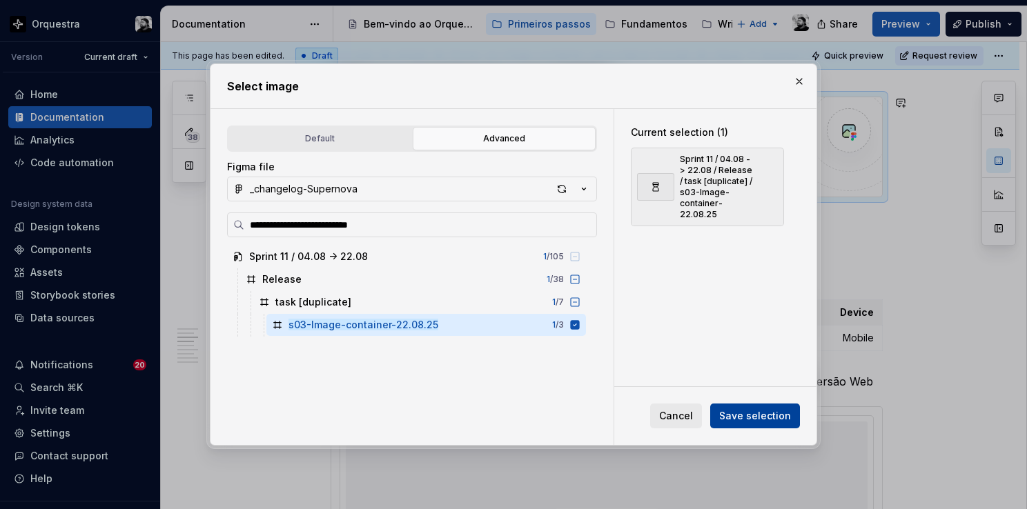
click at [748, 411] on span "Save selection" at bounding box center [755, 416] width 72 height 14
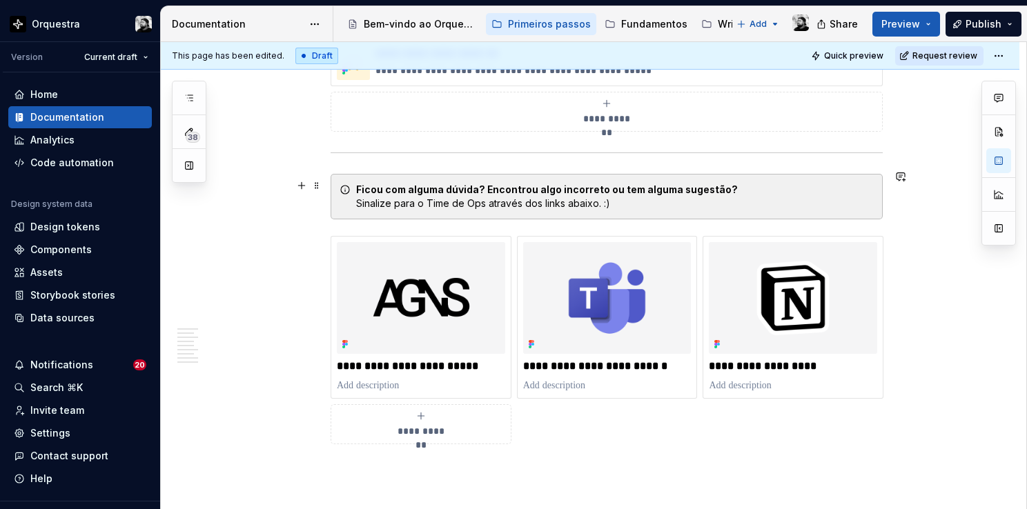
scroll to position [2159, 0]
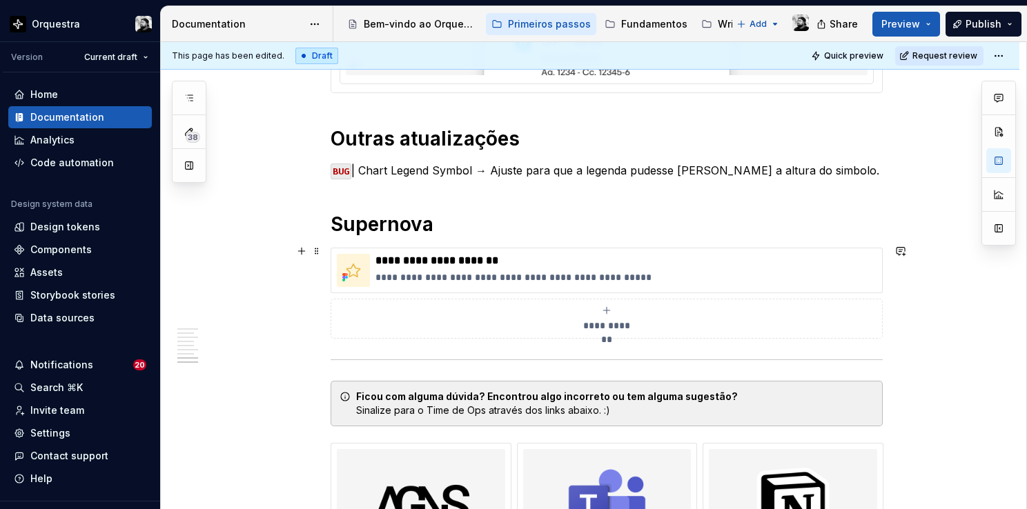
click at [609, 319] on span "**********" at bounding box center [607, 326] width 60 height 14
type textarea "*"
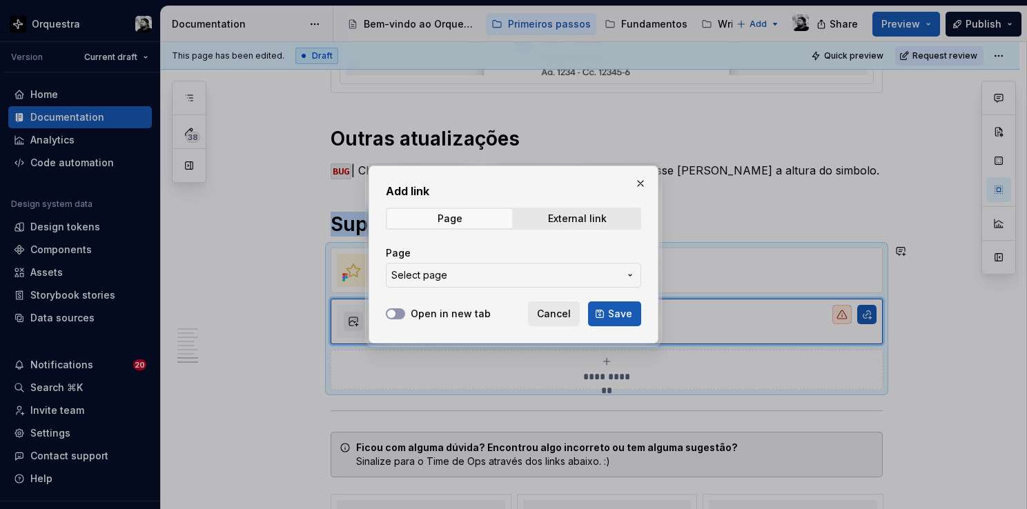
click at [482, 277] on span "Select page" at bounding box center [505, 275] width 228 height 14
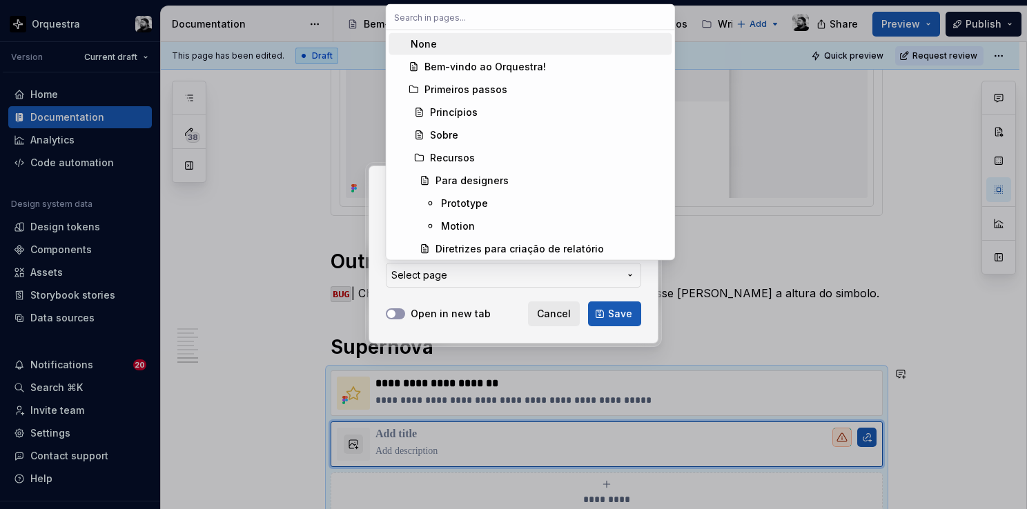
scroll to position [2282, 0]
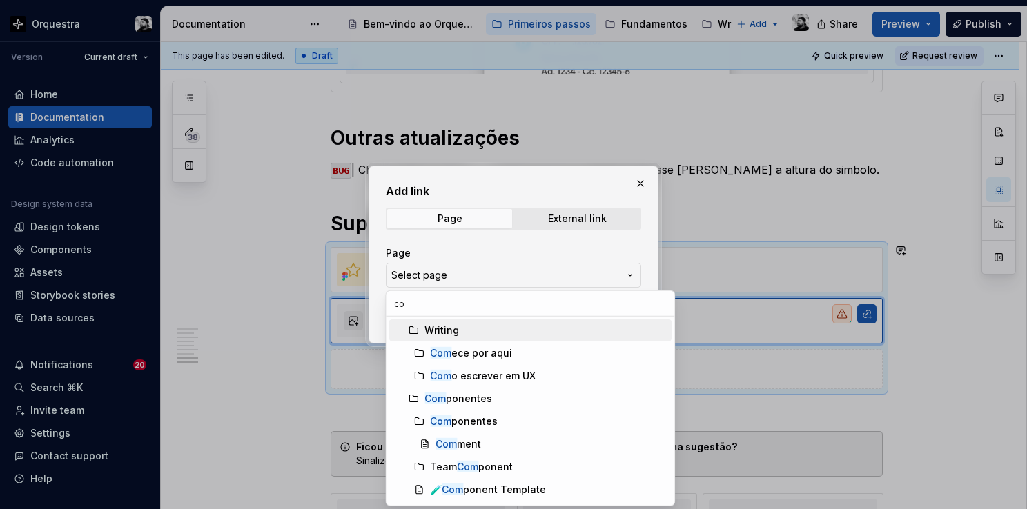
type input "c"
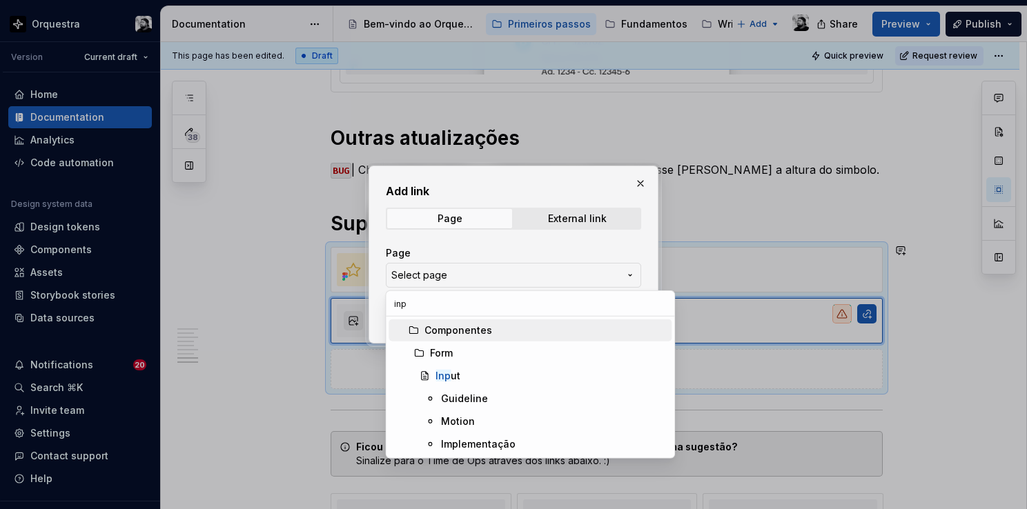
scroll to position [0, 0]
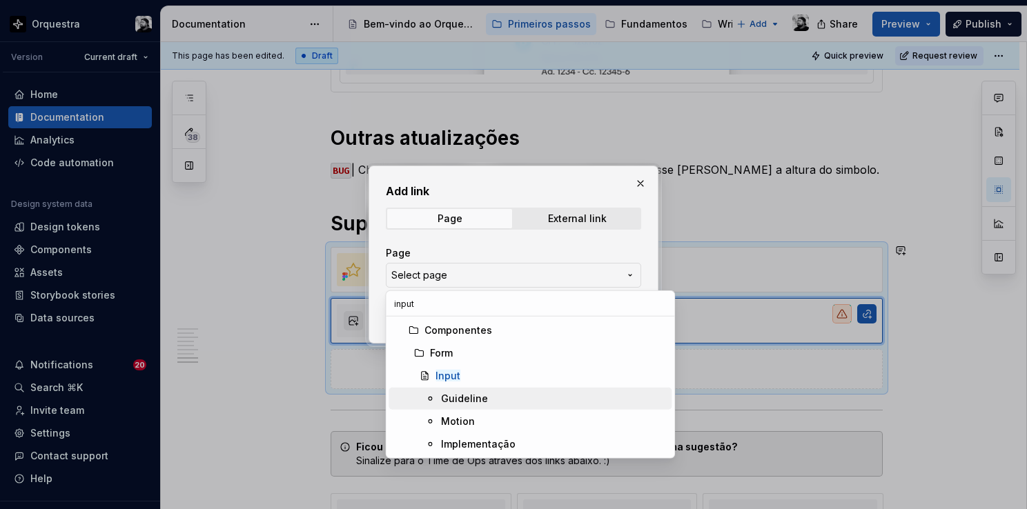
type input "input"
click at [502, 394] on div "Guideline" at bounding box center [553, 399] width 225 height 14
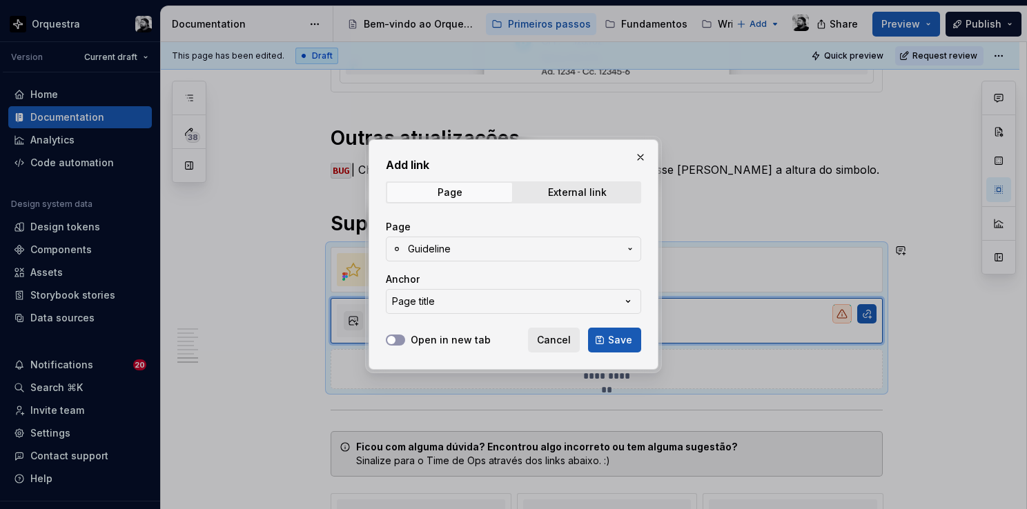
click at [513, 305] on button "Page title" at bounding box center [513, 301] width 255 height 25
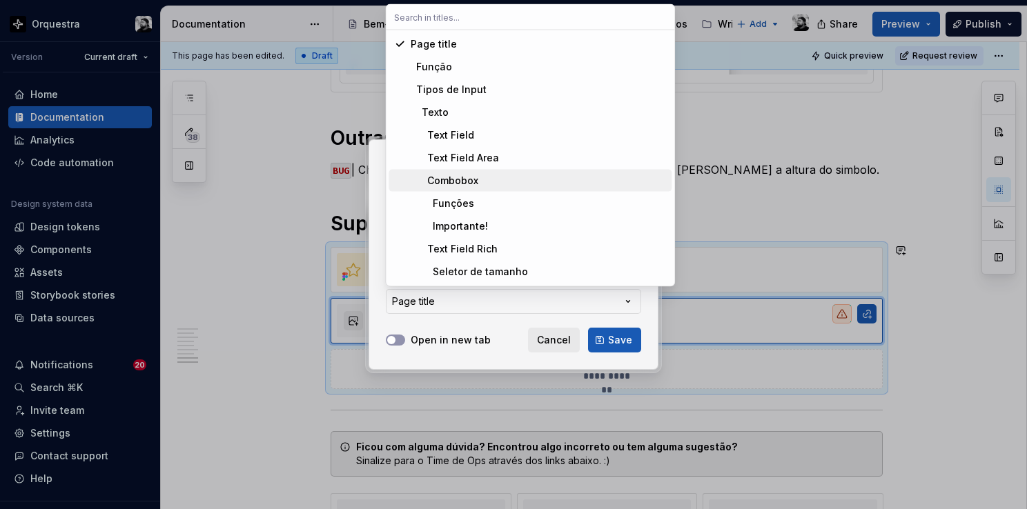
click at [504, 181] on div "Combobox" at bounding box center [537, 181] width 255 height 14
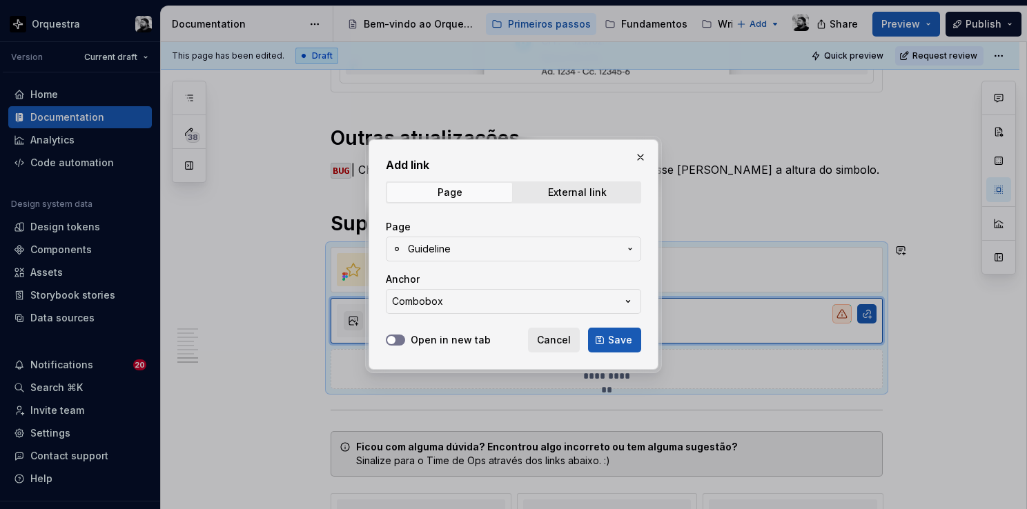
click at [402, 336] on button "Open in new tab" at bounding box center [395, 340] width 19 height 11
click at [606, 344] on button "Save" at bounding box center [614, 340] width 53 height 25
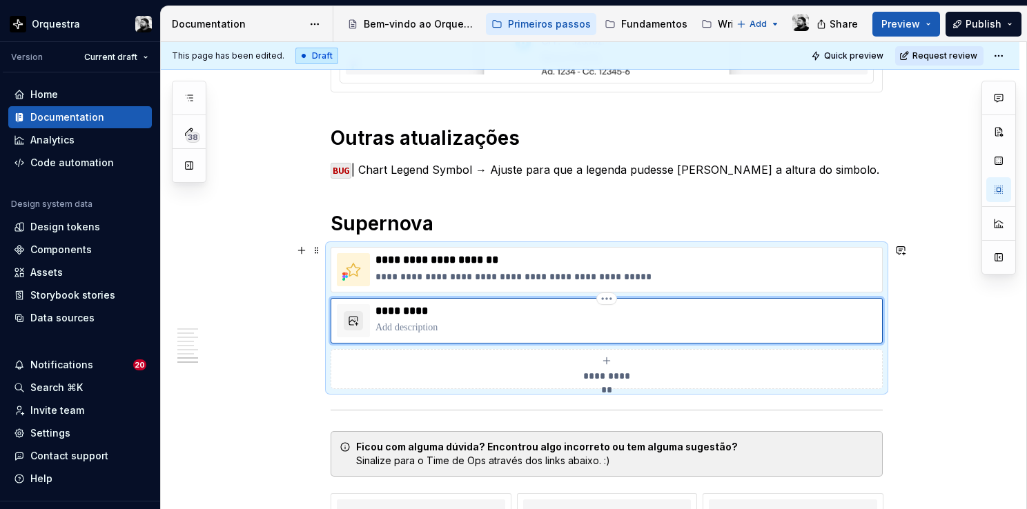
click at [417, 304] on p "*********" at bounding box center [625, 311] width 501 height 14
click at [436, 321] on p at bounding box center [625, 328] width 501 height 14
click at [350, 315] on button "button" at bounding box center [353, 320] width 19 height 19
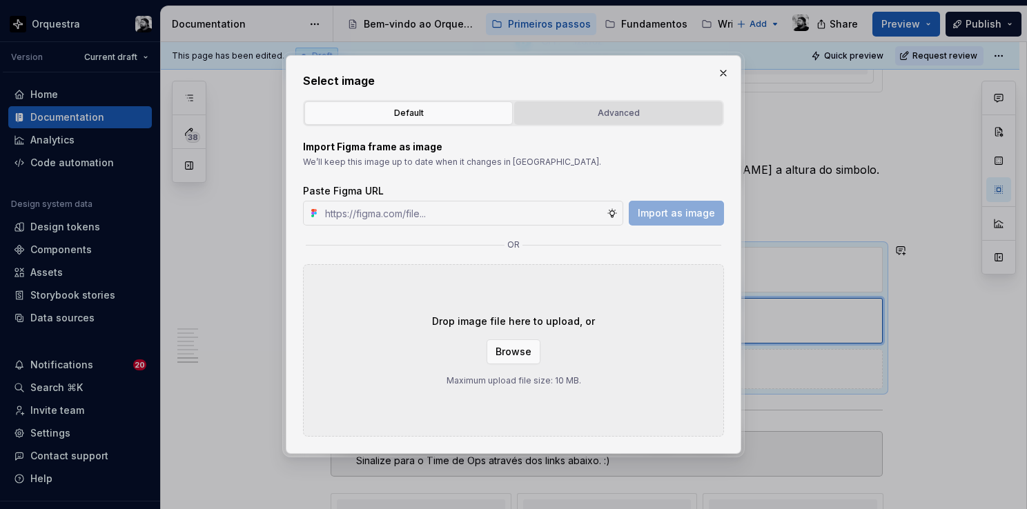
type textarea "*"
drag, startPoint x: 552, startPoint y: 120, endPoint x: 562, endPoint y: 130, distance: 14.2
click at [559, 128] on div "Default Advanced Import Figma frame as image We’ll keep this image up to date w…" at bounding box center [513, 268] width 421 height 337
click at [565, 110] on div "Advanced" at bounding box center [618, 113] width 199 height 14
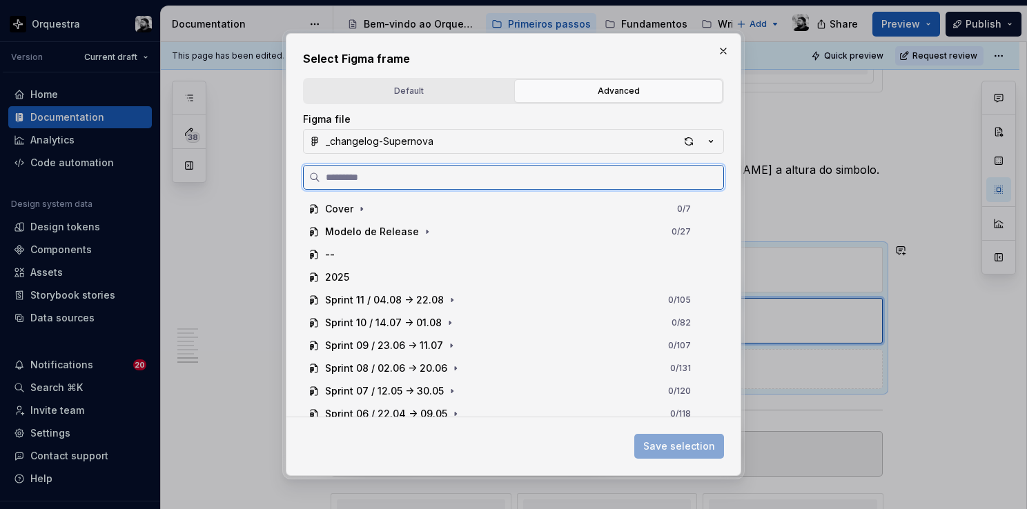
click at [406, 181] on input "search" at bounding box center [521, 177] width 403 height 14
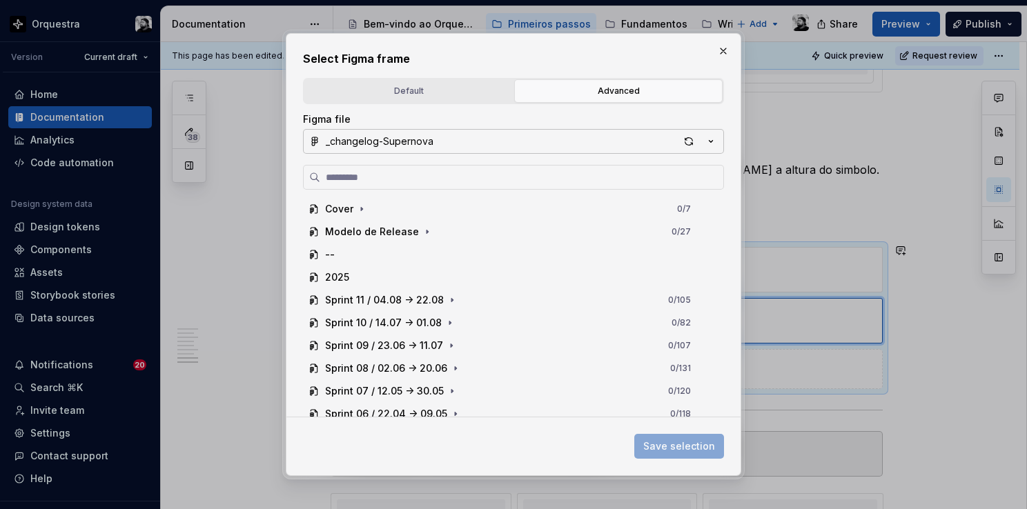
click at [500, 140] on button "_changelog-Supernova" at bounding box center [513, 141] width 421 height 25
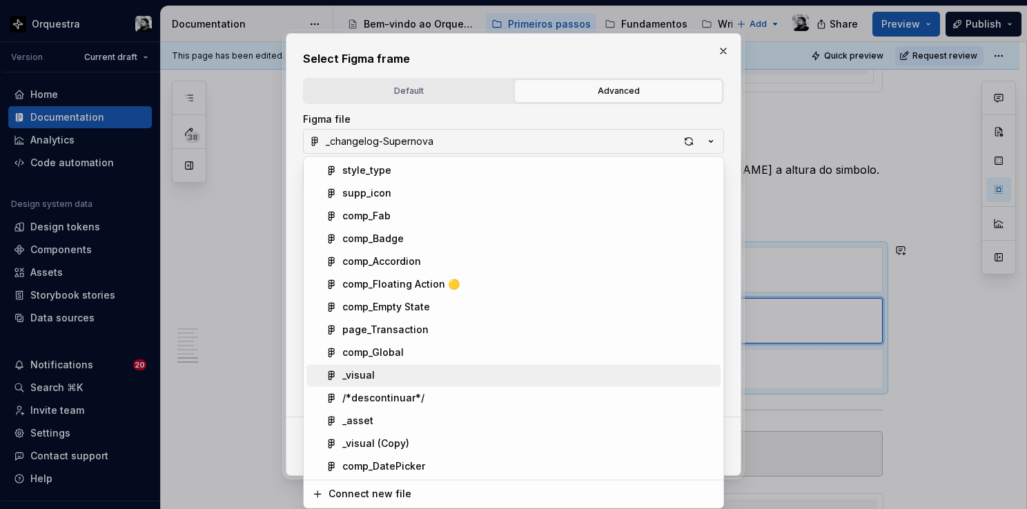
click at [399, 375] on div "_visual" at bounding box center [528, 375] width 373 height 14
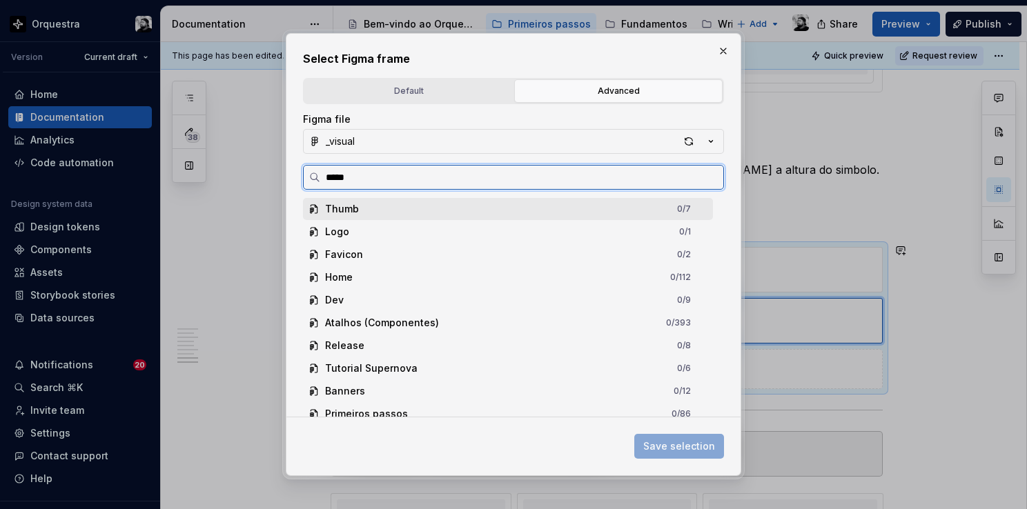
type input "******"
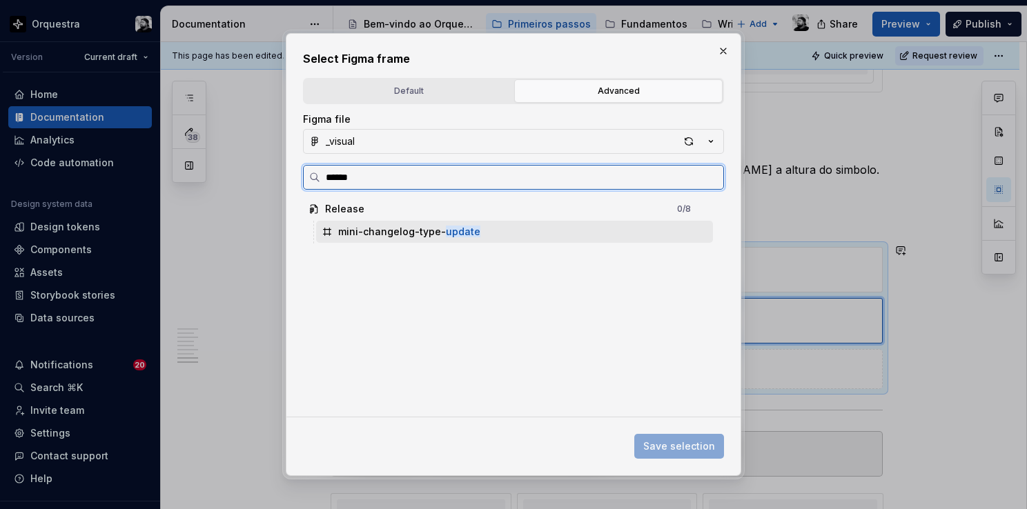
click at [386, 226] on div "mini-changelog-type- update" at bounding box center [409, 232] width 142 height 14
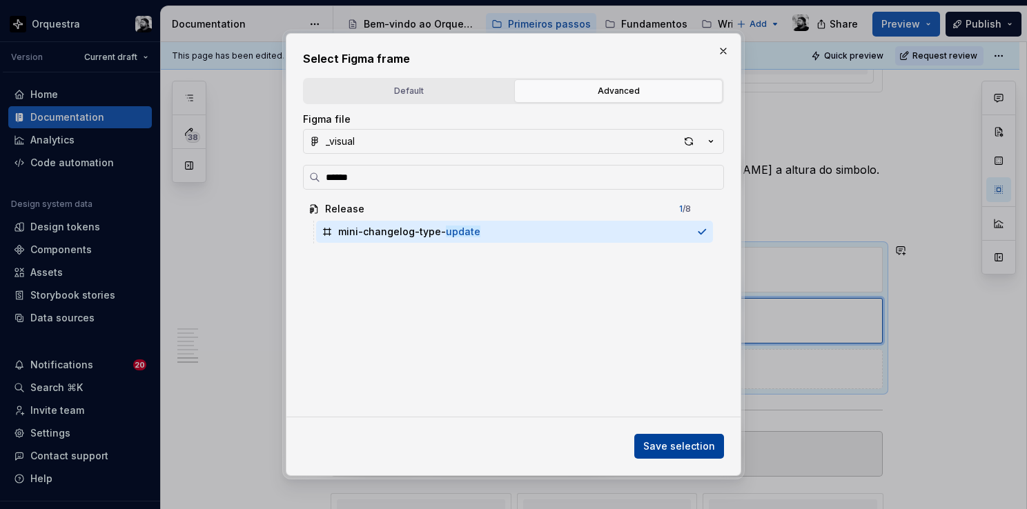
click at [680, 437] on button "Save selection" at bounding box center [679, 446] width 90 height 25
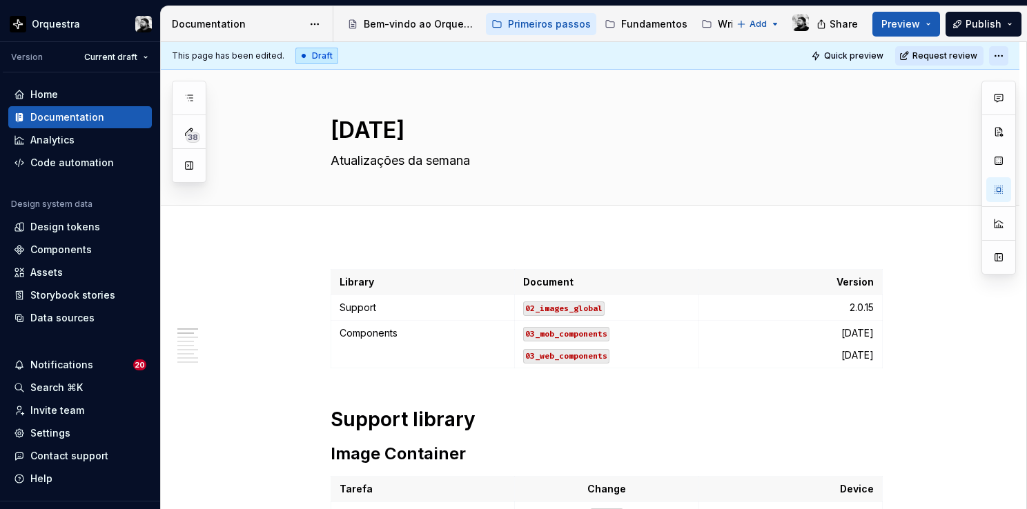
click at [998, 59] on html "Orquestra Version Current draft Home Documentation Analytics Code automation De…" at bounding box center [513, 254] width 1027 height 509
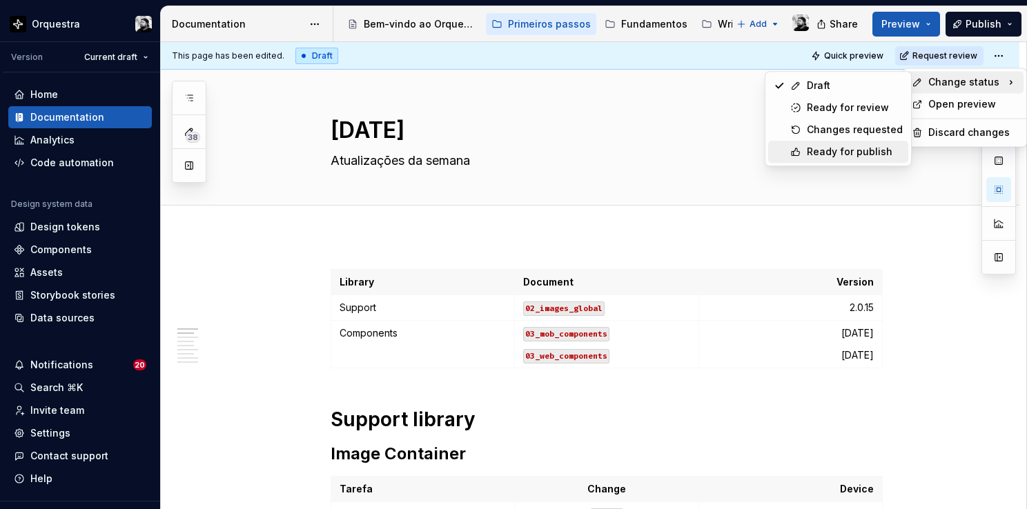
click at [851, 148] on div "Ready for publish" at bounding box center [855, 152] width 96 height 14
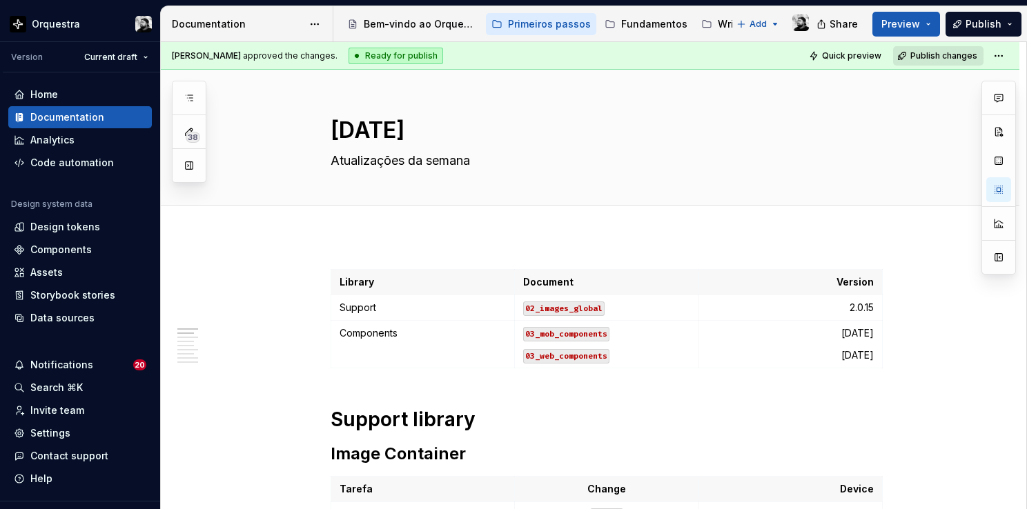
click at [925, 55] on span "Publish changes" at bounding box center [943, 55] width 67 height 11
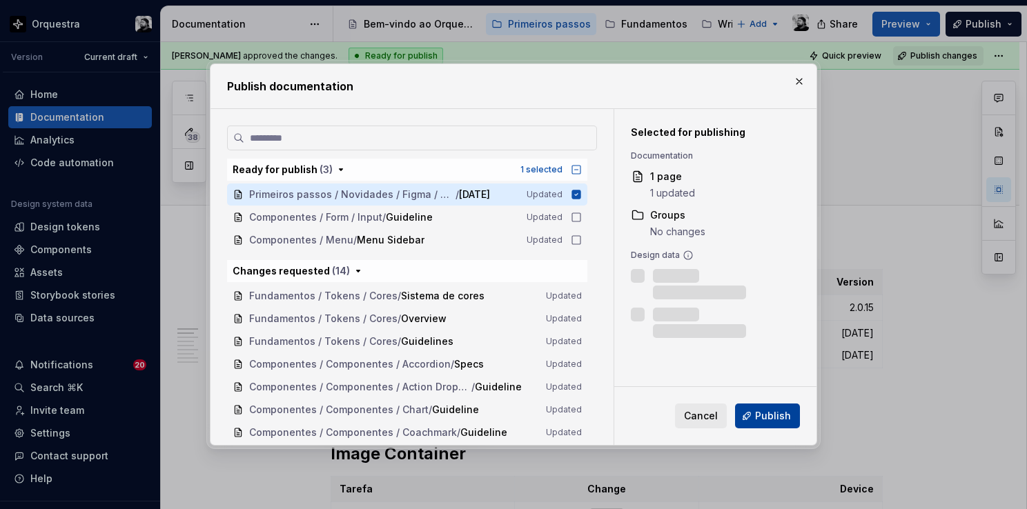
click at [764, 414] on span "Publish" at bounding box center [773, 416] width 36 height 14
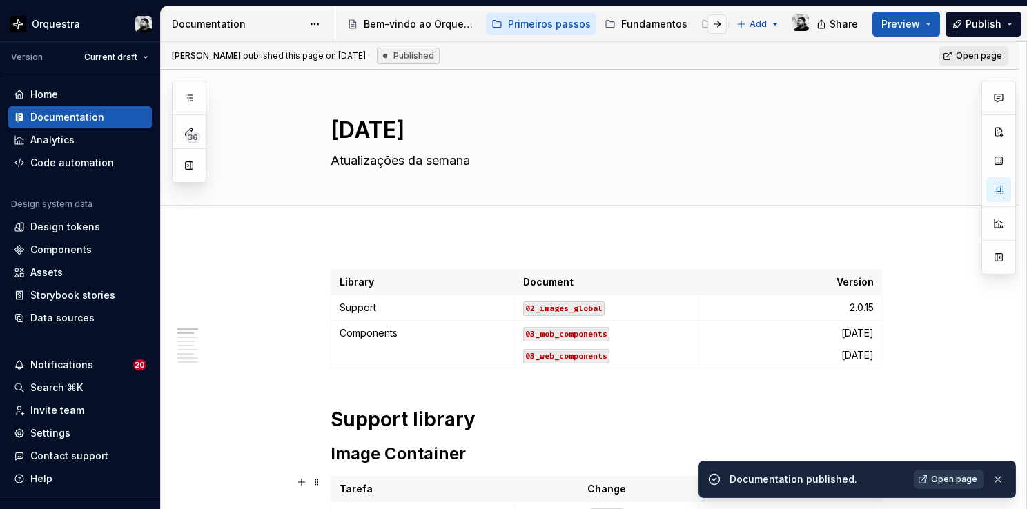
click at [957, 481] on span "Open page" at bounding box center [954, 479] width 46 height 11
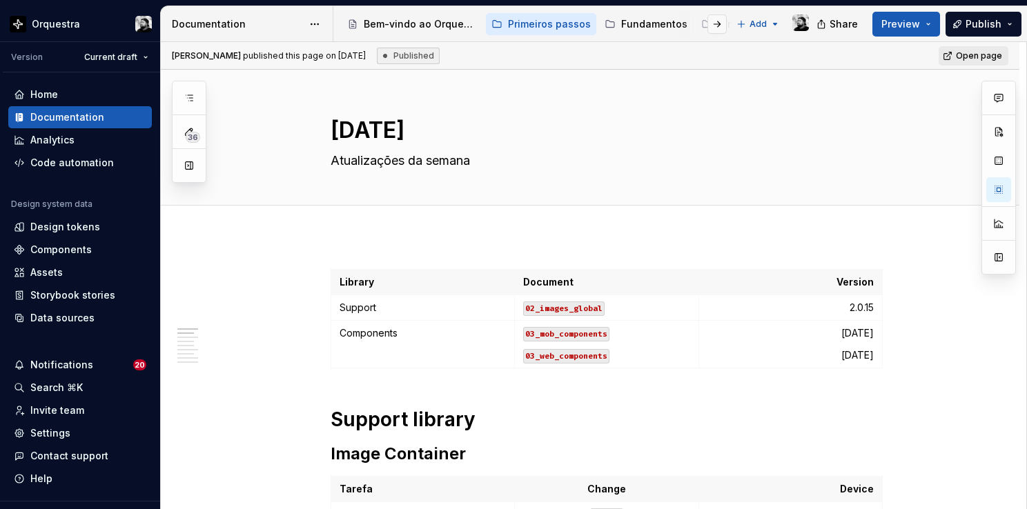
type textarea "*"
